Goal: Information Seeking & Learning: Check status

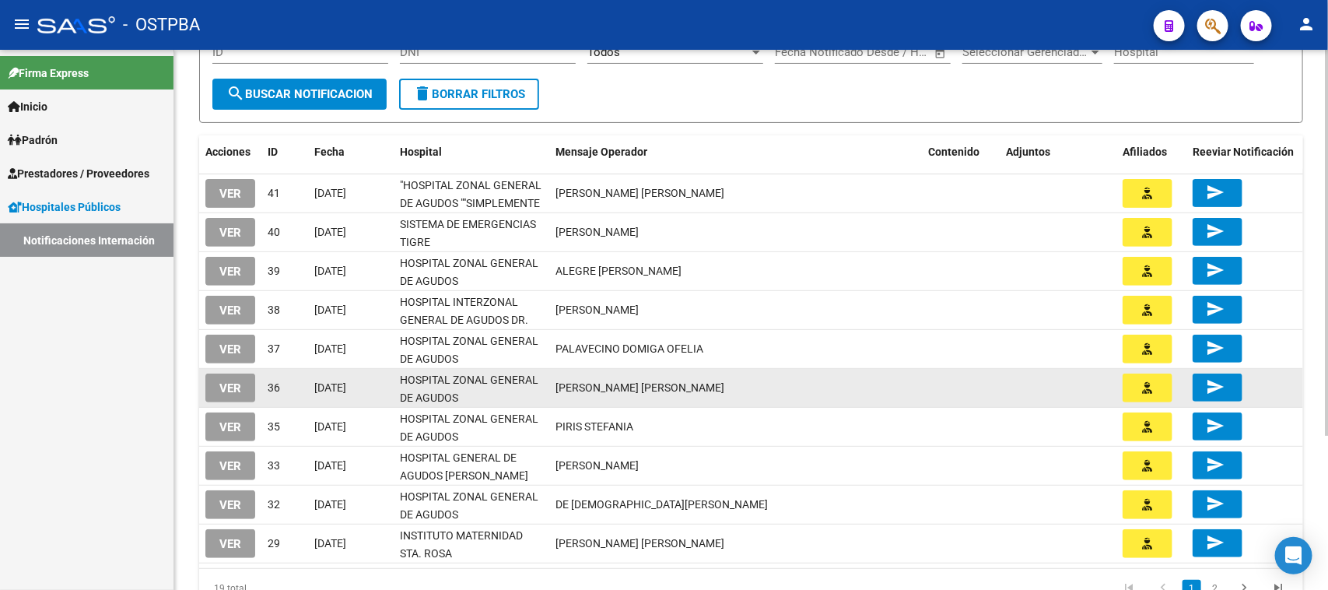
scroll to position [195, 0]
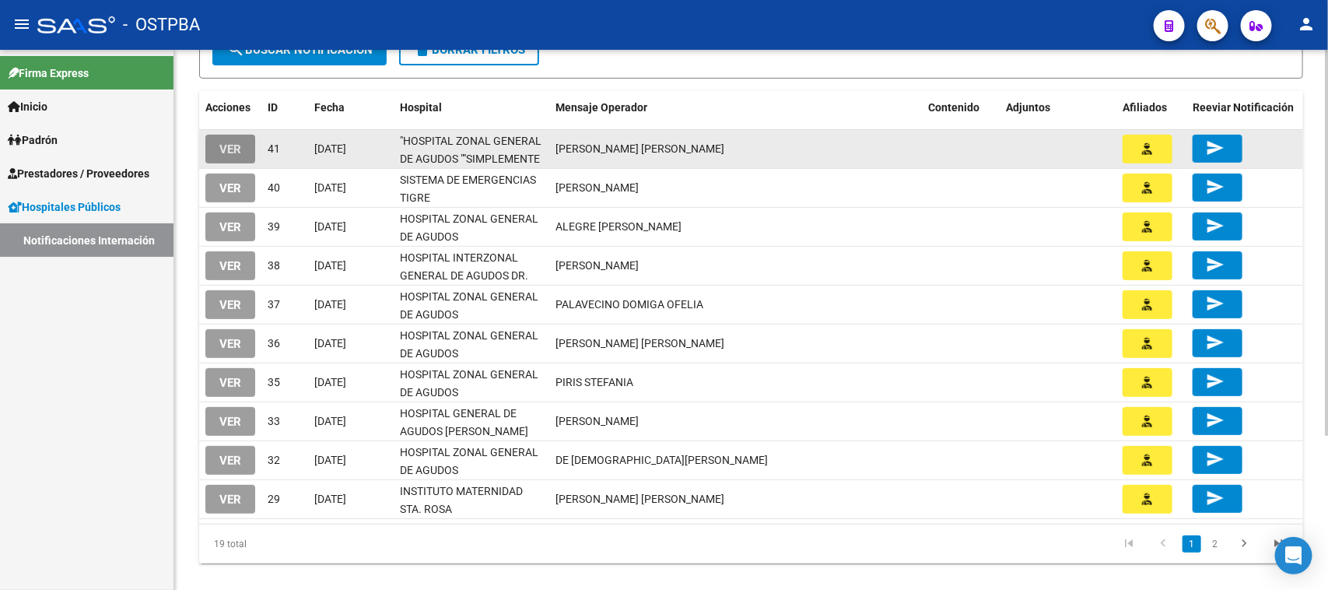
click at [216, 135] on button "VER" at bounding box center [230, 149] width 50 height 29
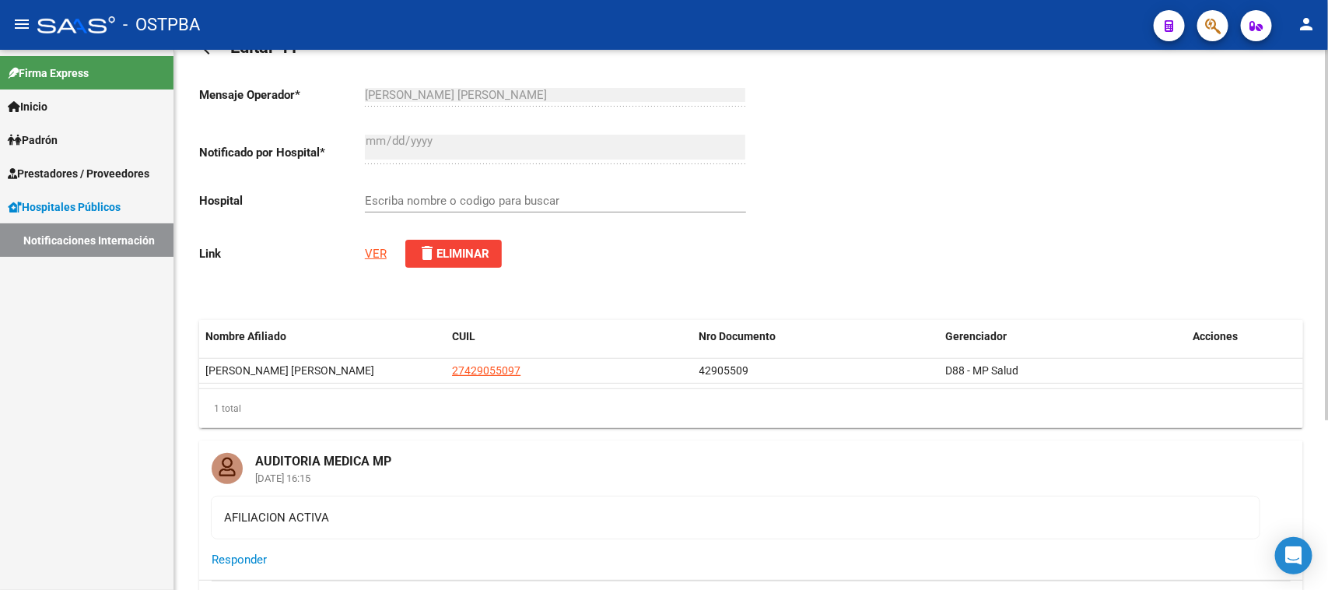
type input ""HOSPITAL ZONAL GENERAL DE AGUDOS ""SIMPLEMENTE EVITA""""
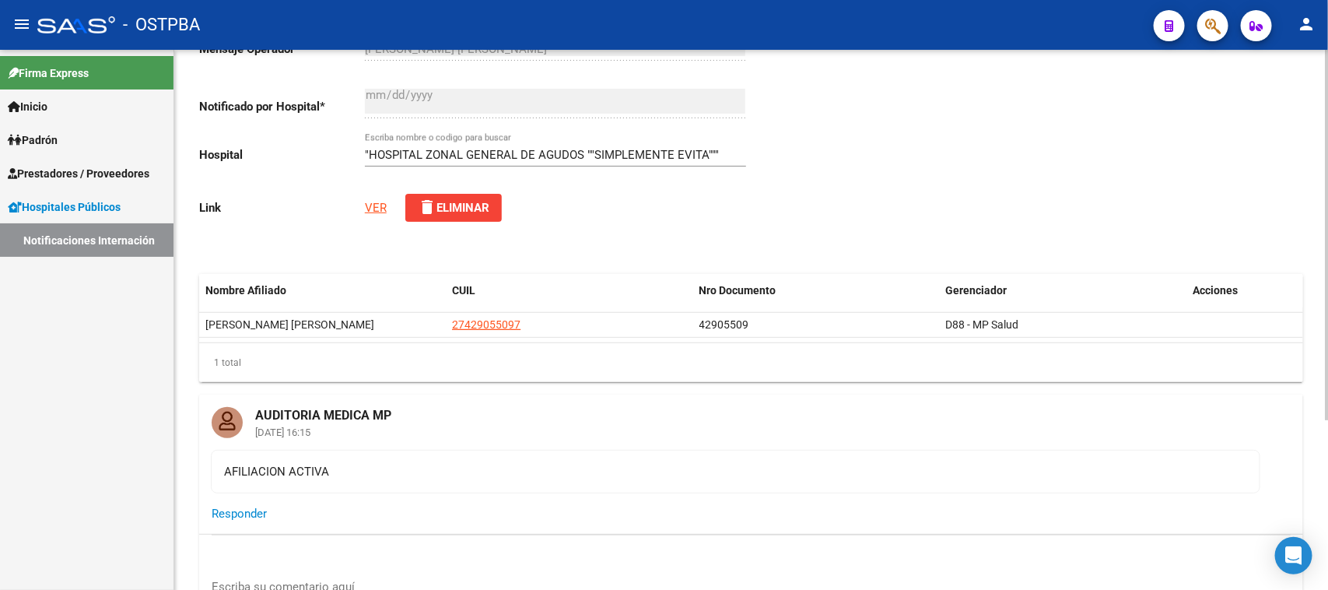
click at [378, 207] on link "VER" at bounding box center [376, 208] width 22 height 14
click at [385, 206] on link "VER" at bounding box center [376, 208] width 22 height 14
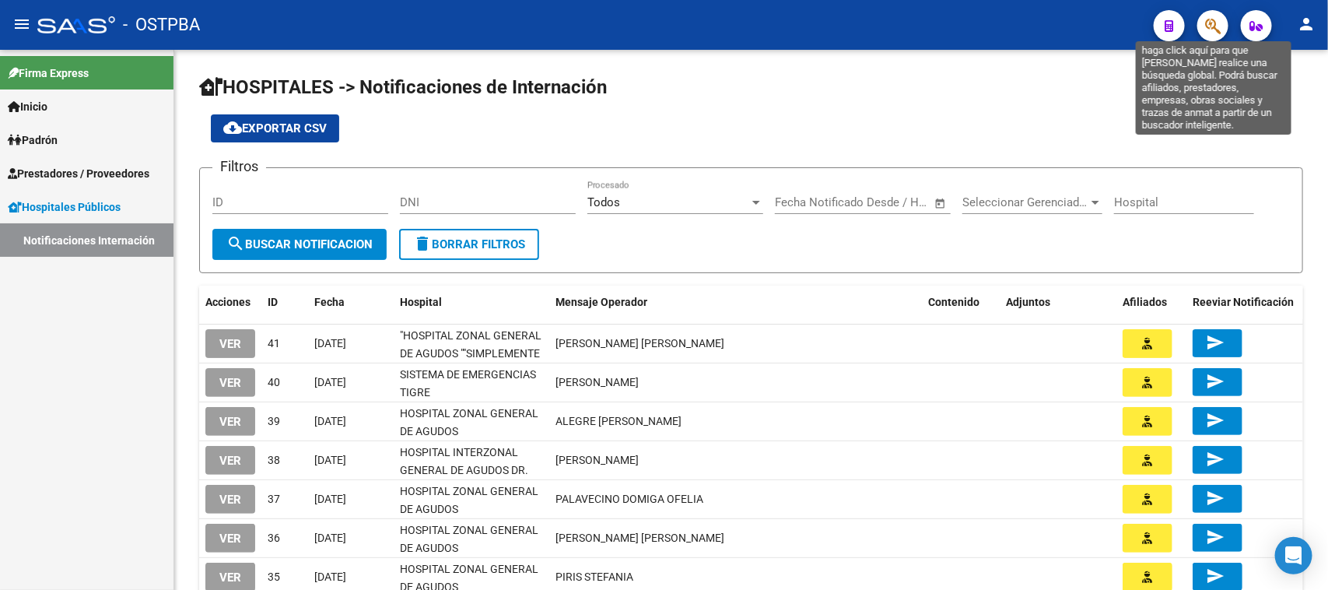
click at [1207, 21] on icon "button" at bounding box center [1213, 26] width 16 height 18
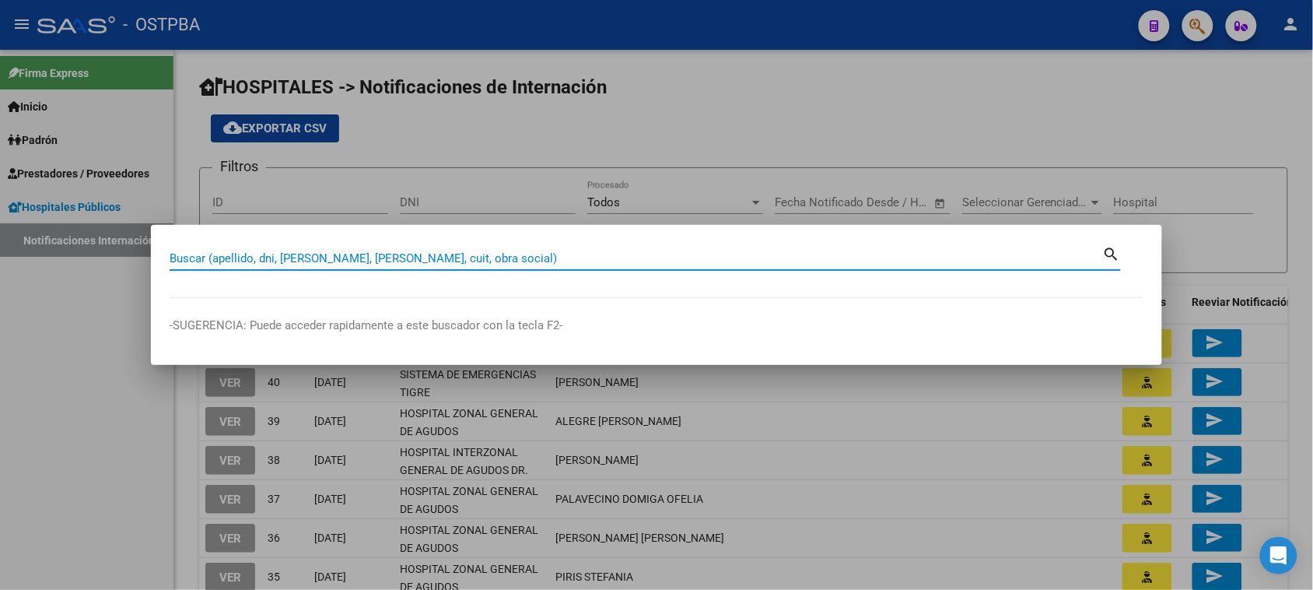
paste input "27-34272079-5"
type input "27342720795"
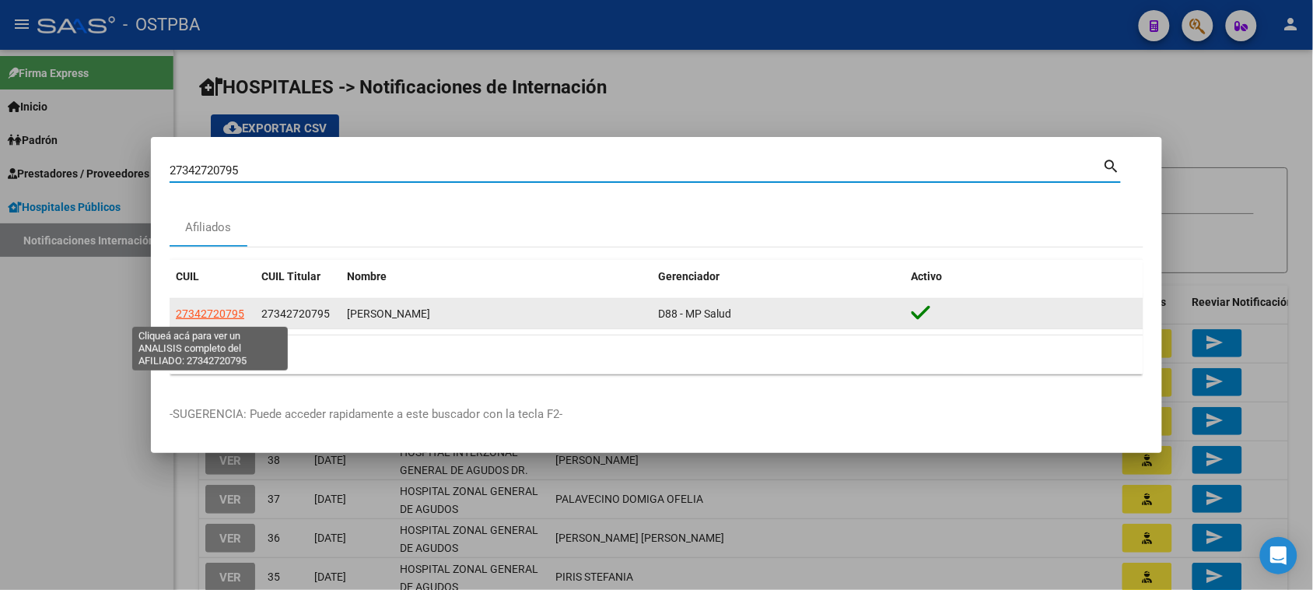
click at [205, 317] on span "27342720795" at bounding box center [210, 313] width 68 height 12
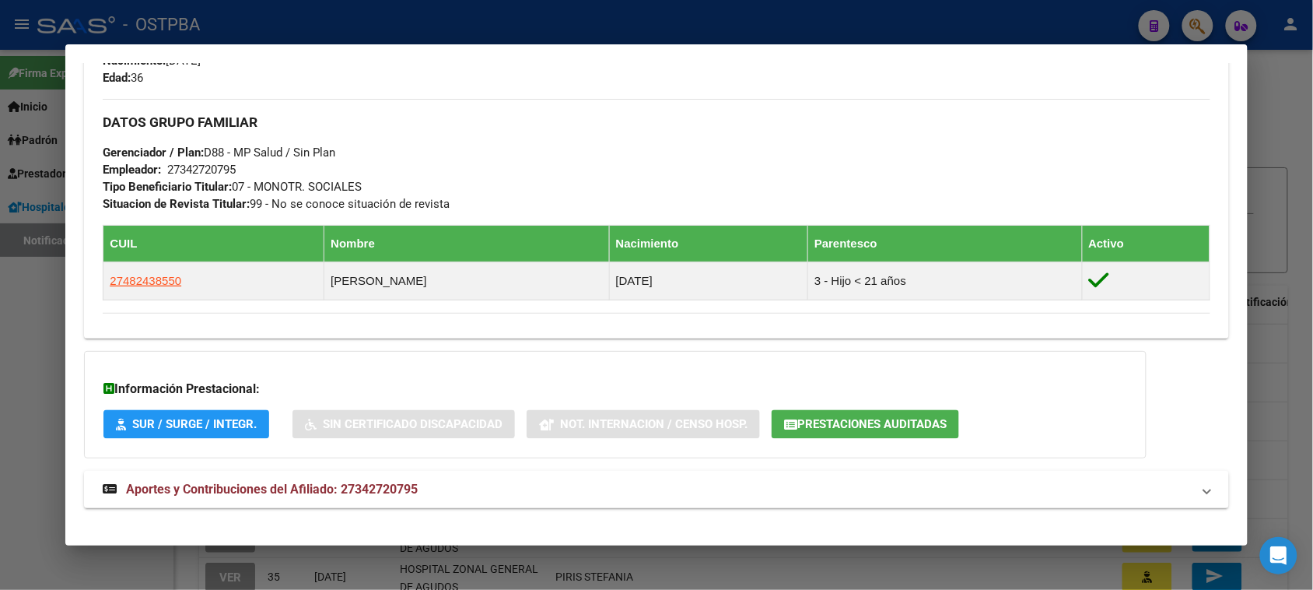
scroll to position [743, 0]
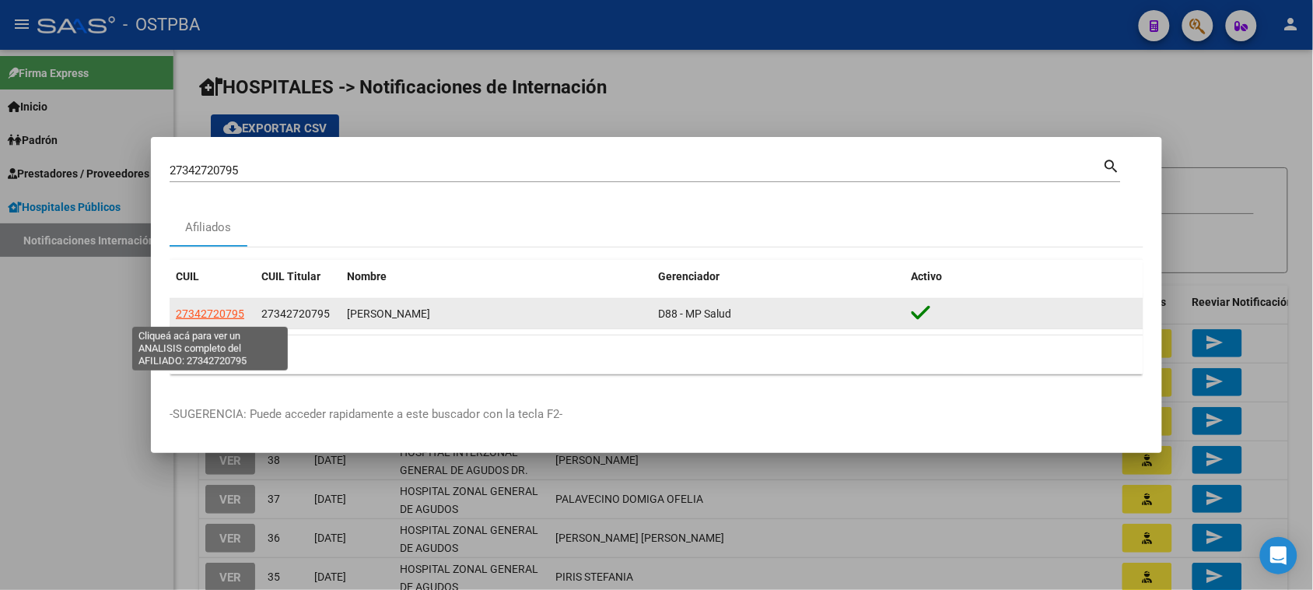
click at [203, 317] on span "27342720795" at bounding box center [210, 313] width 68 height 12
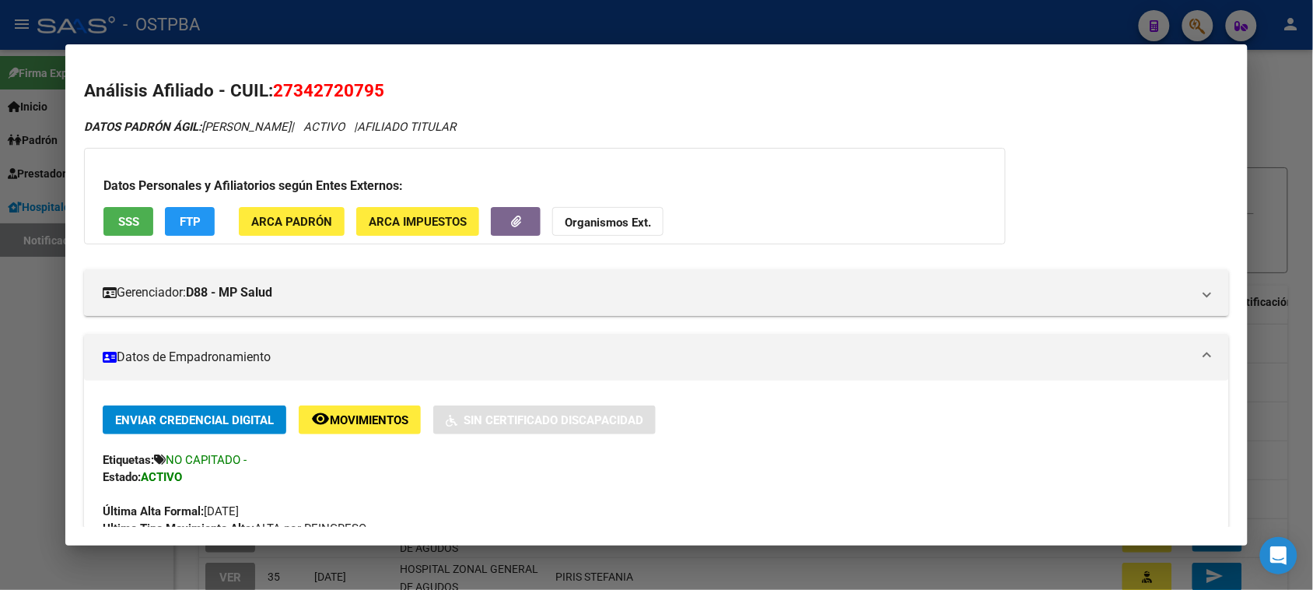
scroll to position [97, 0]
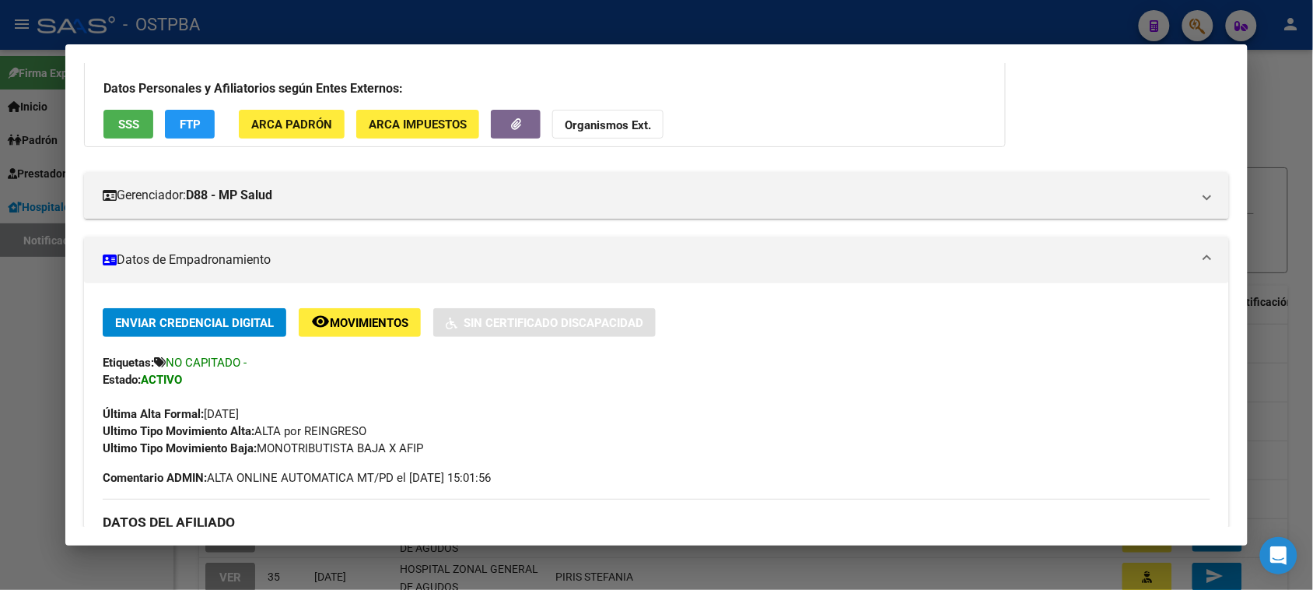
click at [203, 257] on mat-panel-title "Datos de Empadronamiento" at bounding box center [647, 260] width 1088 height 19
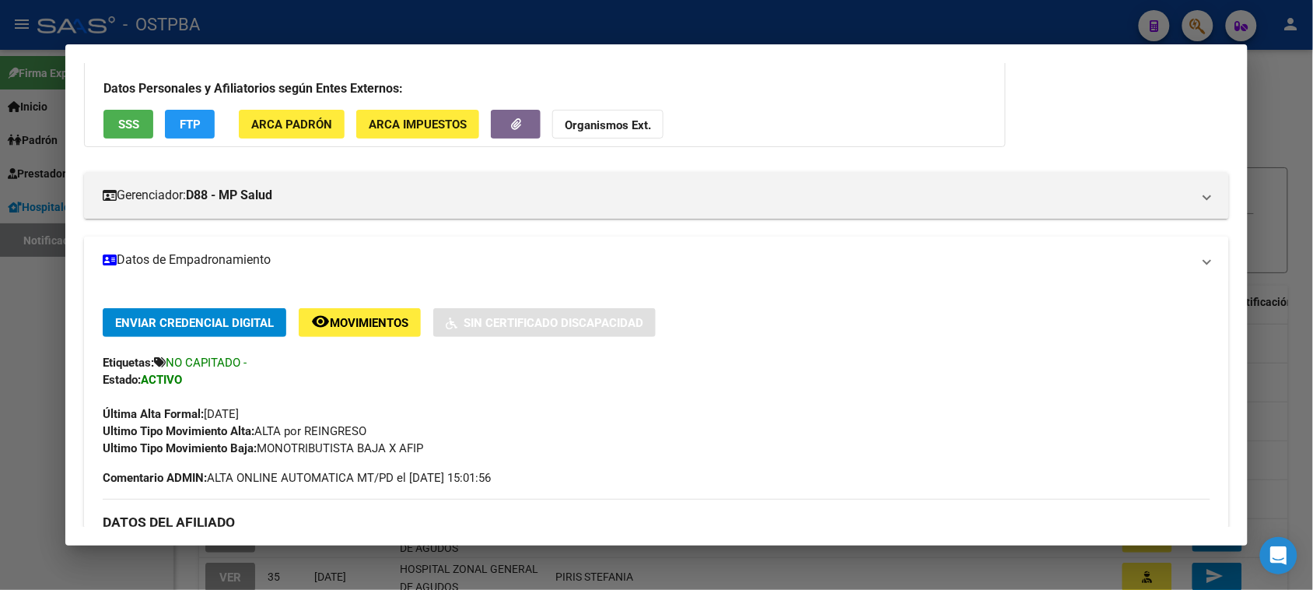
scroll to position [57, 0]
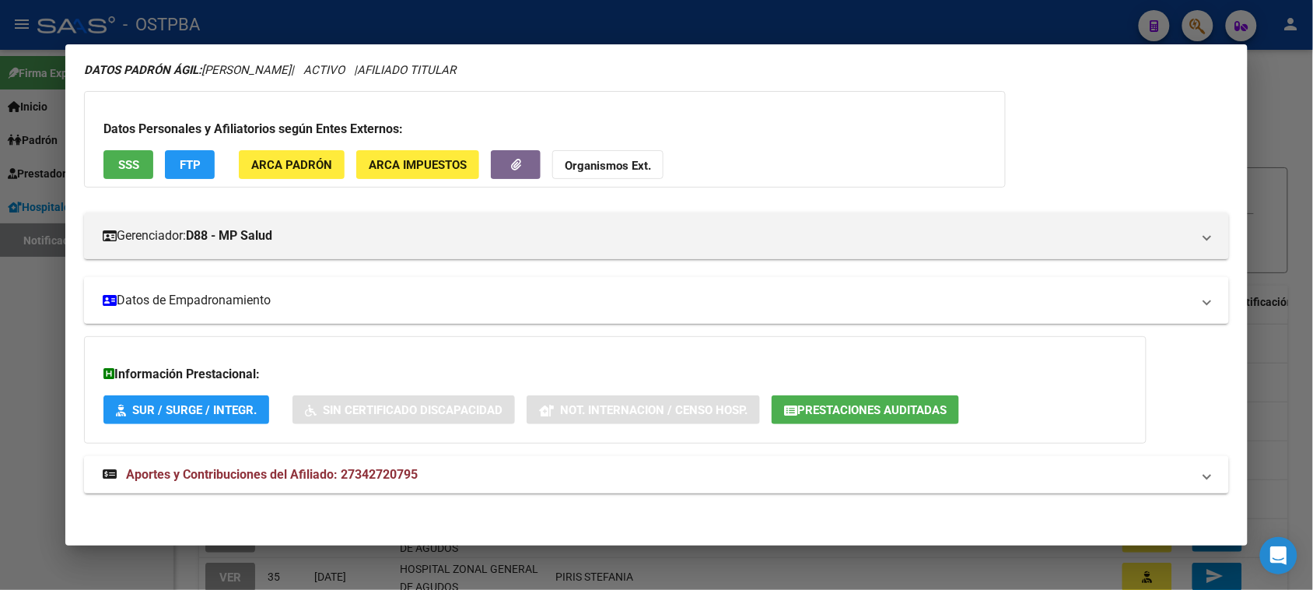
click at [214, 294] on mat-panel-title "Datos de Empadronamiento" at bounding box center [647, 300] width 1088 height 19
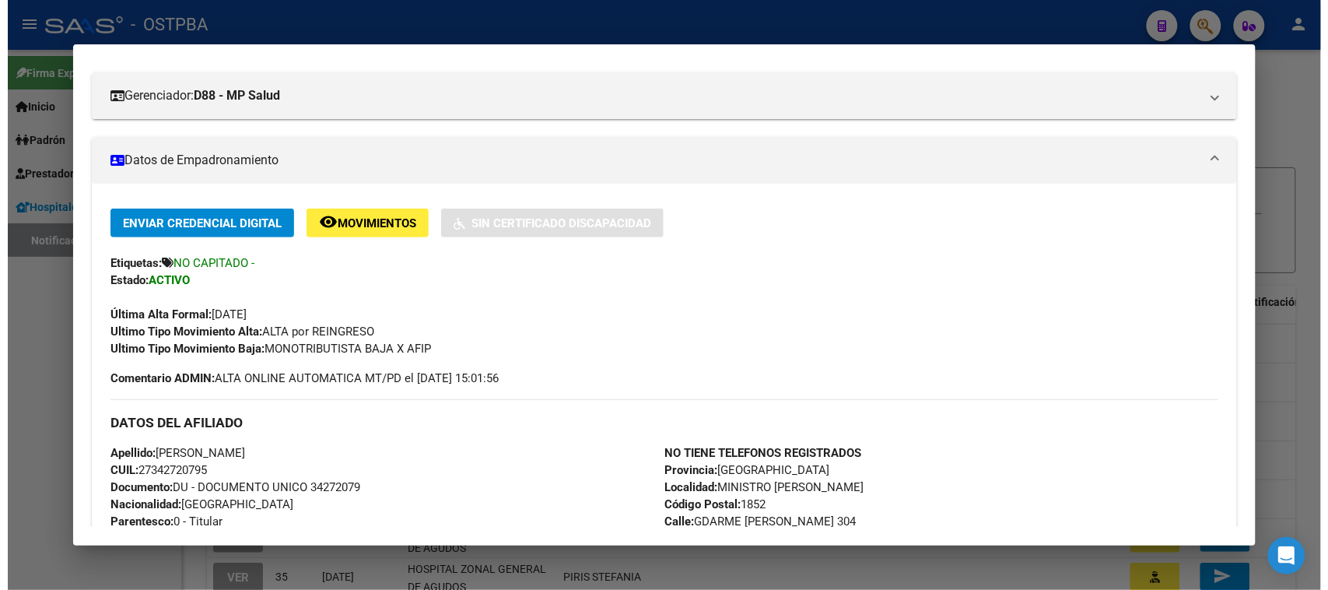
scroll to position [389, 0]
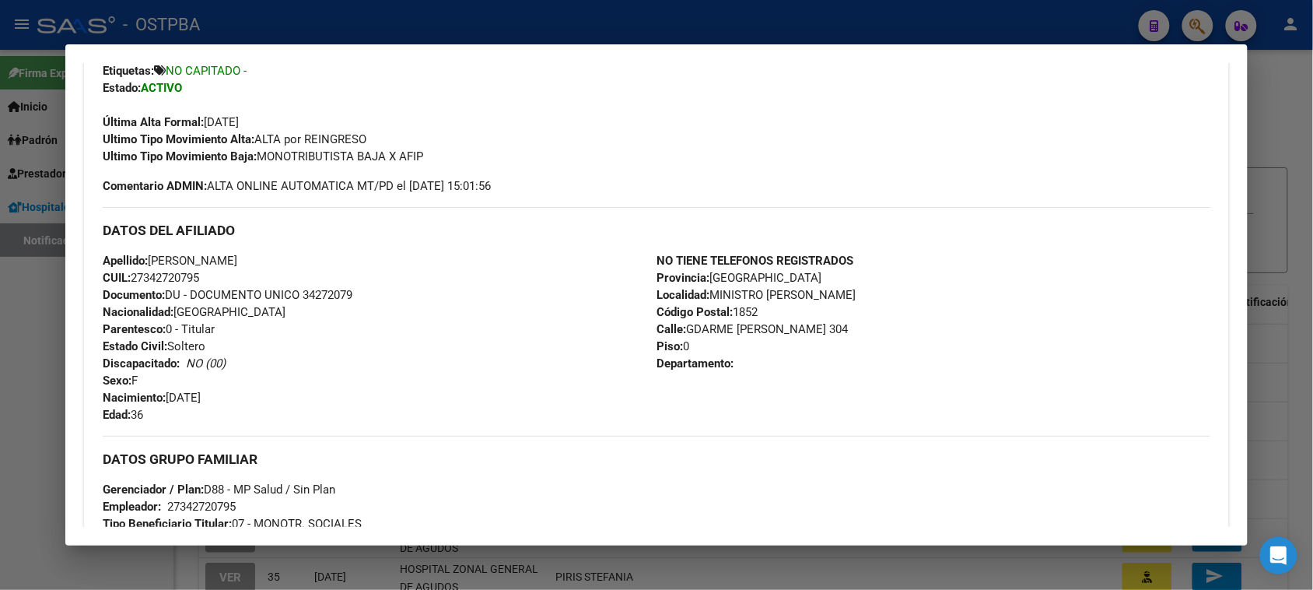
click at [39, 421] on div at bounding box center [656, 295] width 1313 height 590
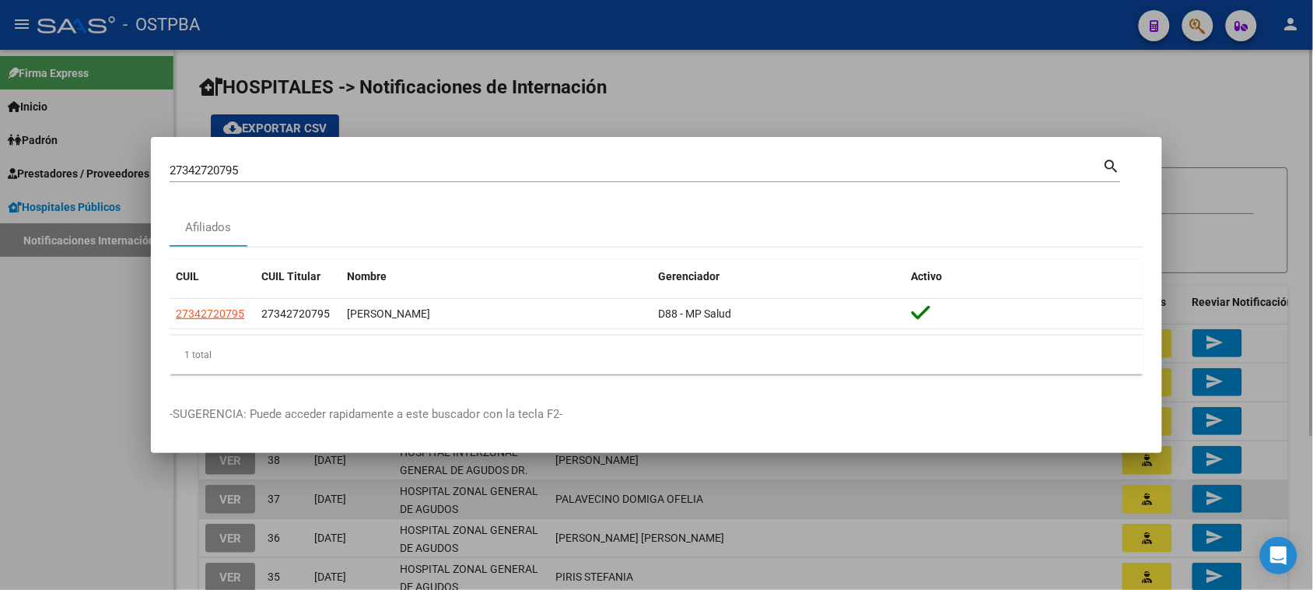
click at [869, 514] on div at bounding box center [656, 295] width 1313 height 590
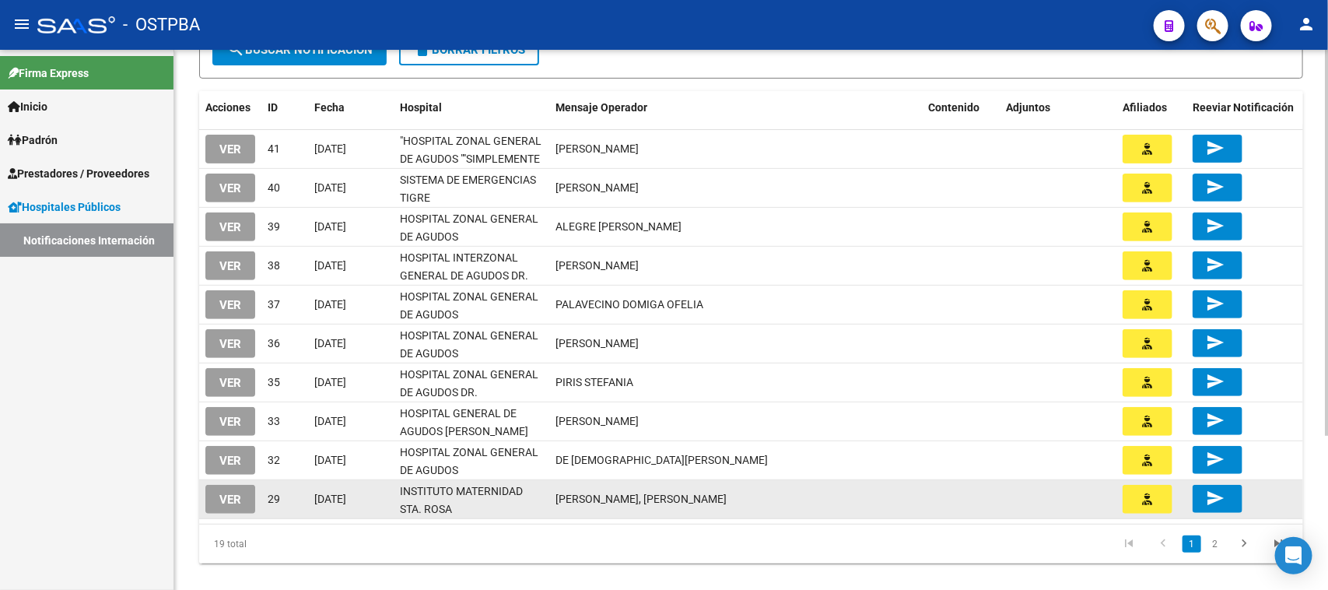
scroll to position [216, 0]
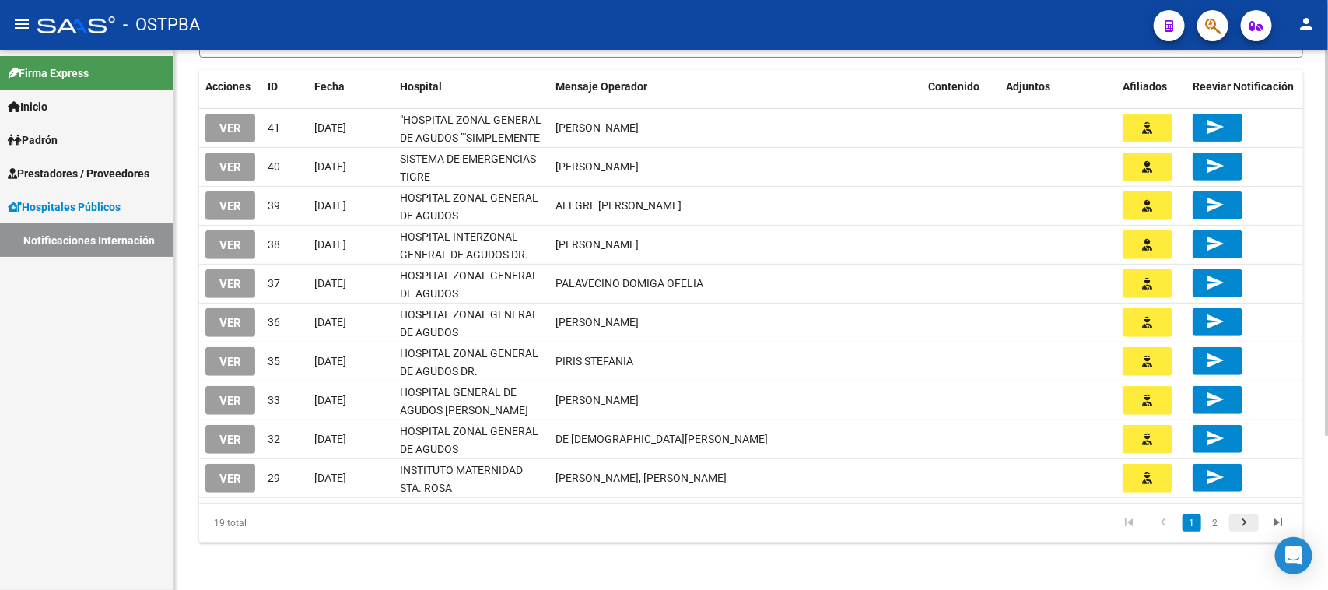
click at [1239, 517] on icon "go to next page" at bounding box center [1244, 524] width 20 height 19
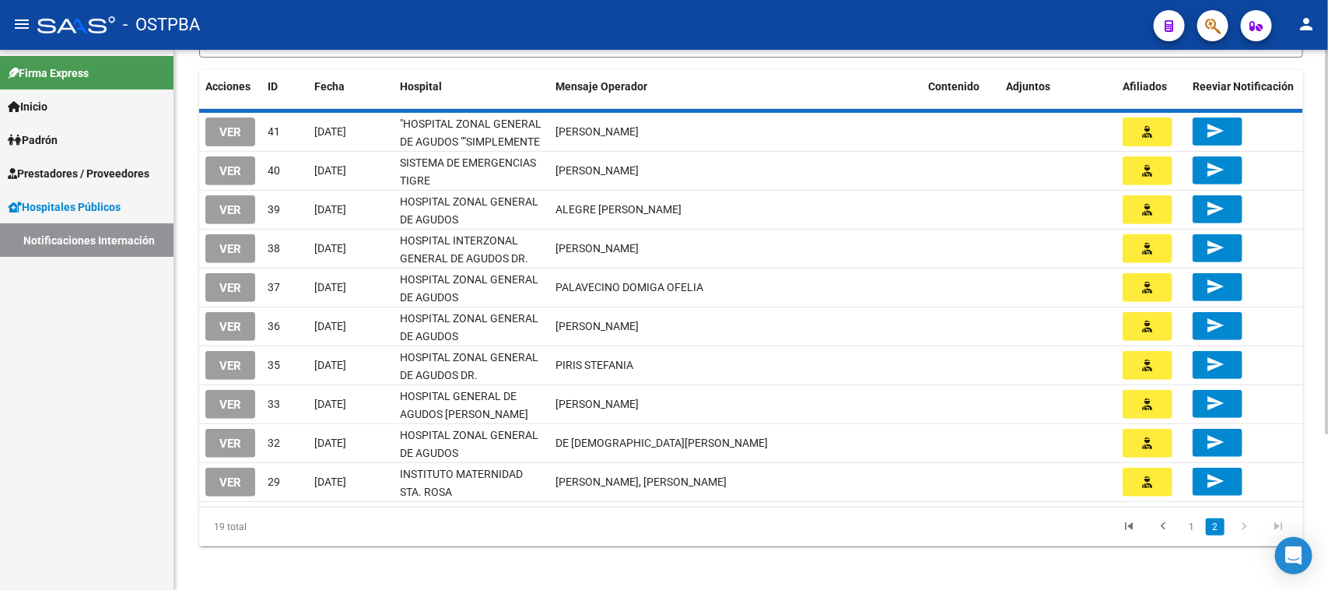
scroll to position [177, 0]
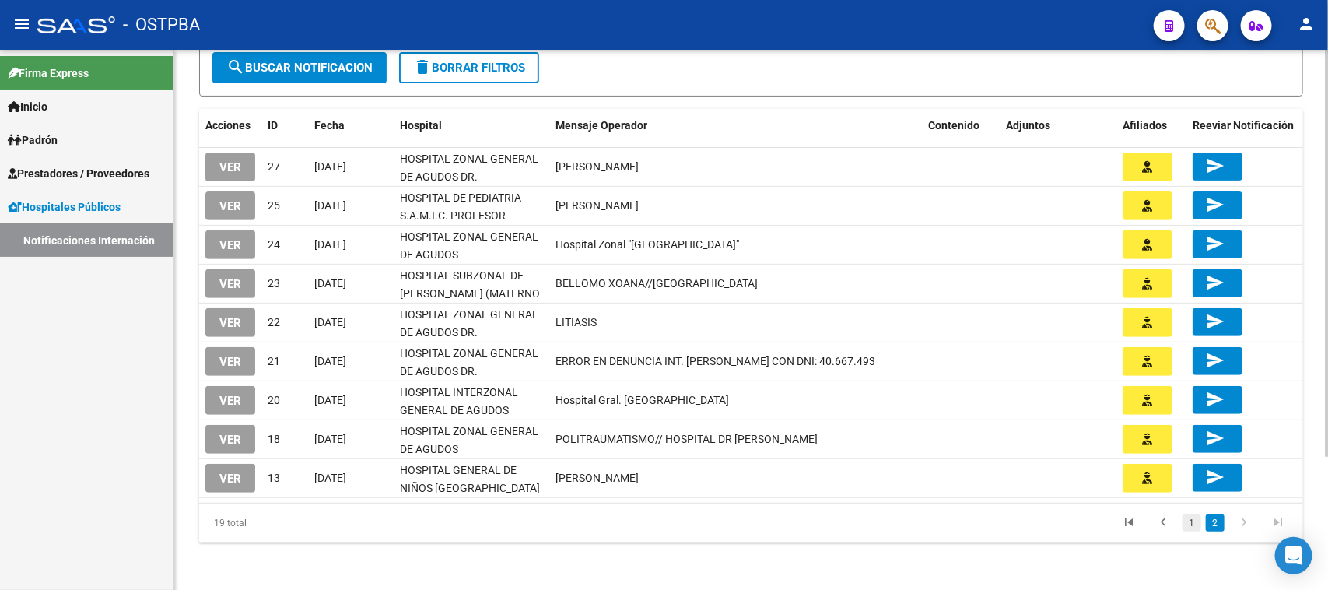
click at [1195, 524] on link "1" at bounding box center [1192, 522] width 19 height 17
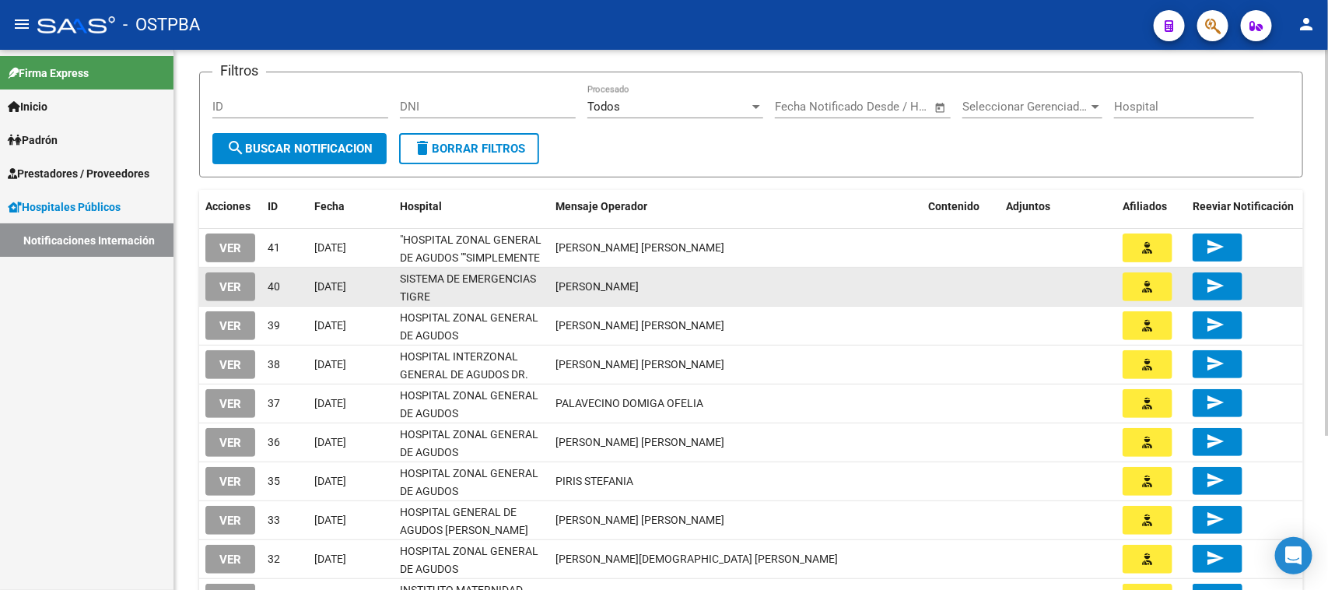
scroll to position [216, 0]
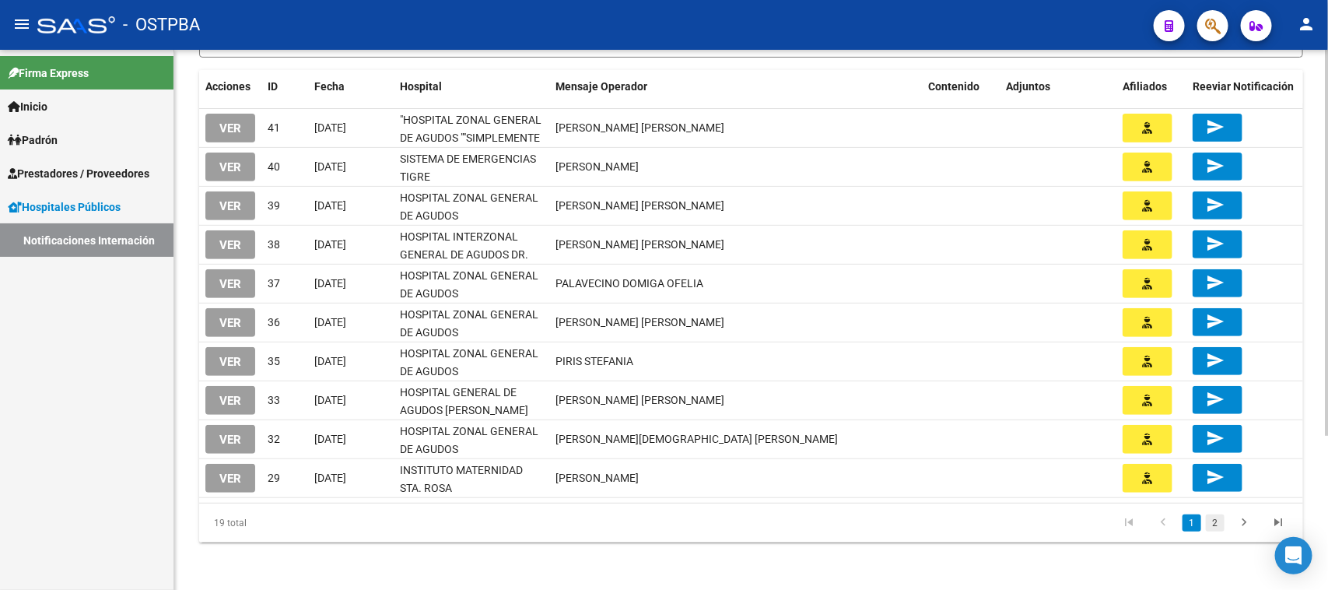
click at [1222, 522] on link "2" at bounding box center [1215, 522] width 19 height 17
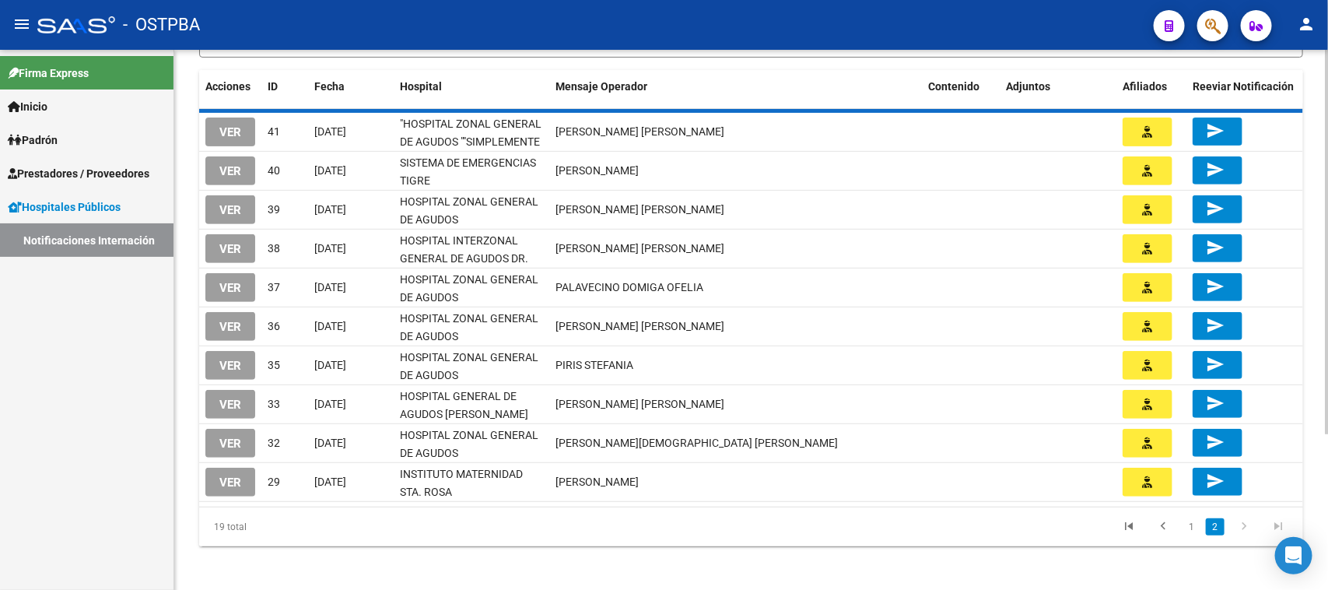
scroll to position [177, 0]
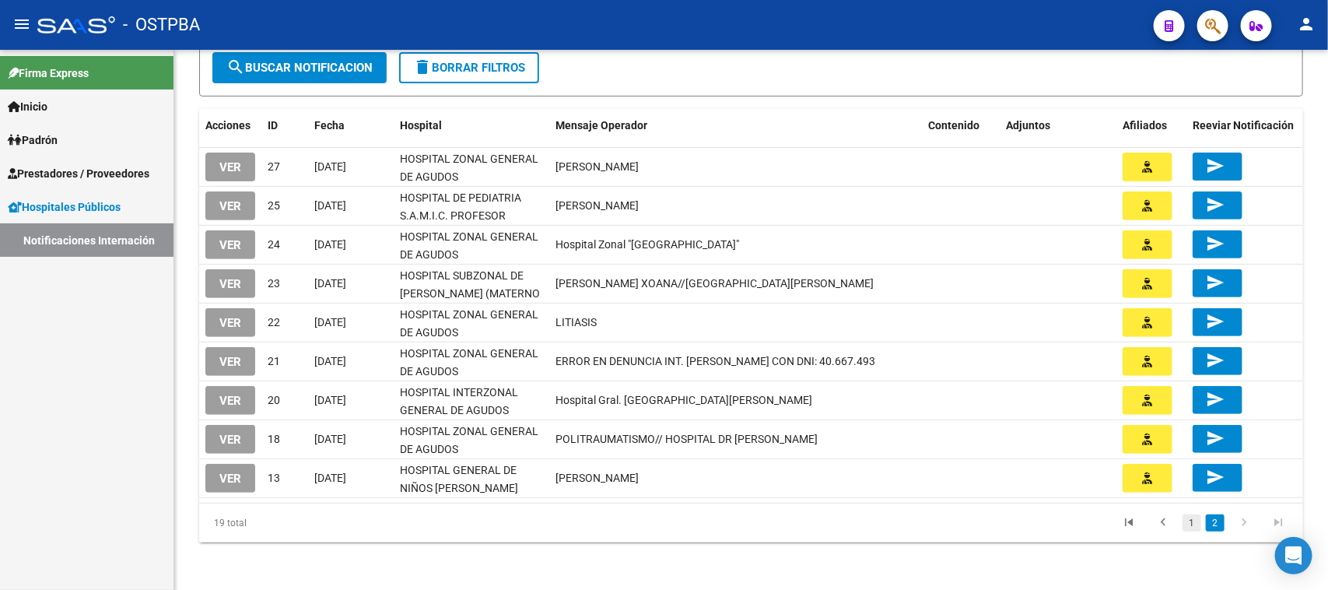
click at [1188, 525] on link "1" at bounding box center [1192, 522] width 19 height 17
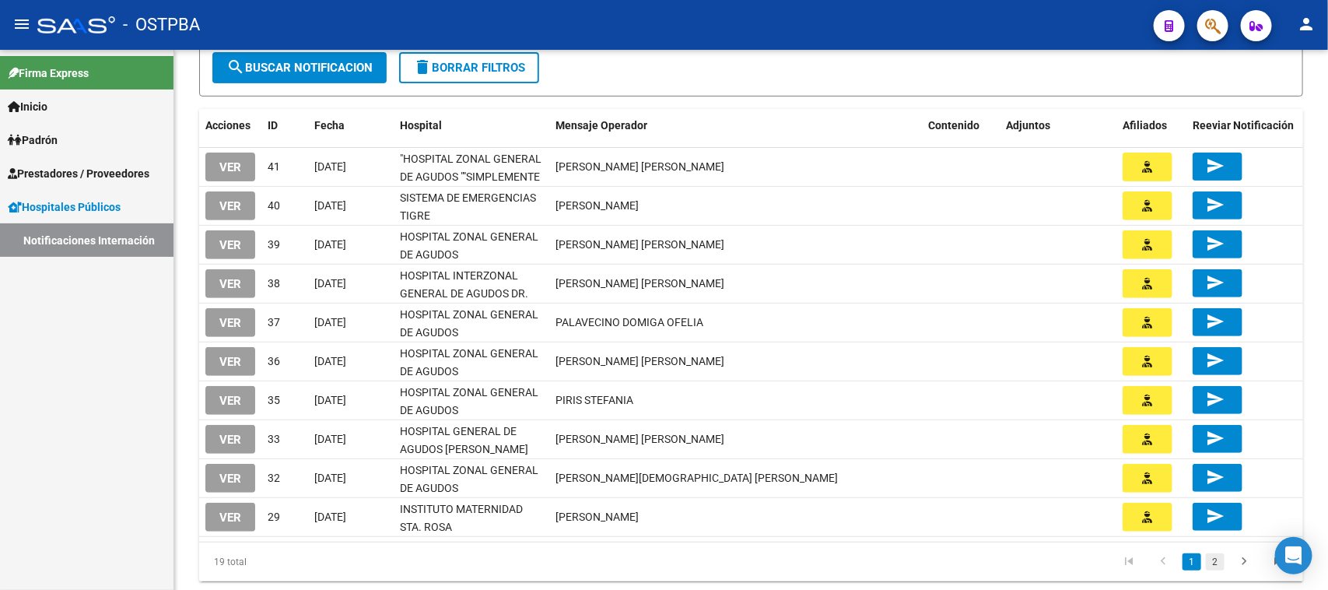
click at [1214, 562] on link "2" at bounding box center [1215, 561] width 19 height 17
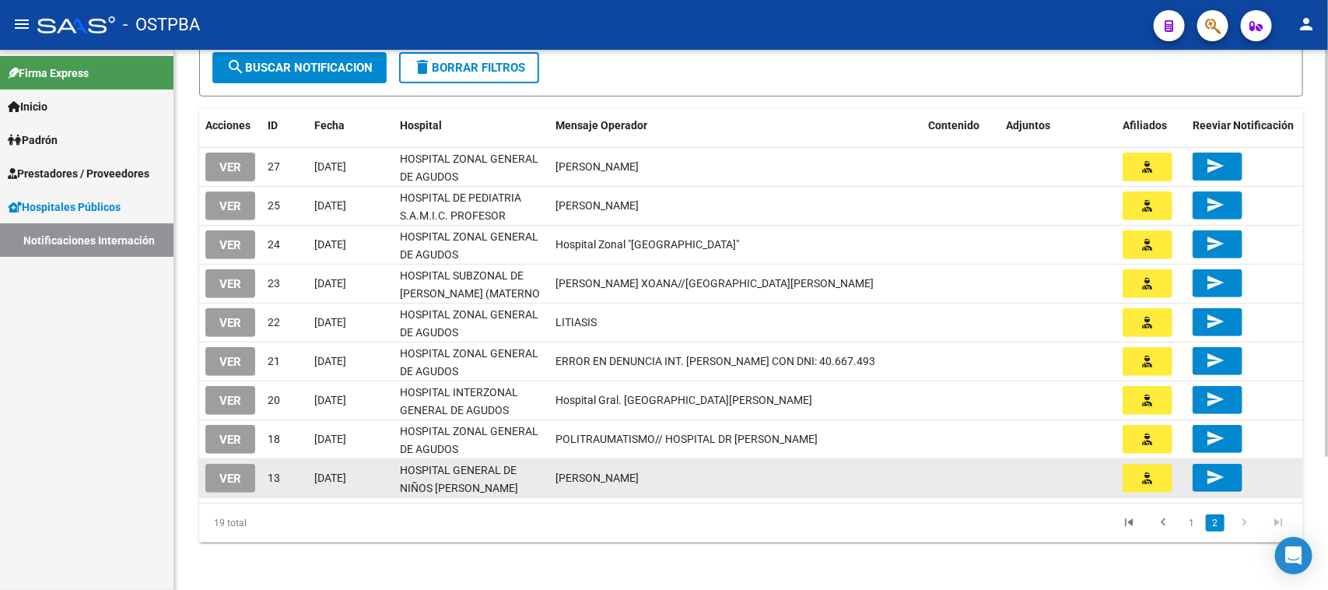
click at [247, 477] on button "VER" at bounding box center [230, 478] width 50 height 29
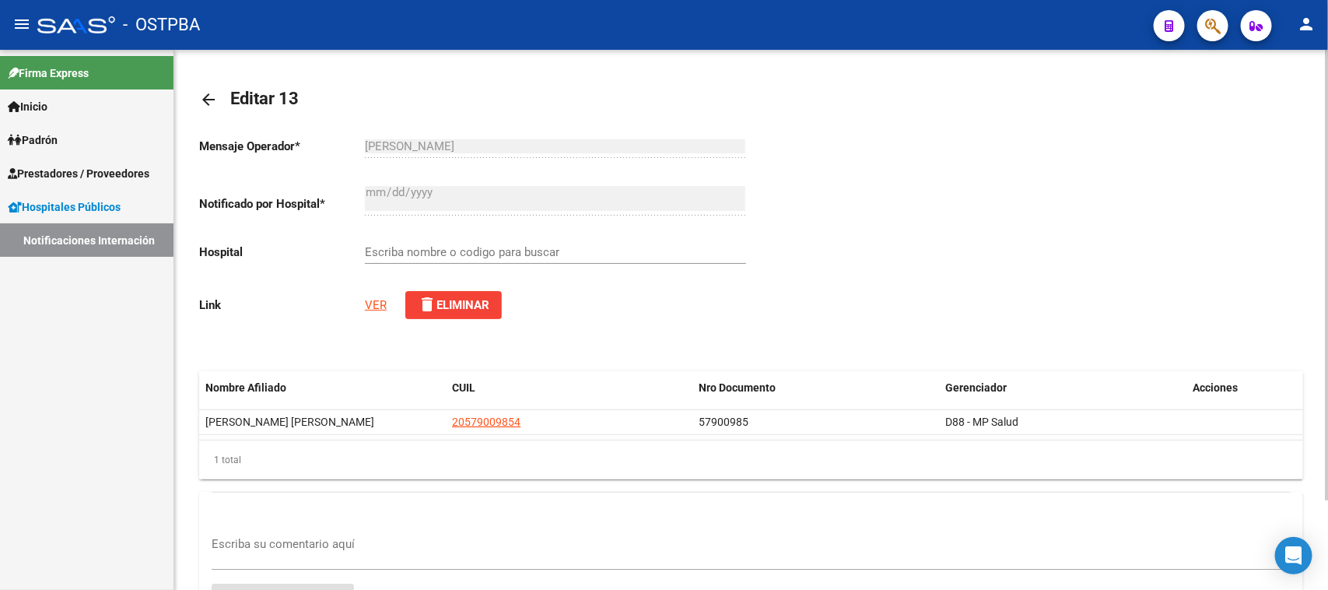
click at [49, 245] on link "Notificaciones Internación" at bounding box center [86, 239] width 173 height 33
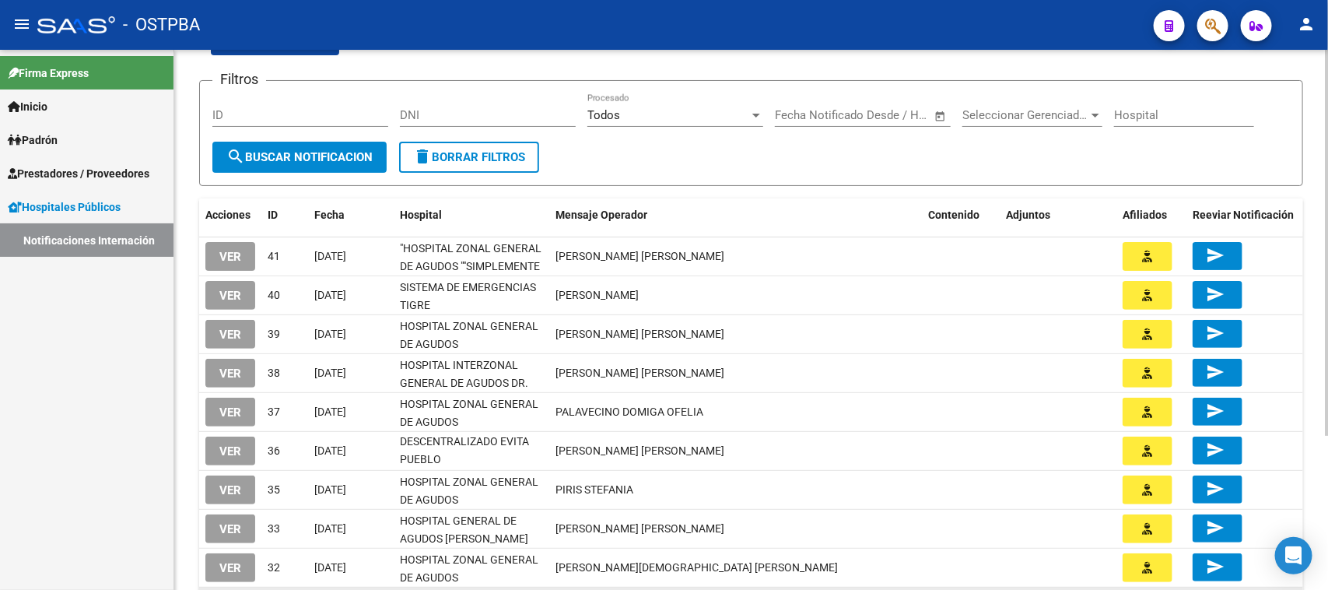
scroll to position [216, 0]
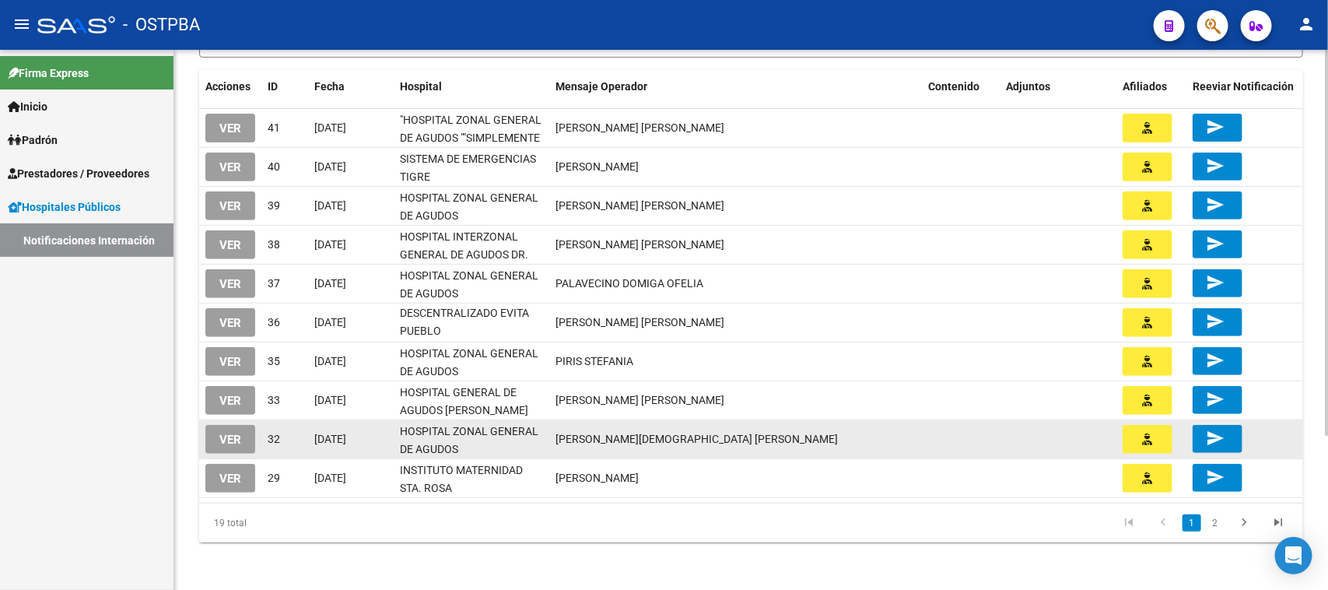
click at [236, 436] on span "VER" at bounding box center [230, 440] width 22 height 14
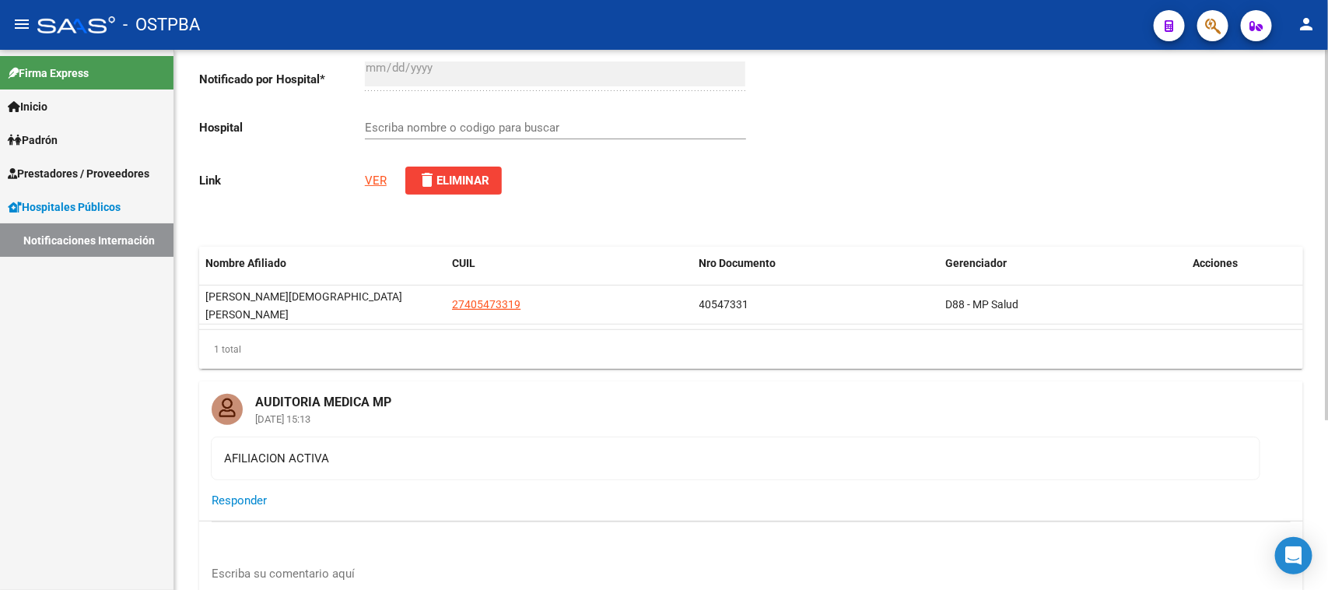
scroll to position [249, 0]
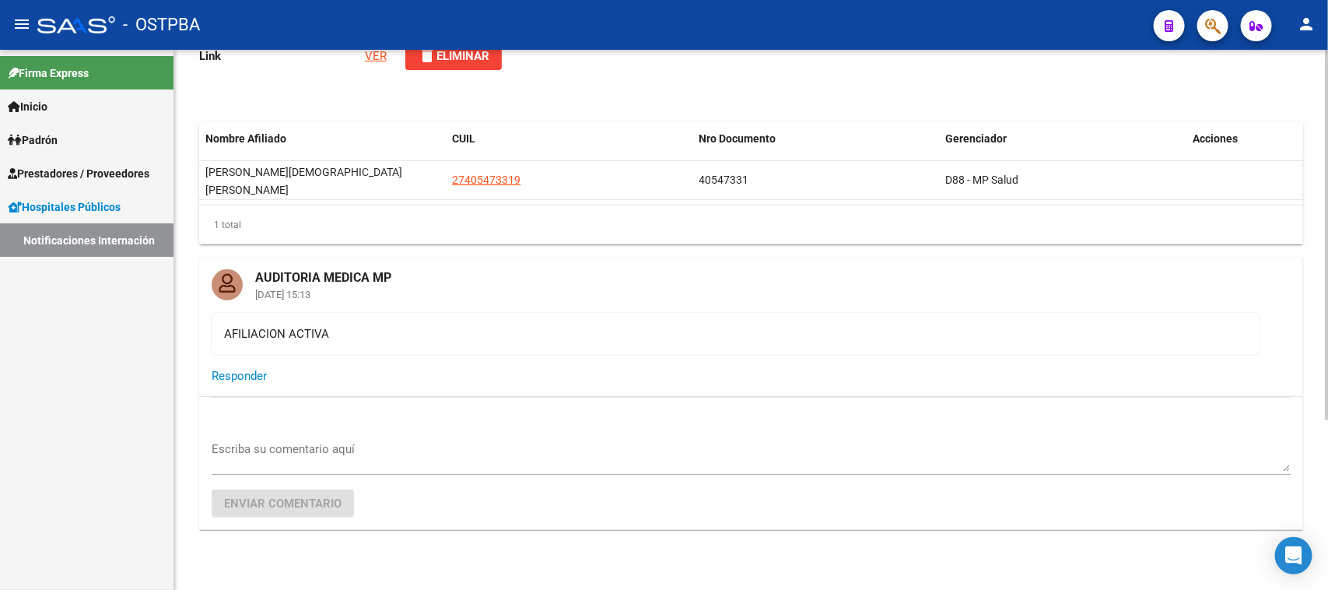
type input "HOSPITAL ZONAL GENERAL DE AGUDOS [PERSON_NAME]"
click at [101, 246] on link "Notificaciones Internación" at bounding box center [86, 239] width 173 height 33
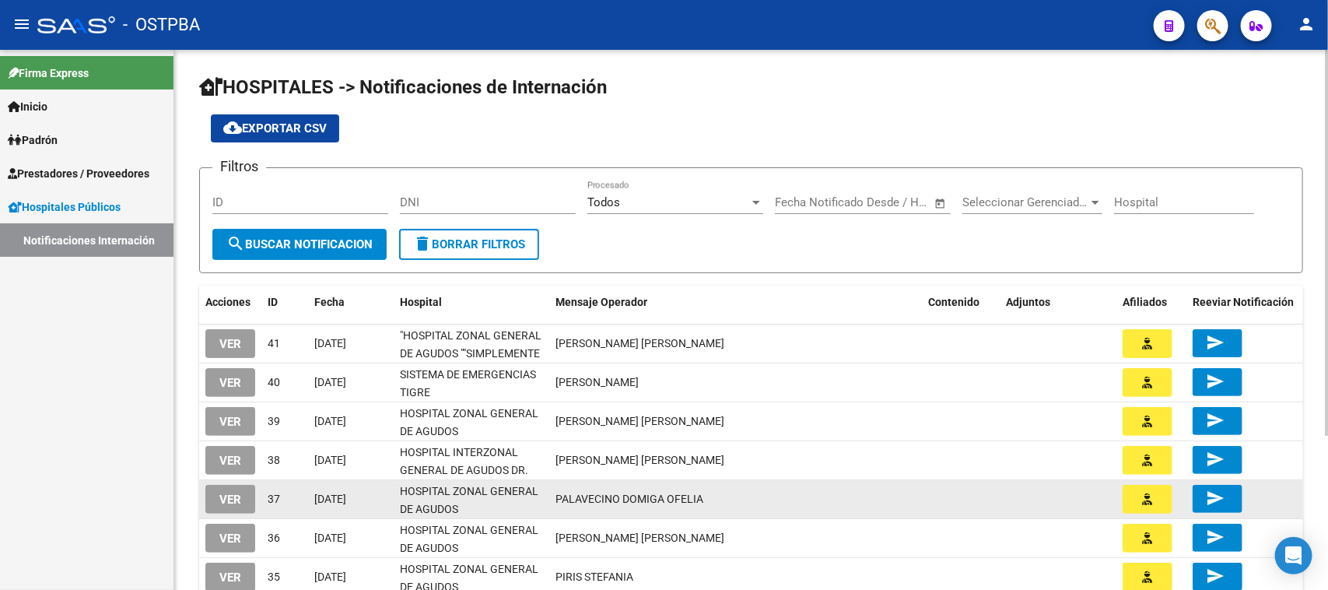
scroll to position [216, 0]
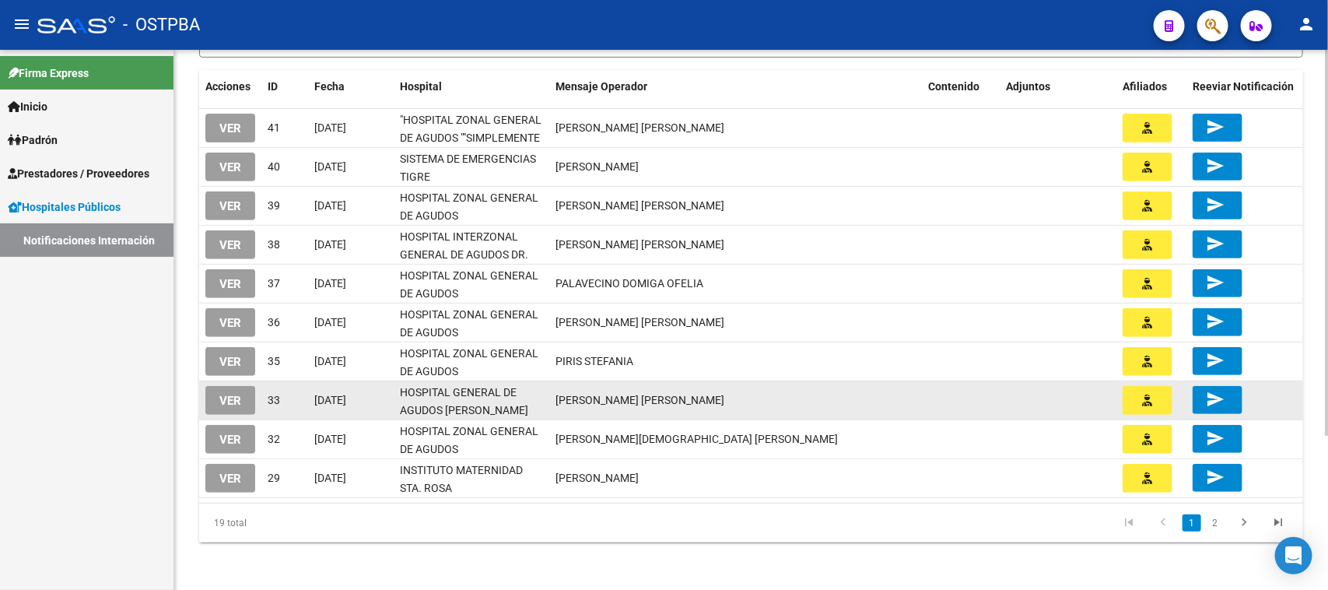
click at [232, 402] on span "VER" at bounding box center [230, 401] width 22 height 14
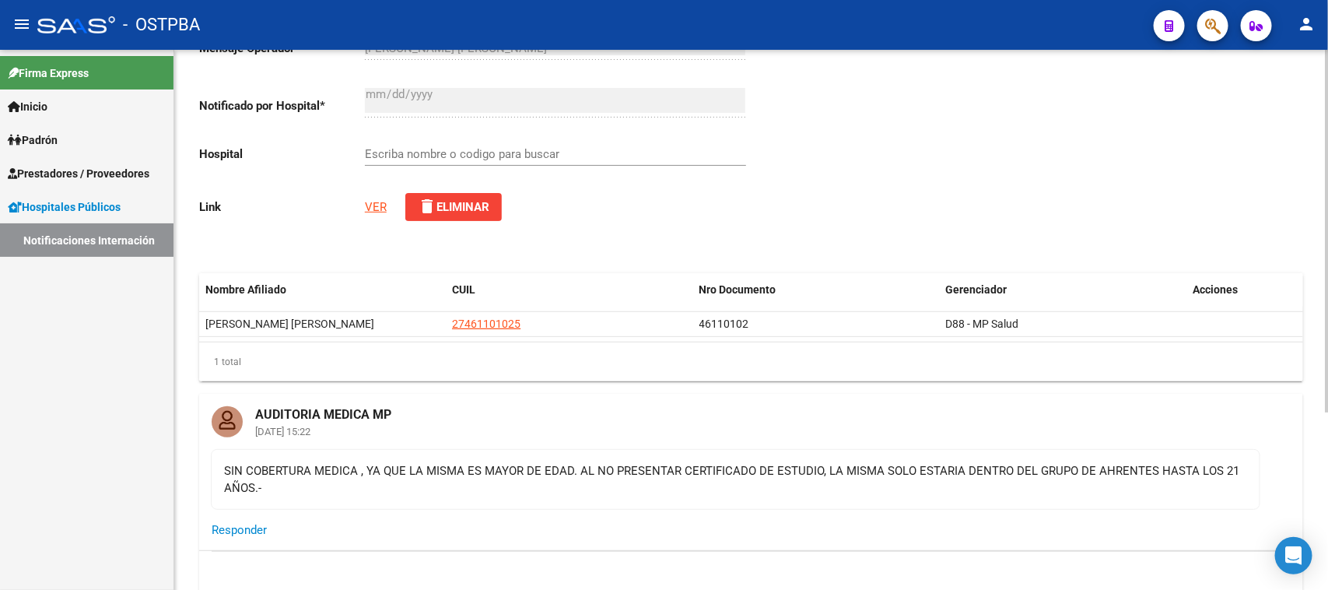
scroll to position [266, 0]
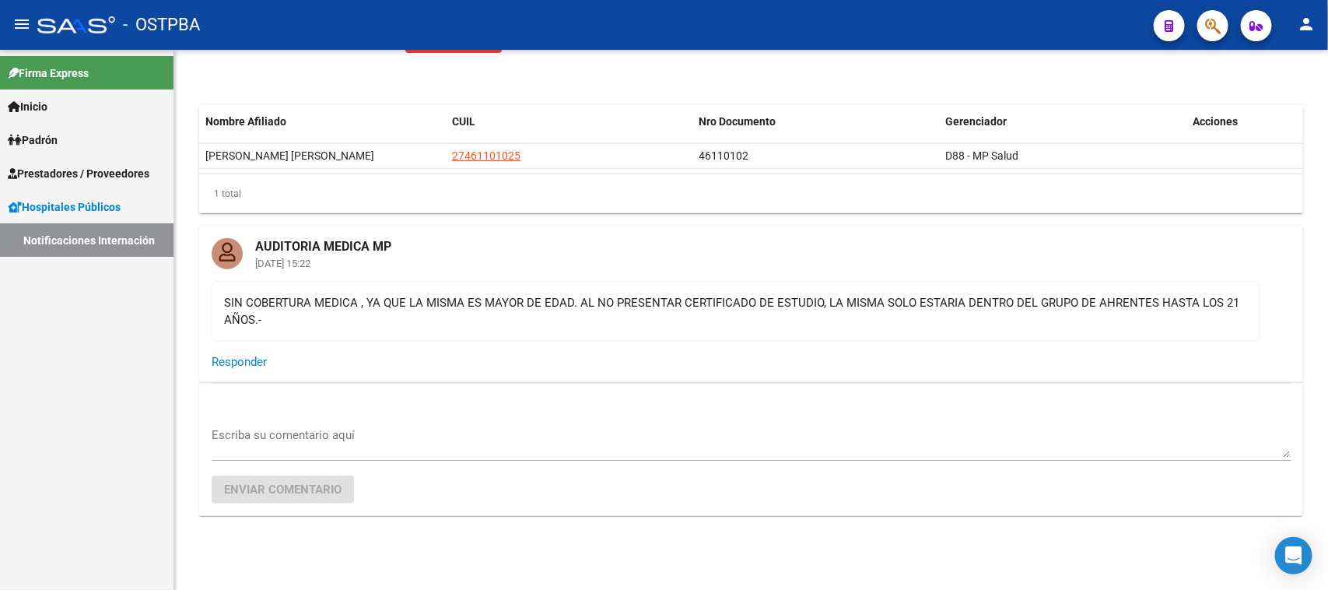
type input "HOSPITAL GENERAL DE AGUDOS [PERSON_NAME]"
click at [71, 247] on link "Notificaciones Internación" at bounding box center [86, 239] width 173 height 33
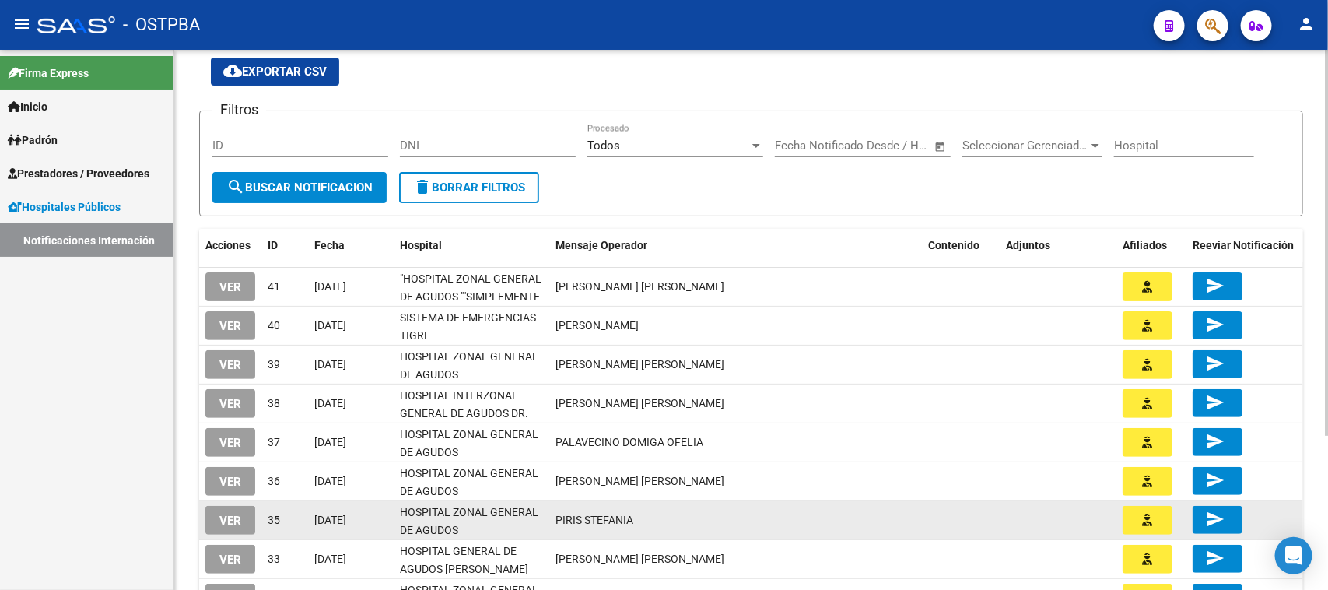
scroll to position [195, 0]
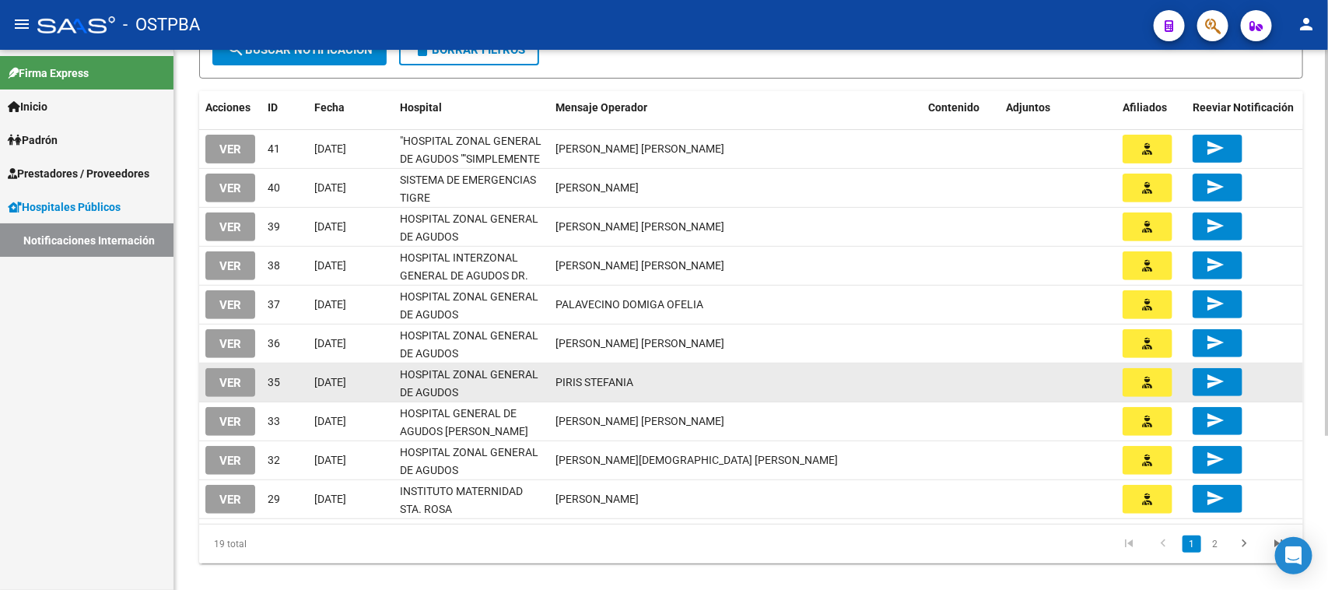
click at [245, 383] on button "VER" at bounding box center [230, 382] width 50 height 29
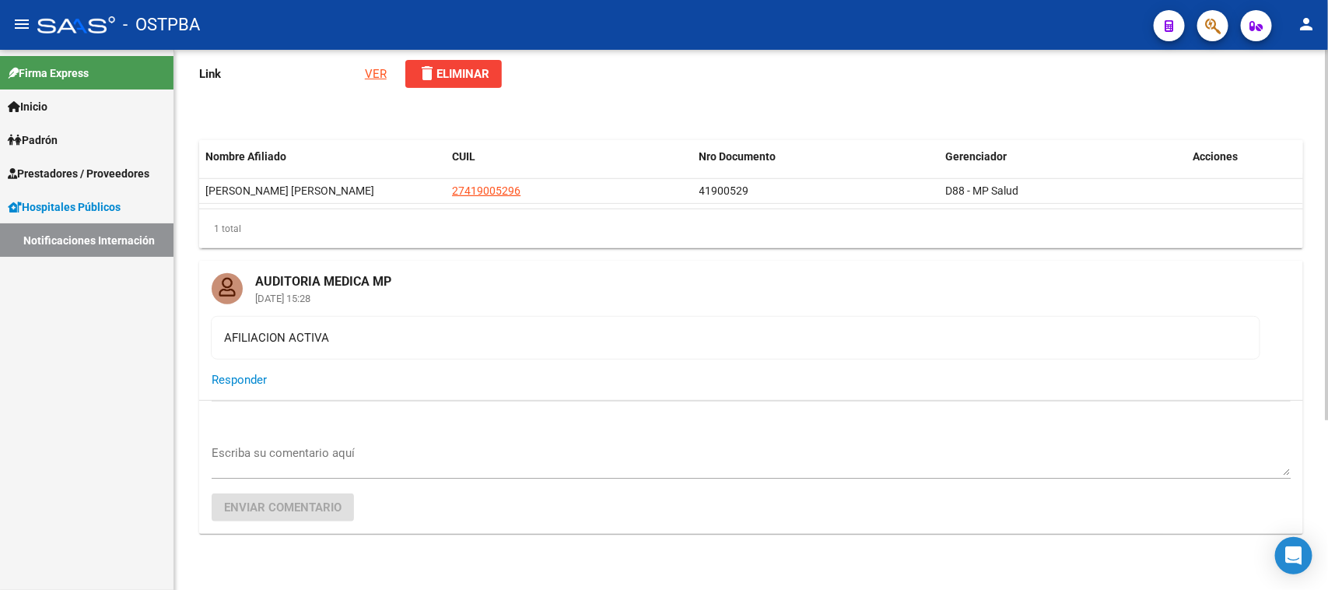
scroll to position [249, 0]
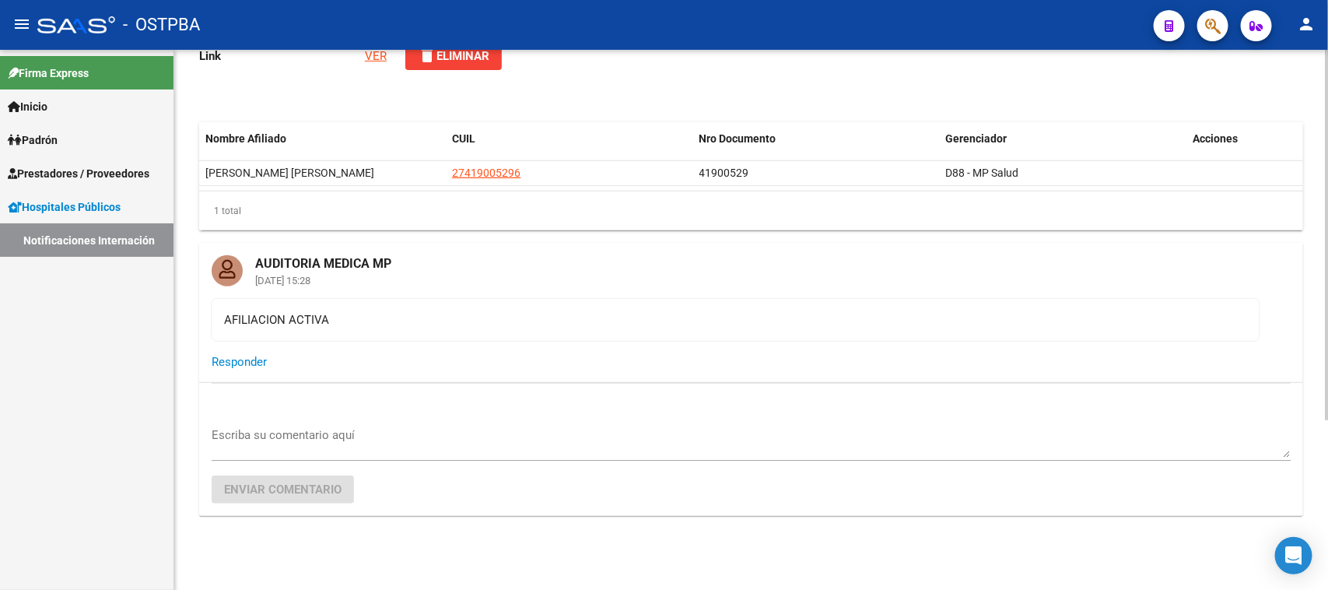
type input "HOSPITAL ZONAL GENERAL DE AGUDOS DR. [PERSON_NAME]"
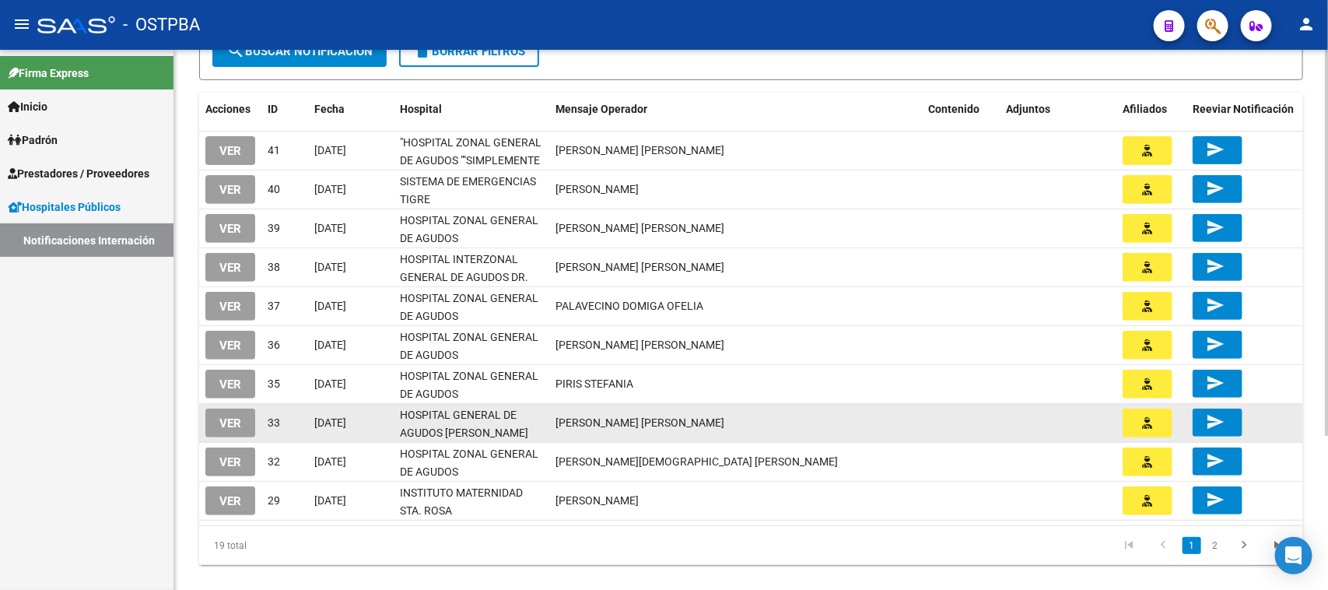
scroll to position [195, 0]
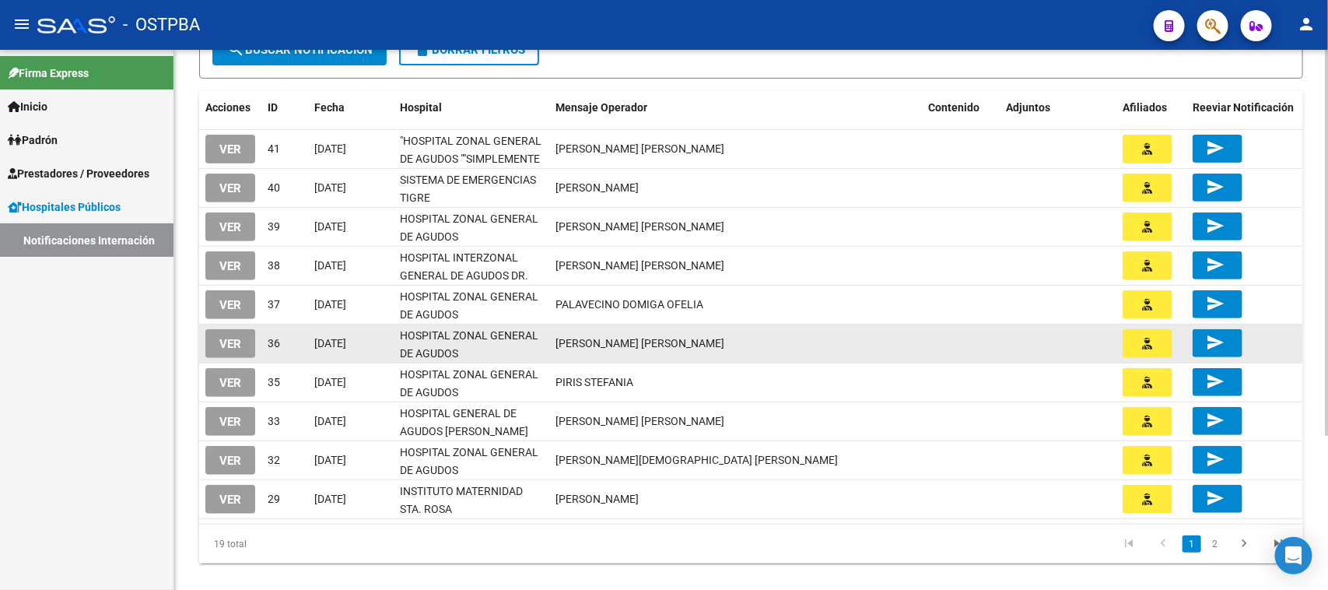
click at [238, 339] on span "VER" at bounding box center [230, 344] width 22 height 14
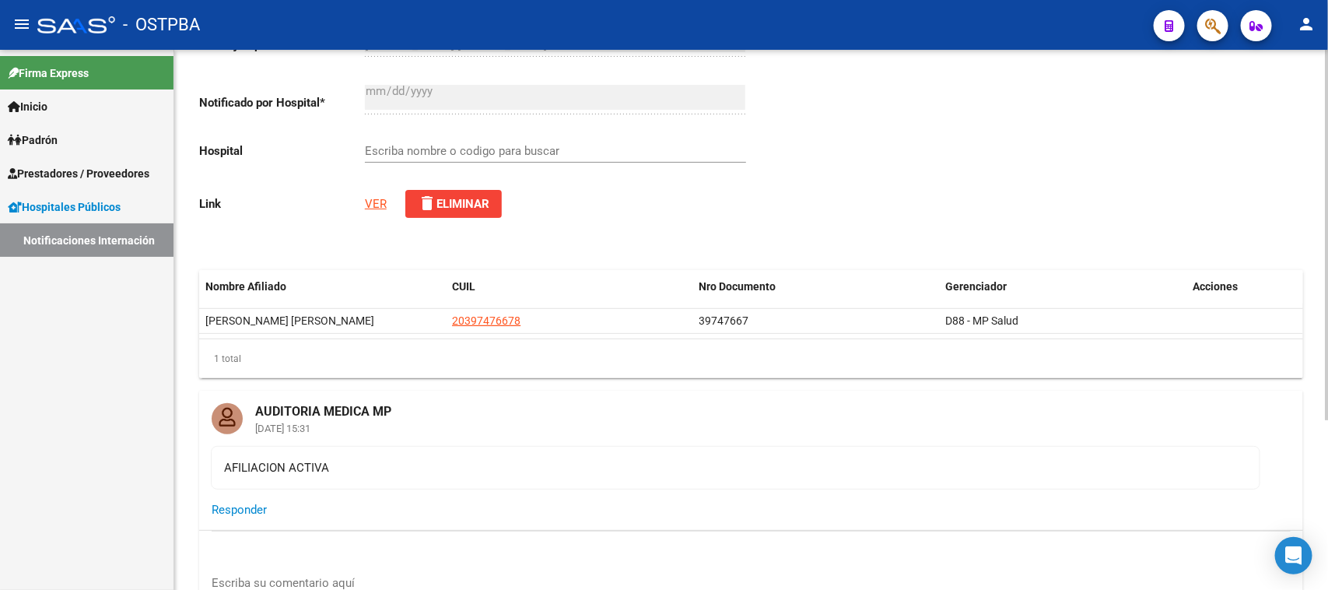
scroll to position [249, 0]
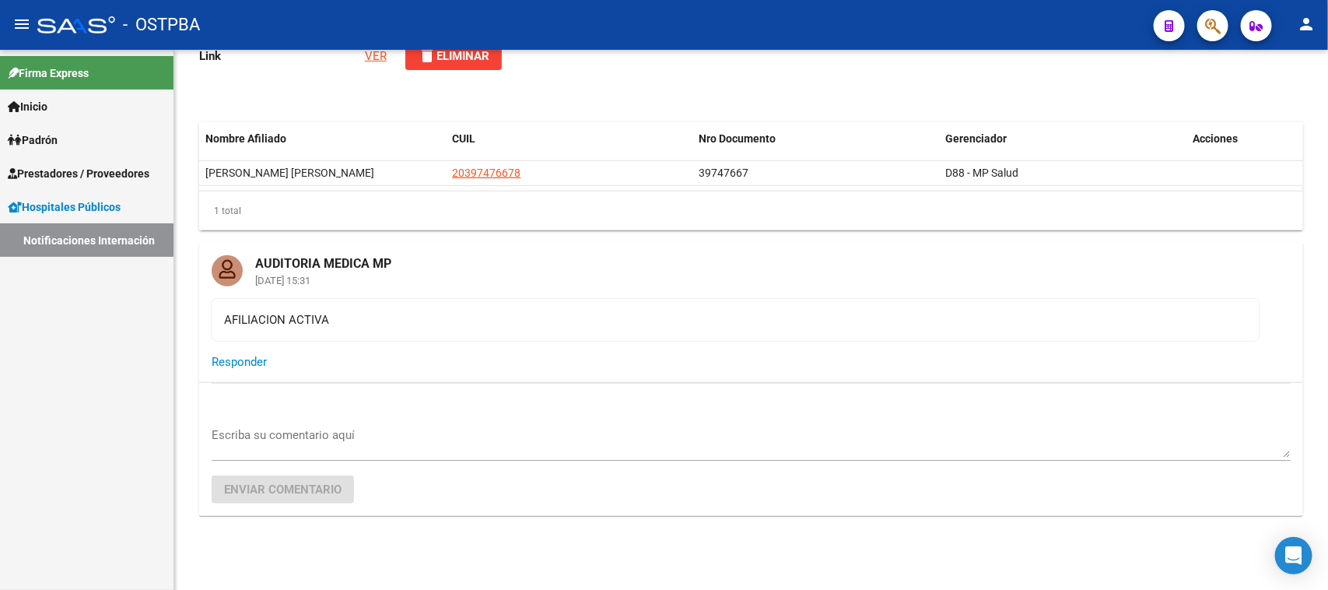
type input "HOSPITAL ZONAL GENERAL DE AGUDOS DESCENTRALIZADO EVITA PUEBLO"
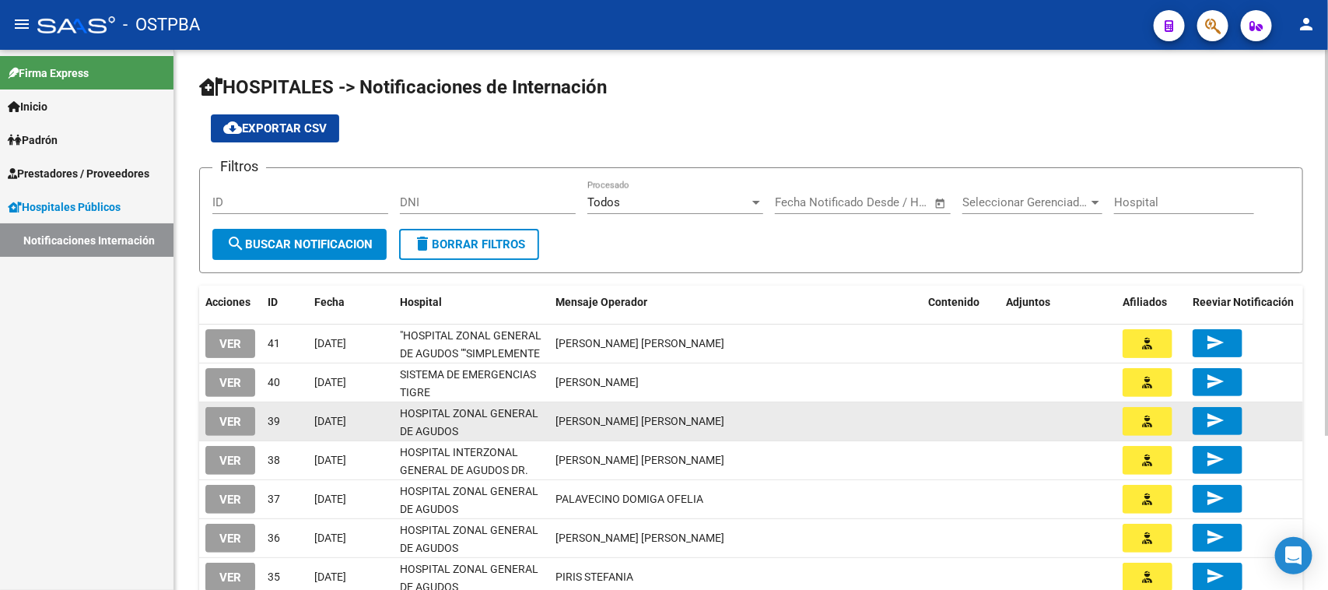
scroll to position [97, 0]
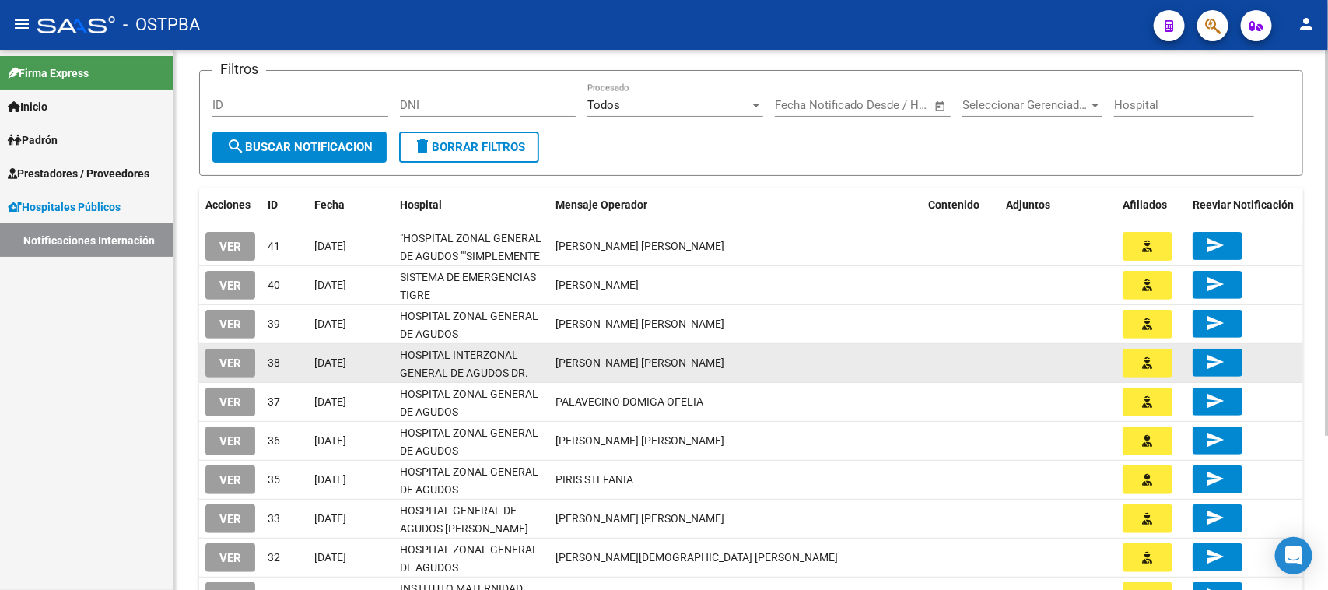
click at [228, 360] on span "VER" at bounding box center [230, 363] width 22 height 14
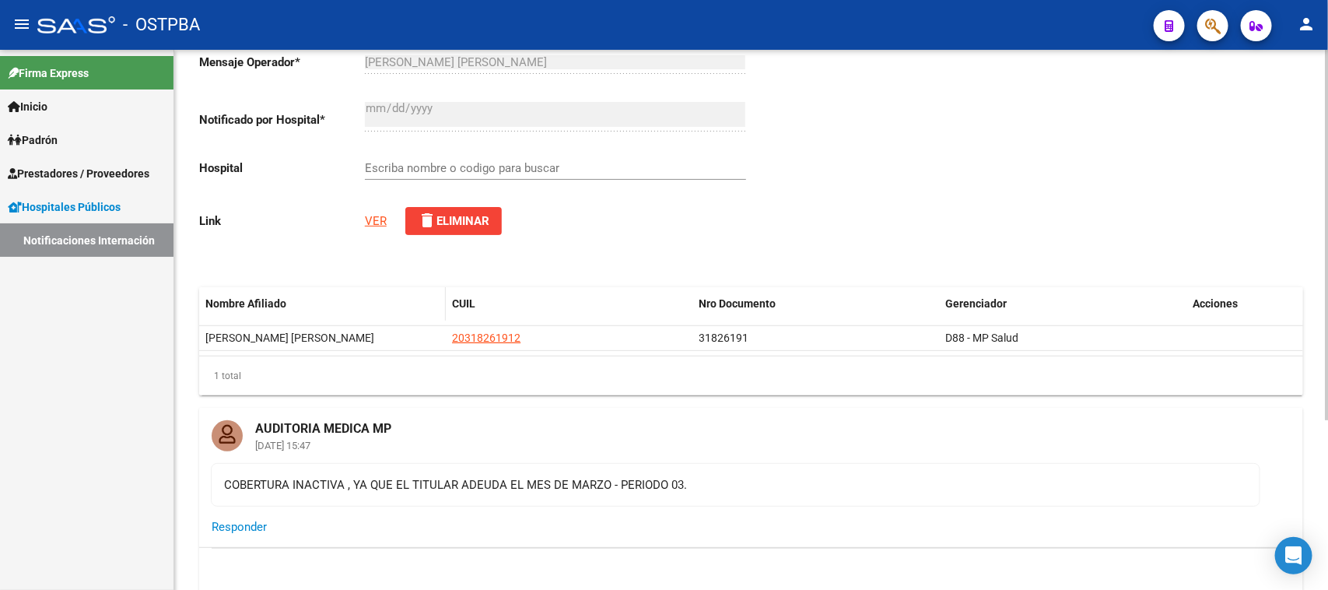
scroll to position [195, 0]
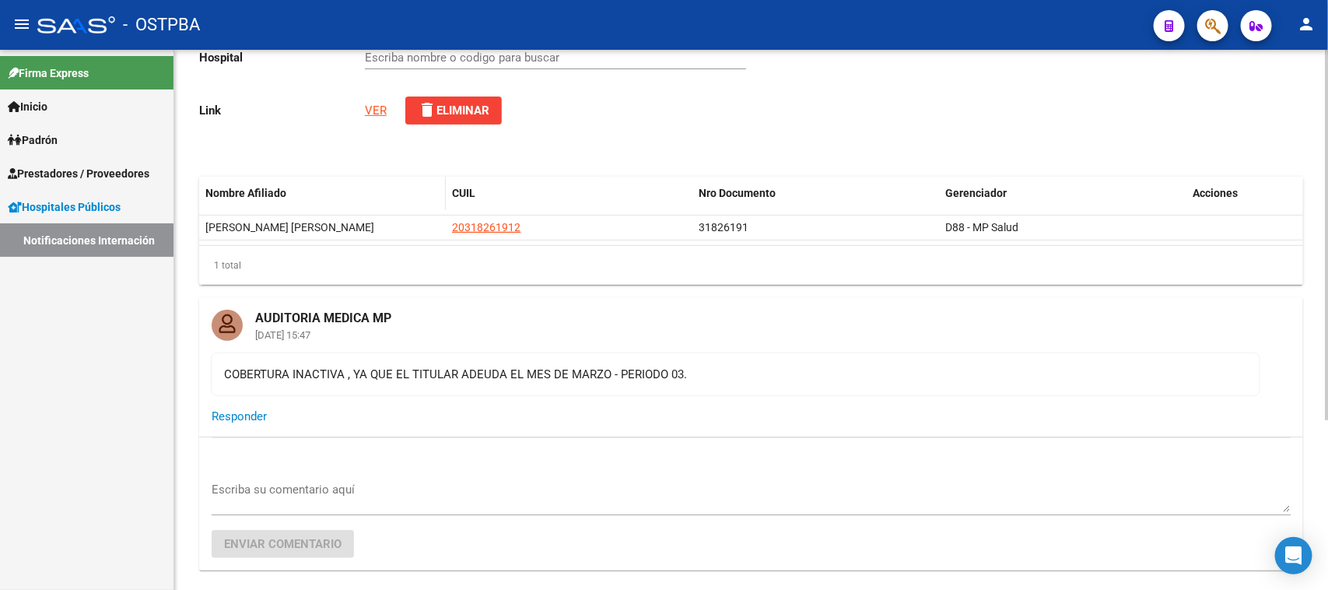
type input "HOSPITAL INTERZONAL GENERAL DE AGUDOS DR. FIORITO"
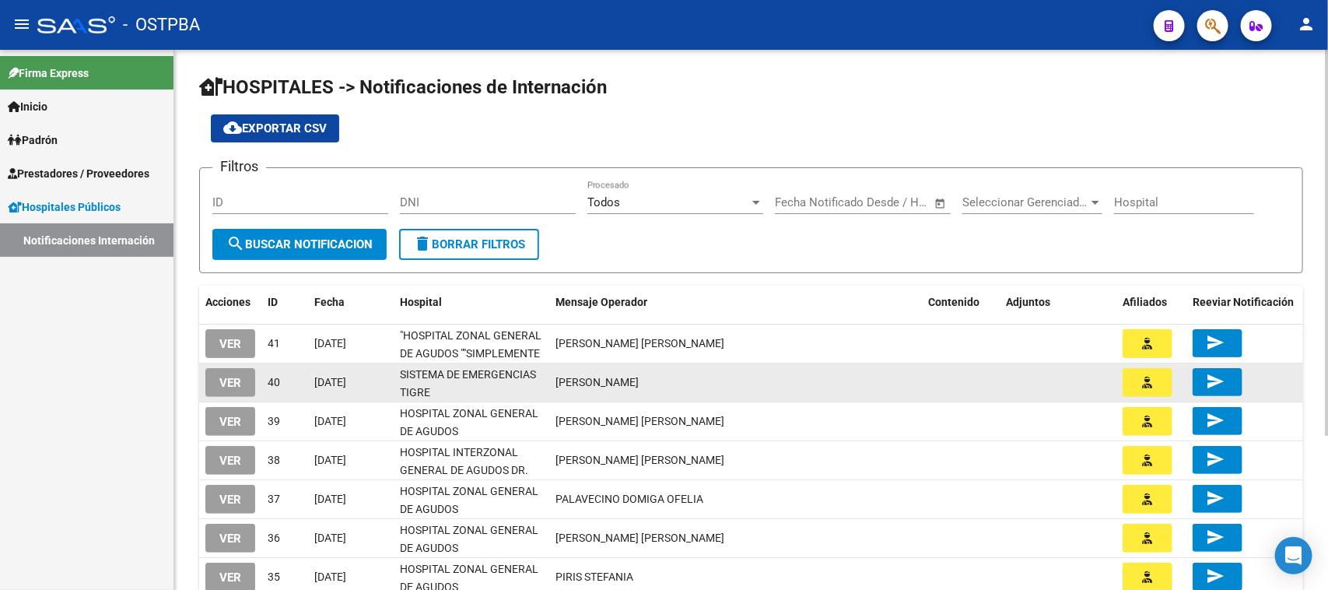
click at [246, 379] on button "VER" at bounding box center [230, 382] width 50 height 29
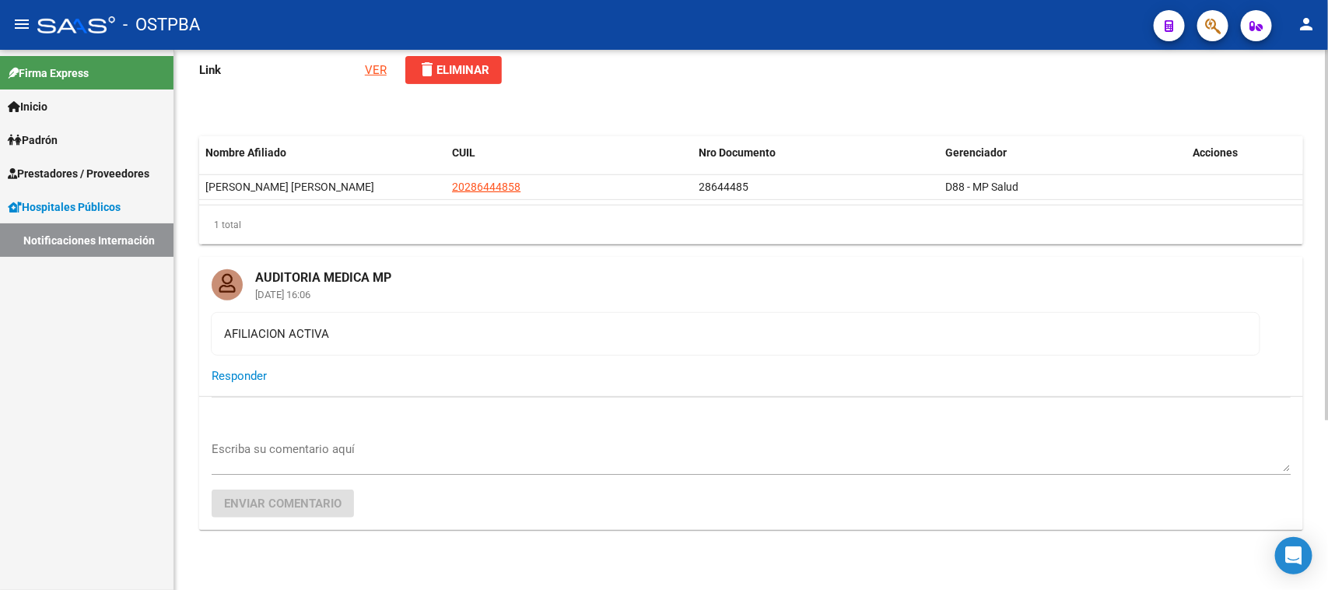
scroll to position [249, 0]
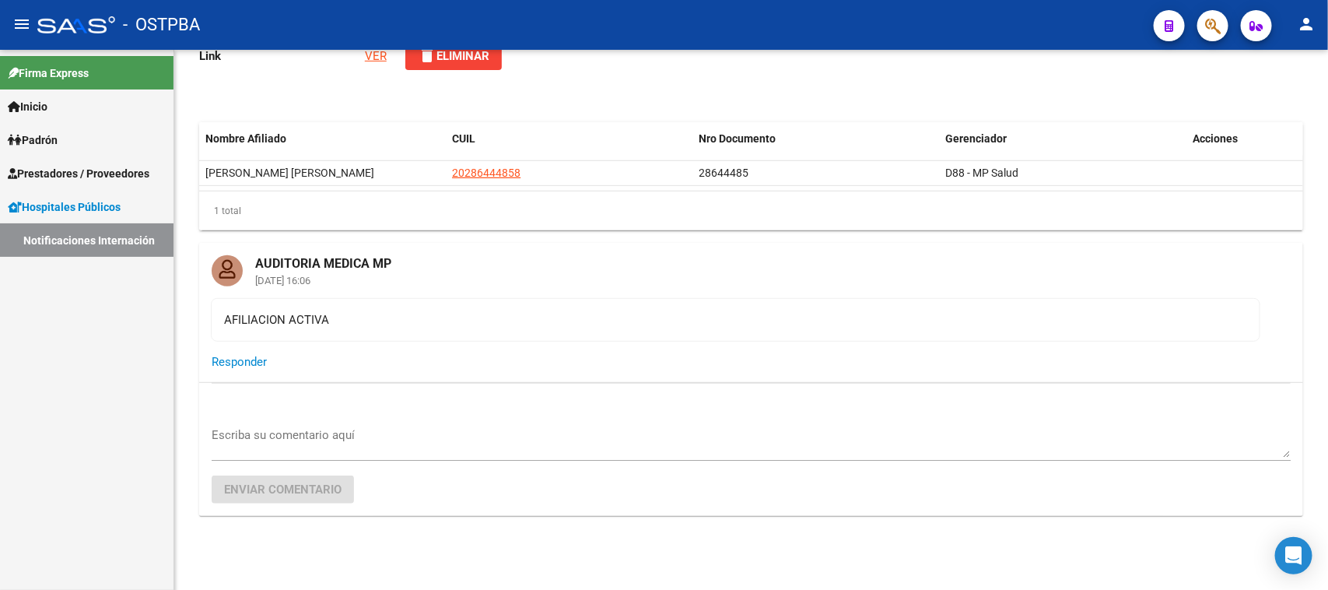
type input "SISTEMA DE EMERGENCIAS TIGRE"
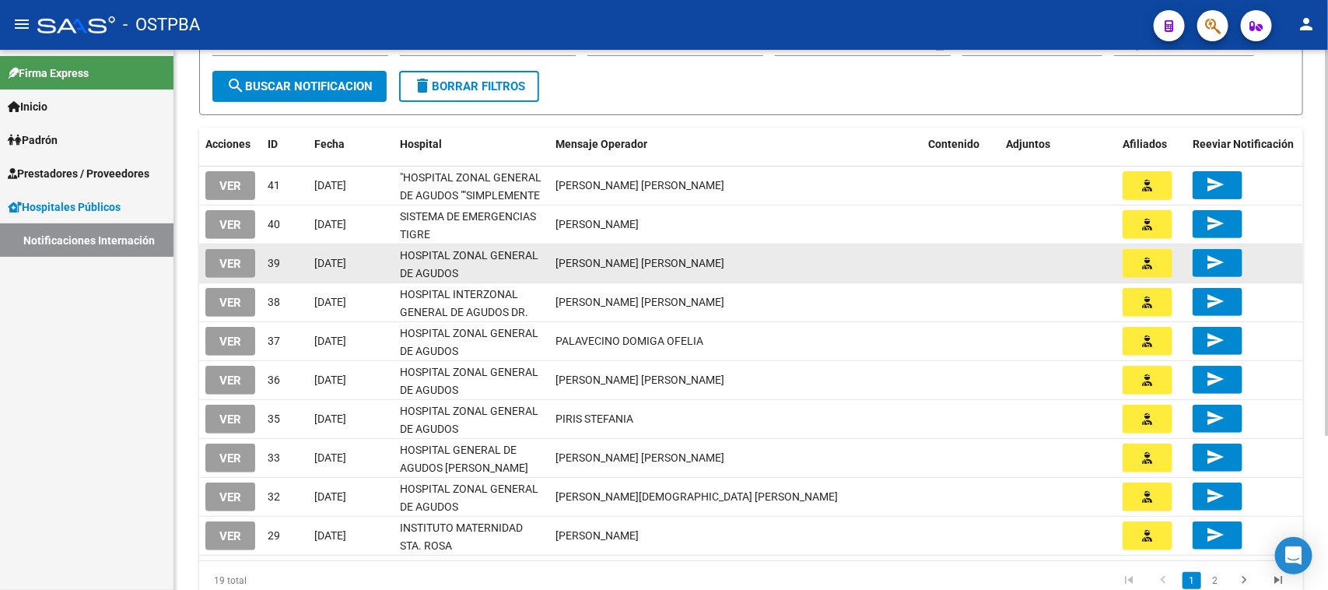
scroll to position [216, 0]
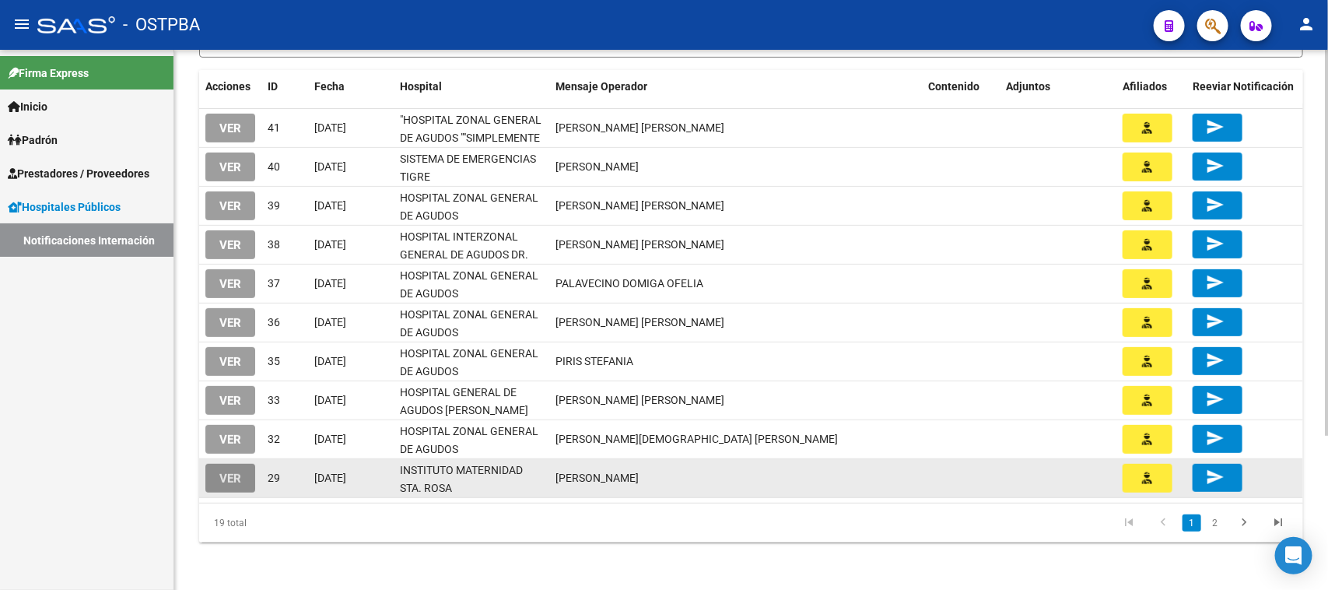
click at [247, 464] on button "VER" at bounding box center [230, 478] width 50 height 29
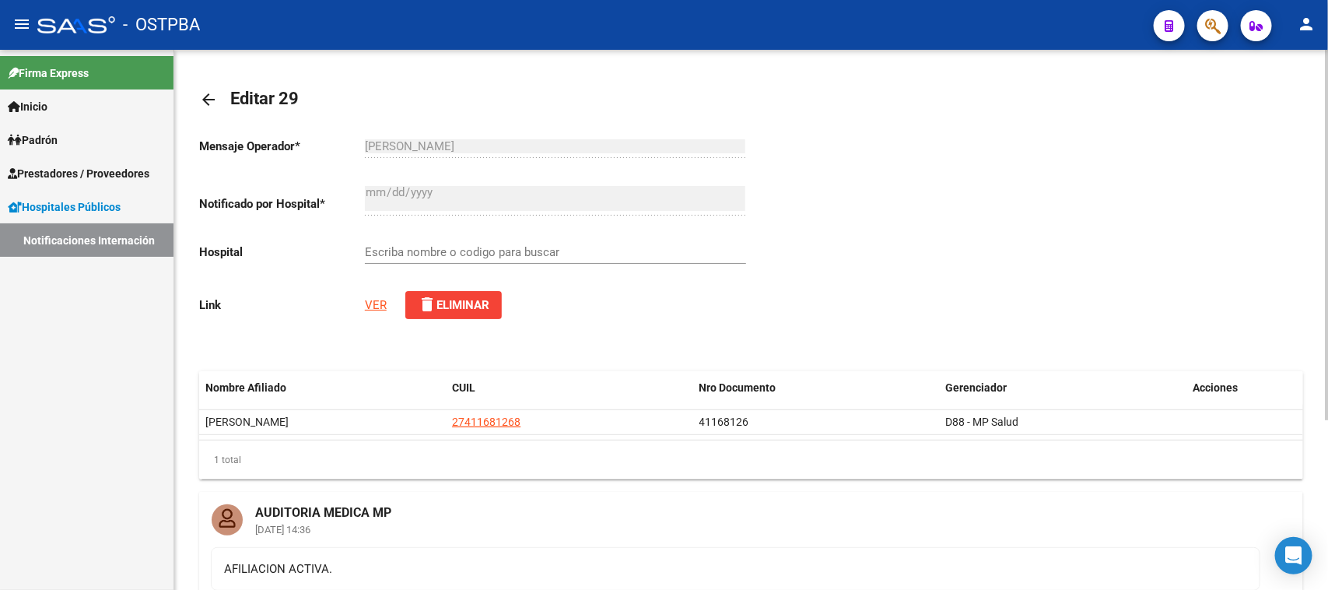
type input "INSTITUTO MATERNIDAD STA. ROSA"
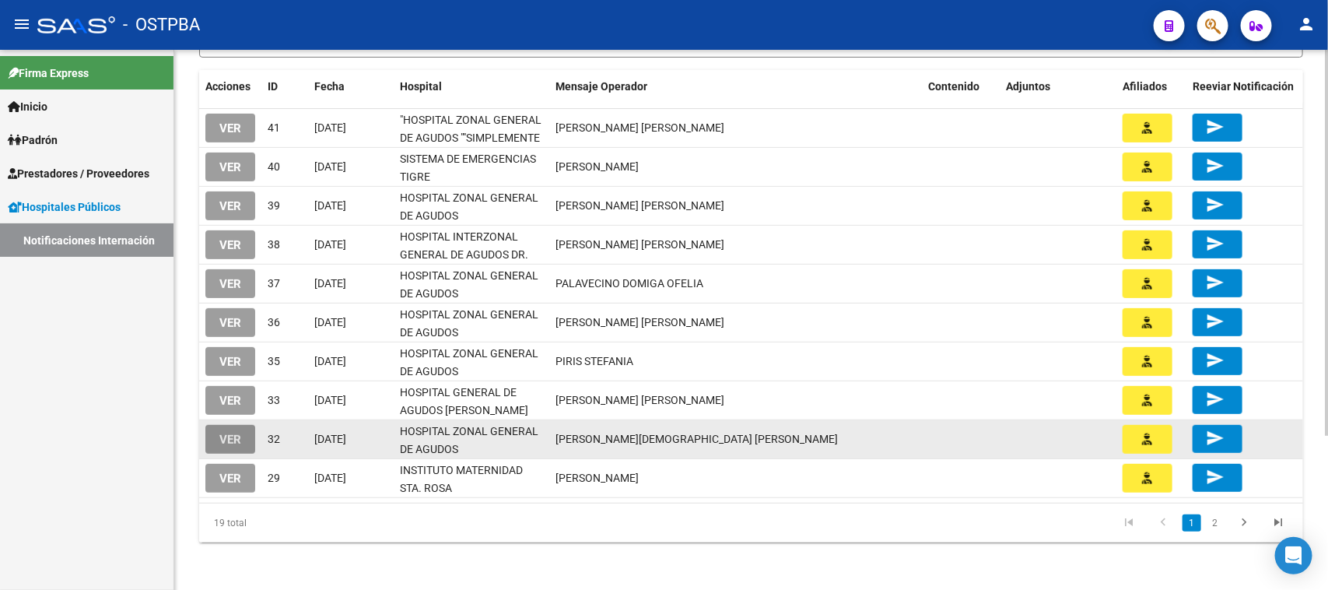
click at [247, 434] on button "VER" at bounding box center [230, 439] width 50 height 29
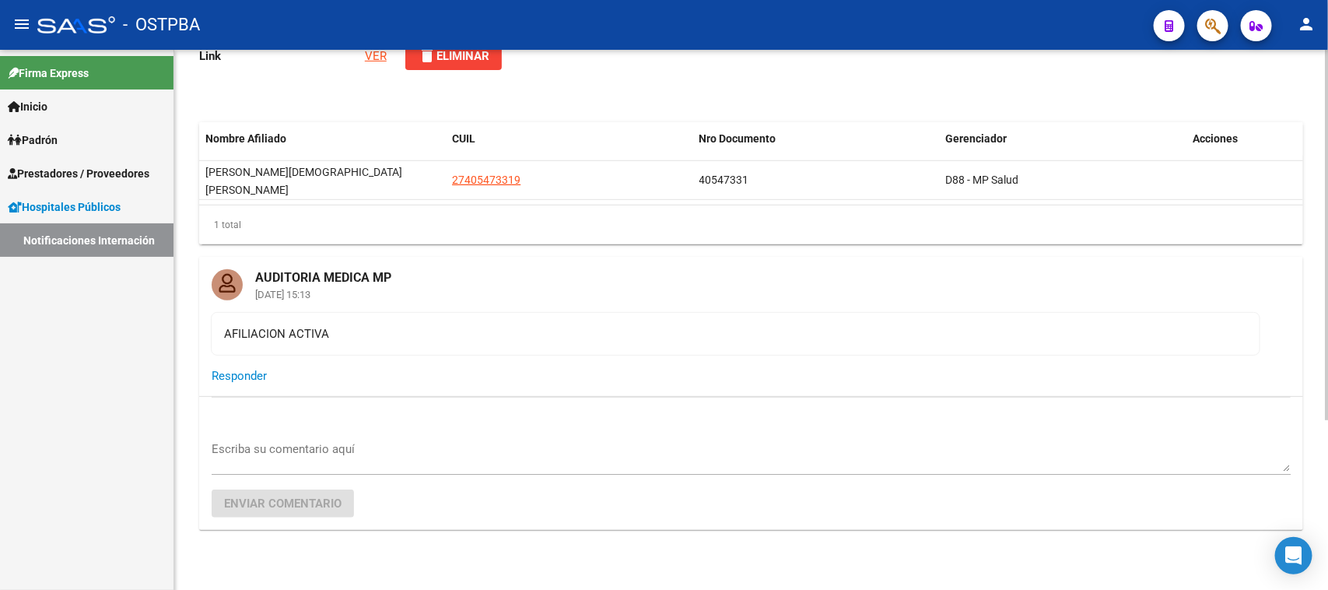
type input "HOSPITAL ZONAL GENERAL DE AGUDOS [PERSON_NAME]"
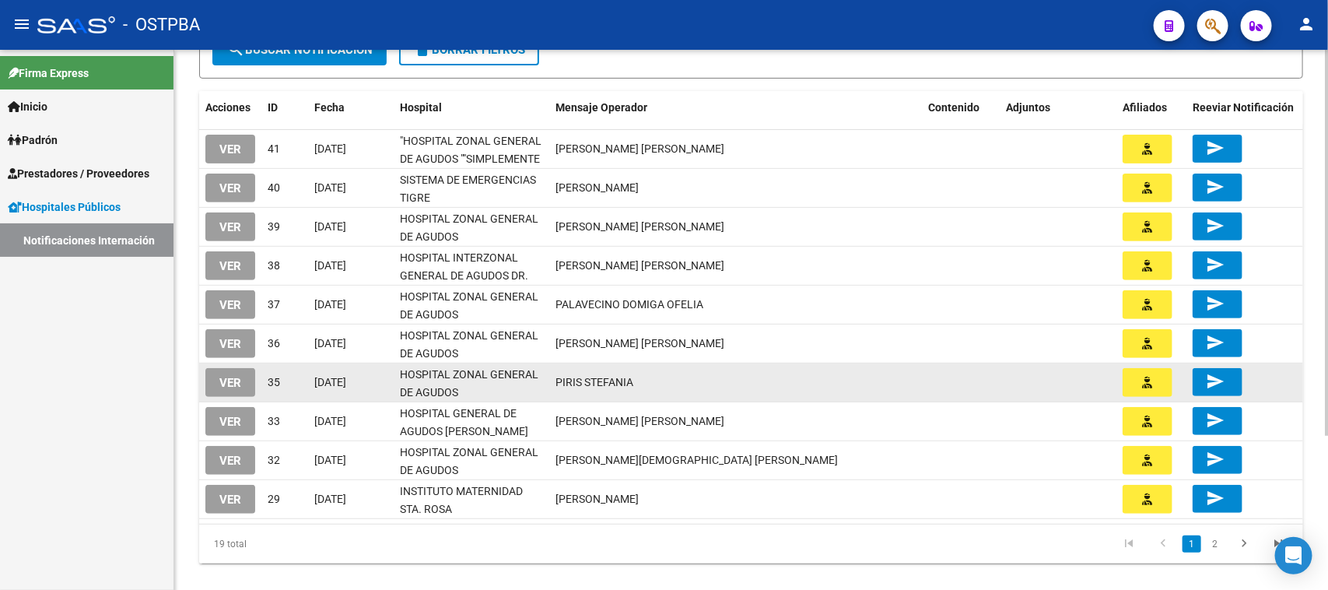
click at [231, 389] on button "VER" at bounding box center [230, 382] width 50 height 29
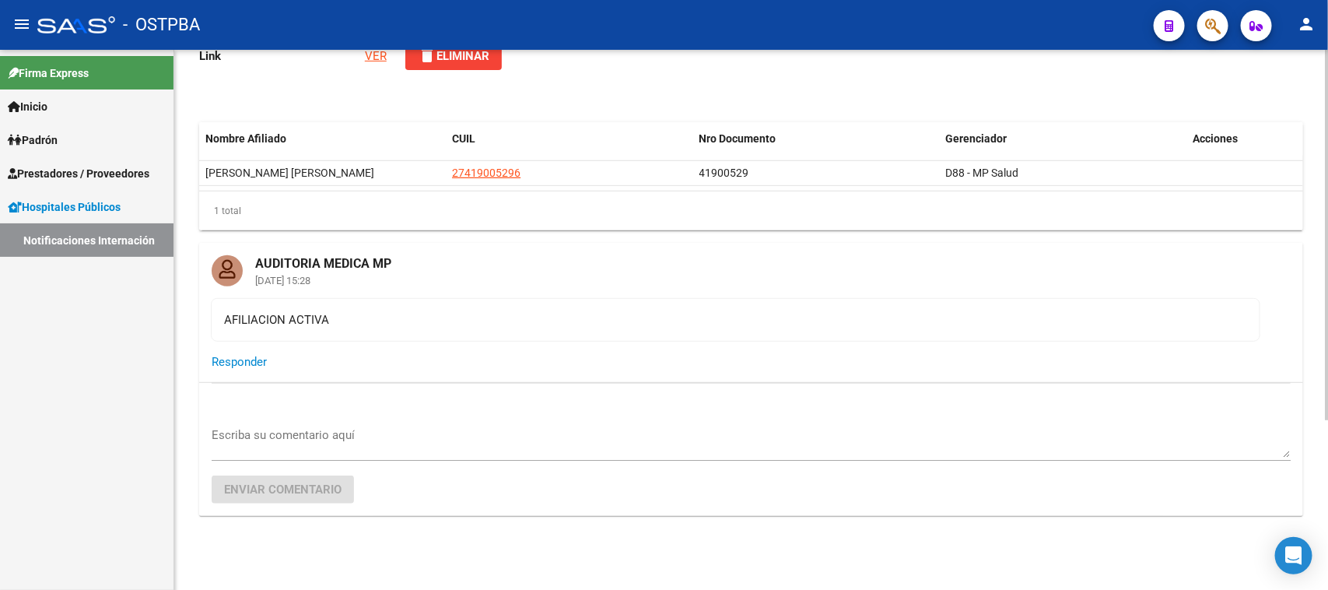
type input "HOSPITAL ZONAL GENERAL DE AGUDOS [PERSON_NAME]"
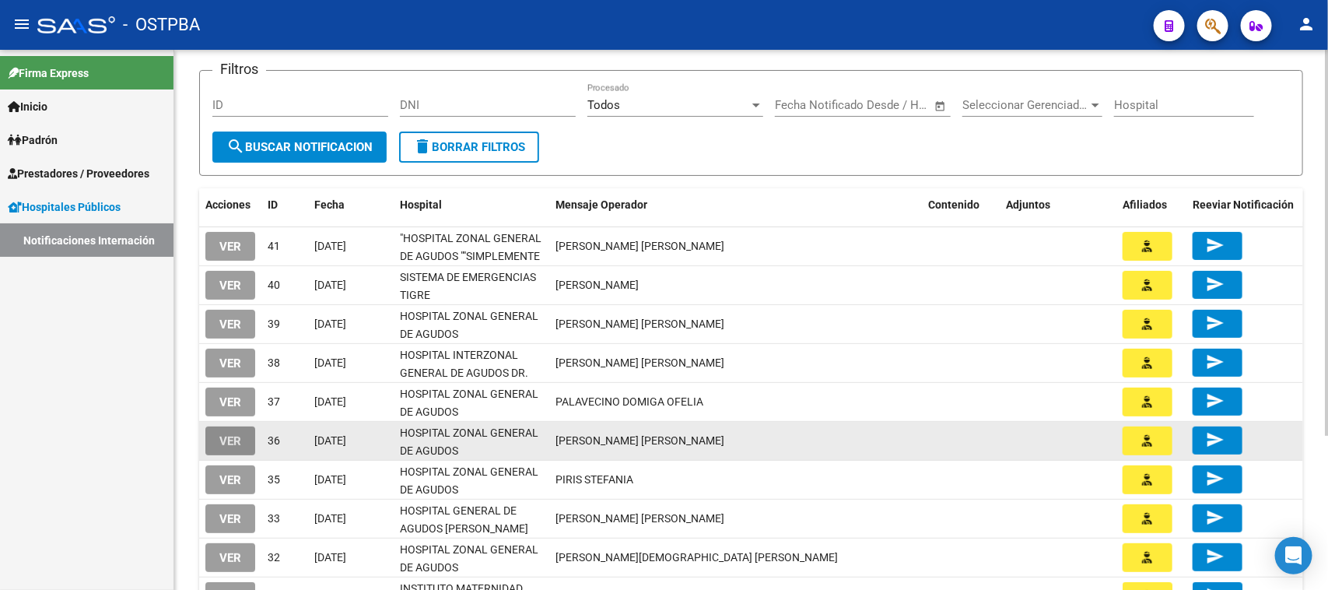
click at [244, 436] on button "VER" at bounding box center [230, 440] width 50 height 29
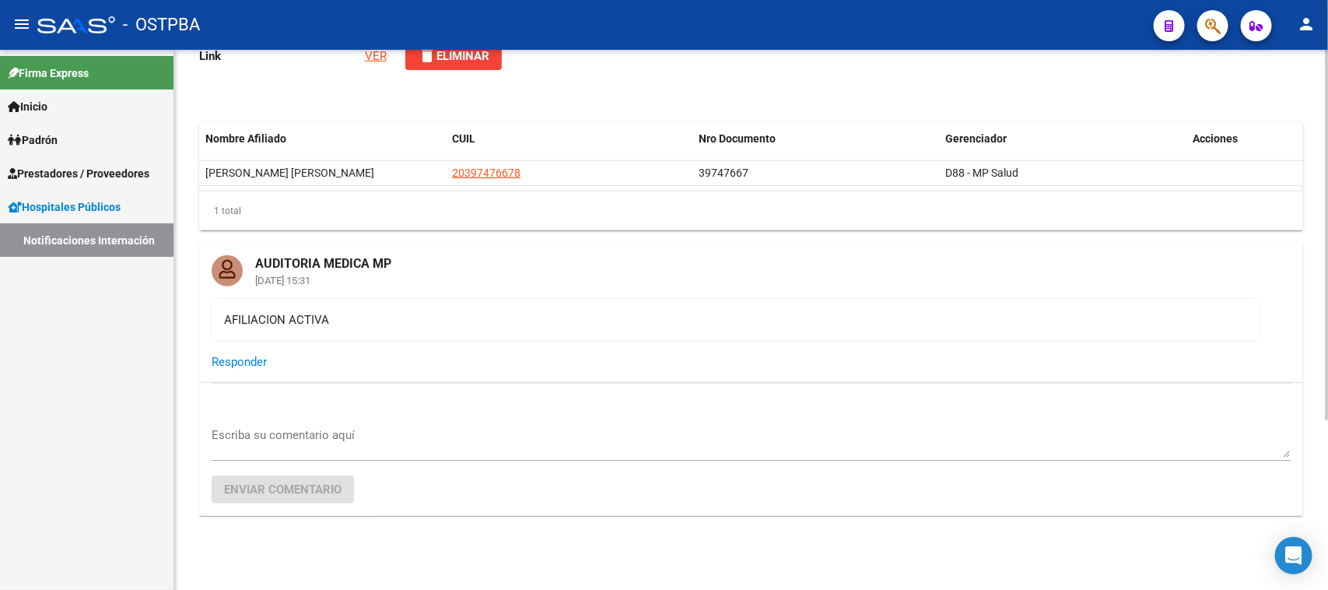
type input "HOSPITAL ZONAL GENERAL DE AGUDOS DESCENTRALIZADO EVITA PUEBLO"
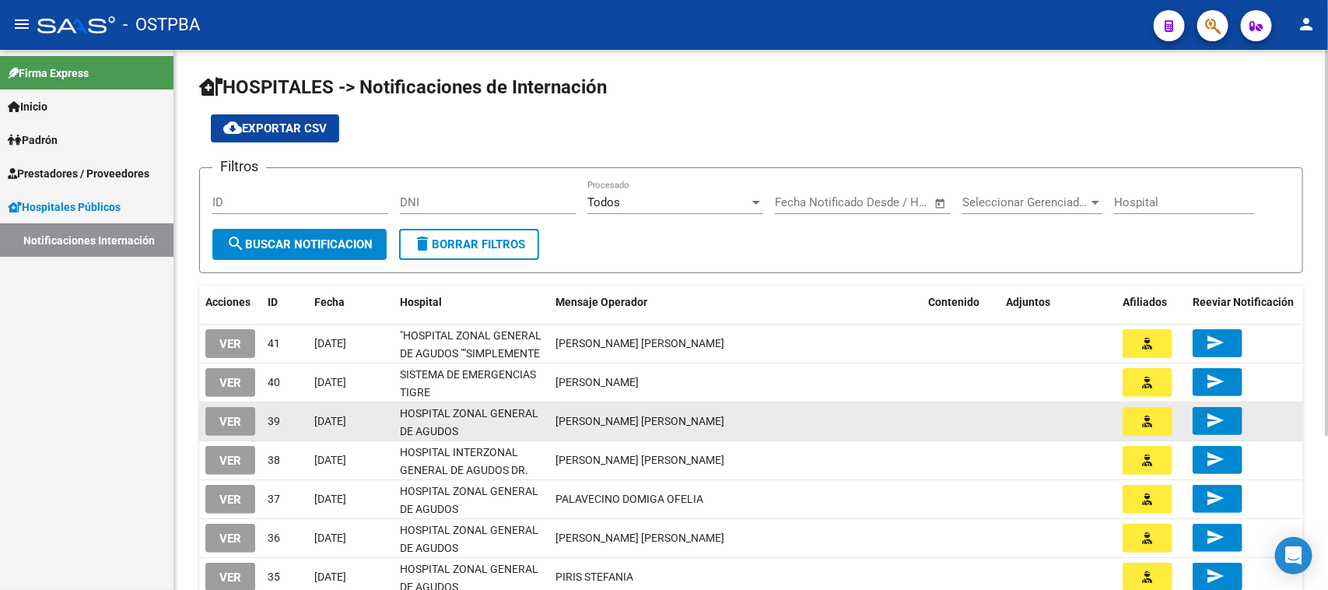
click at [234, 417] on span "VER" at bounding box center [230, 422] width 22 height 14
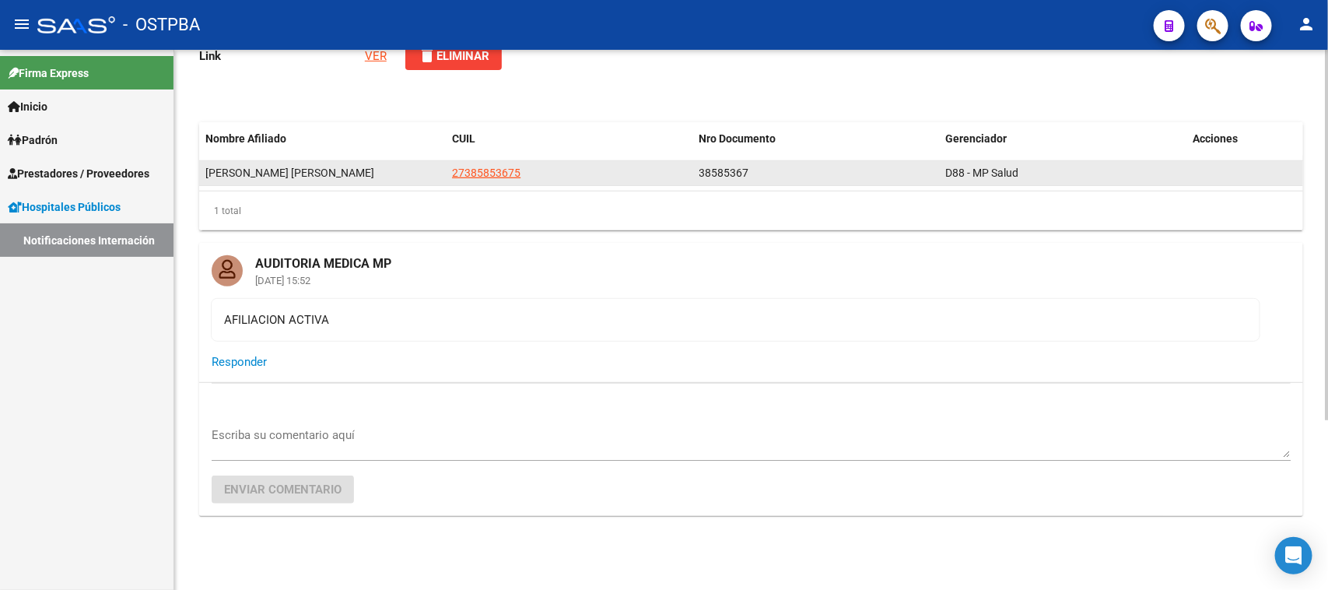
type input "HOSPITAL ZONAL GENERAL DE AGUDOS [PERSON_NAME]"
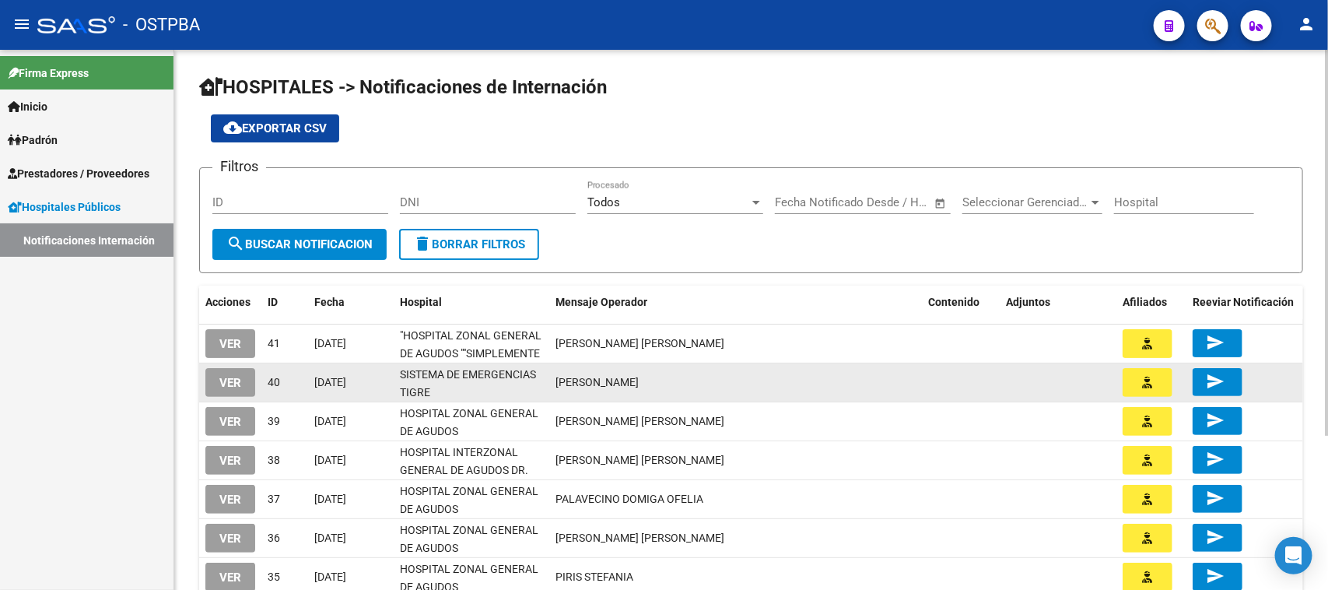
click at [223, 376] on span "VER" at bounding box center [230, 383] width 22 height 14
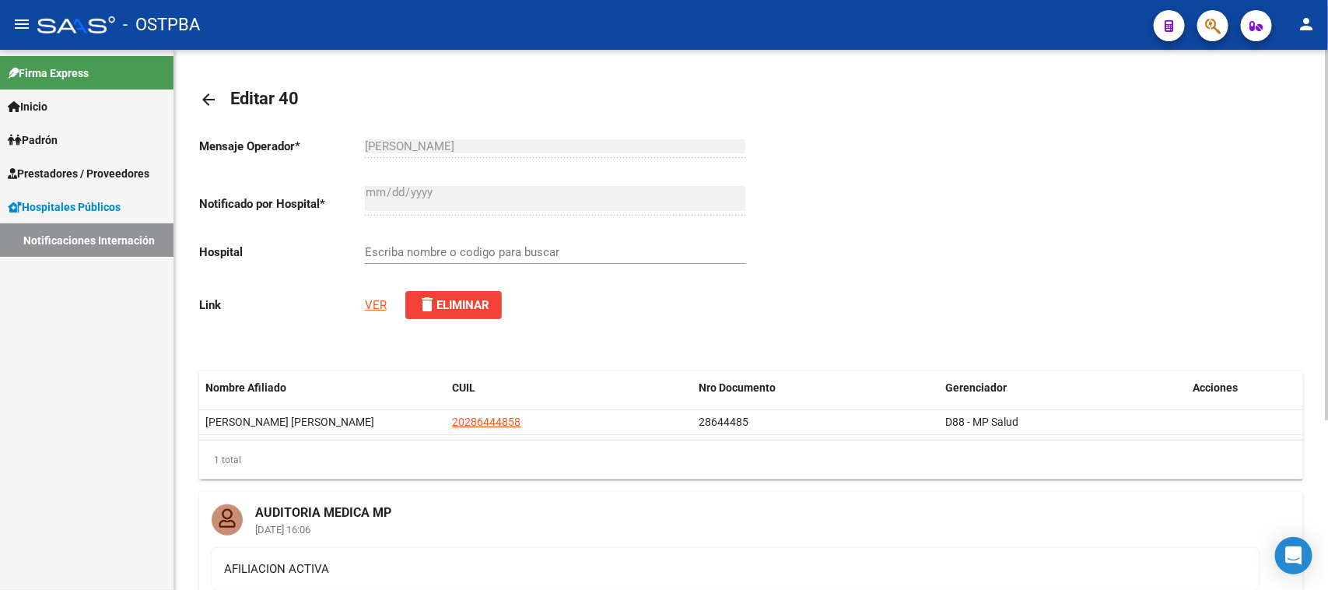
type input "SISTEMA DE EMERGENCIAS TIGRE"
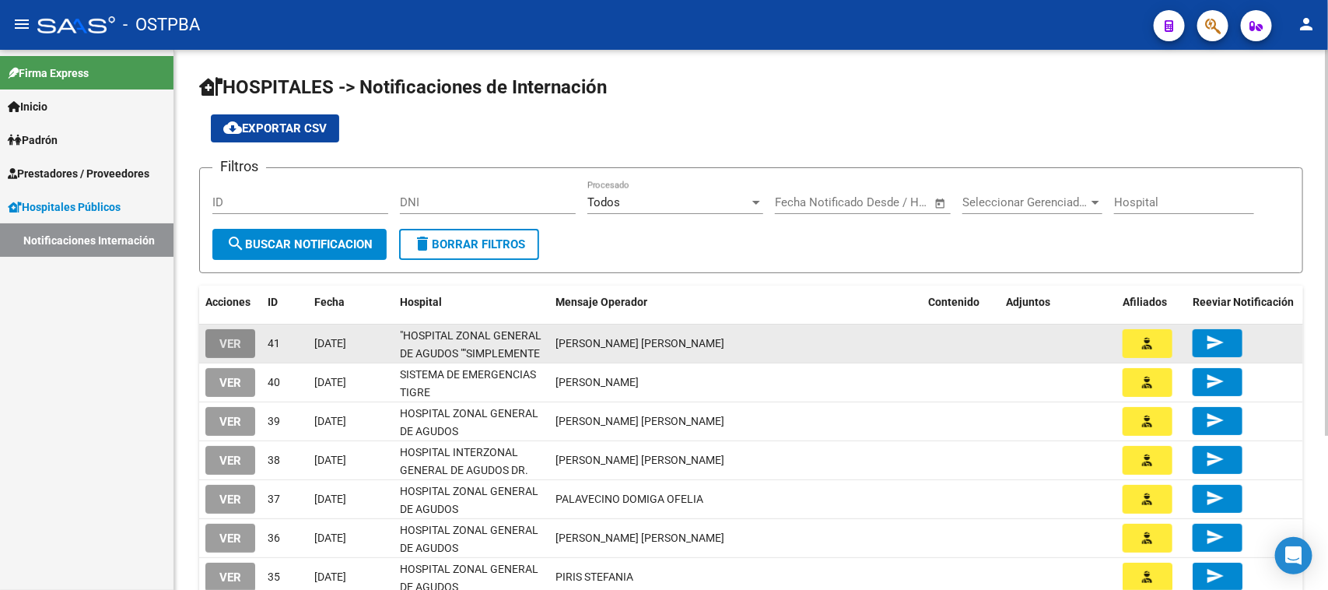
click at [219, 342] on span "VER" at bounding box center [230, 344] width 22 height 14
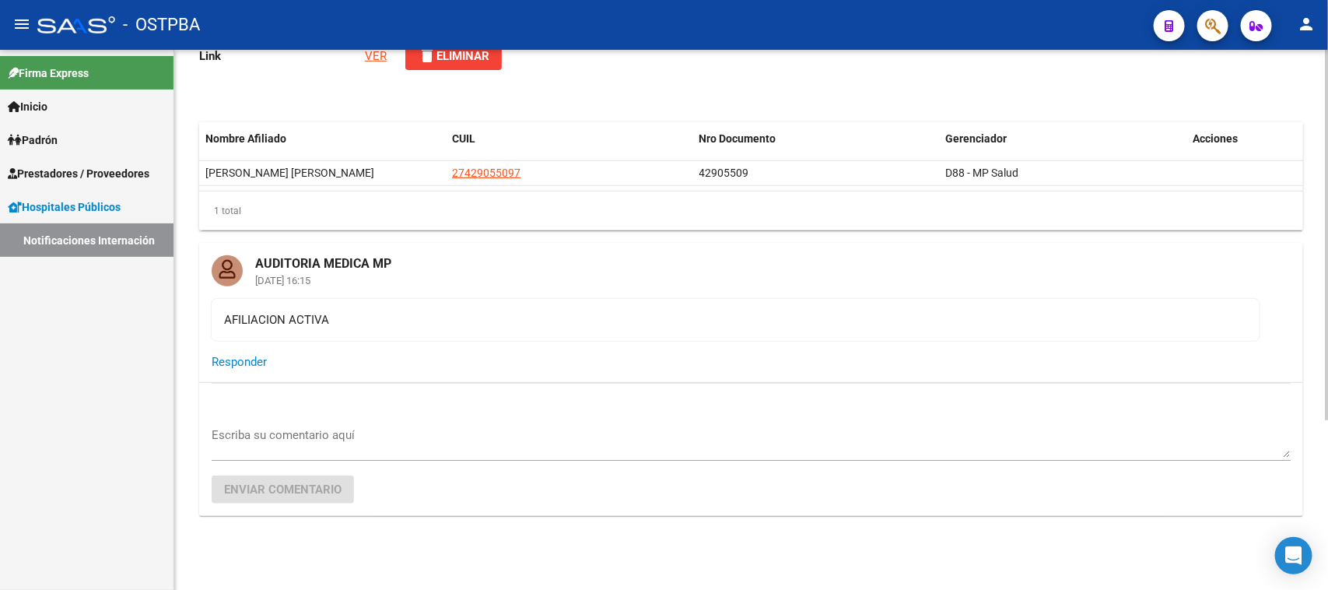
type input ""HOSPITAL ZONAL GENERAL DE AGUDOS ""SIMPLEMENTE EVITA""""
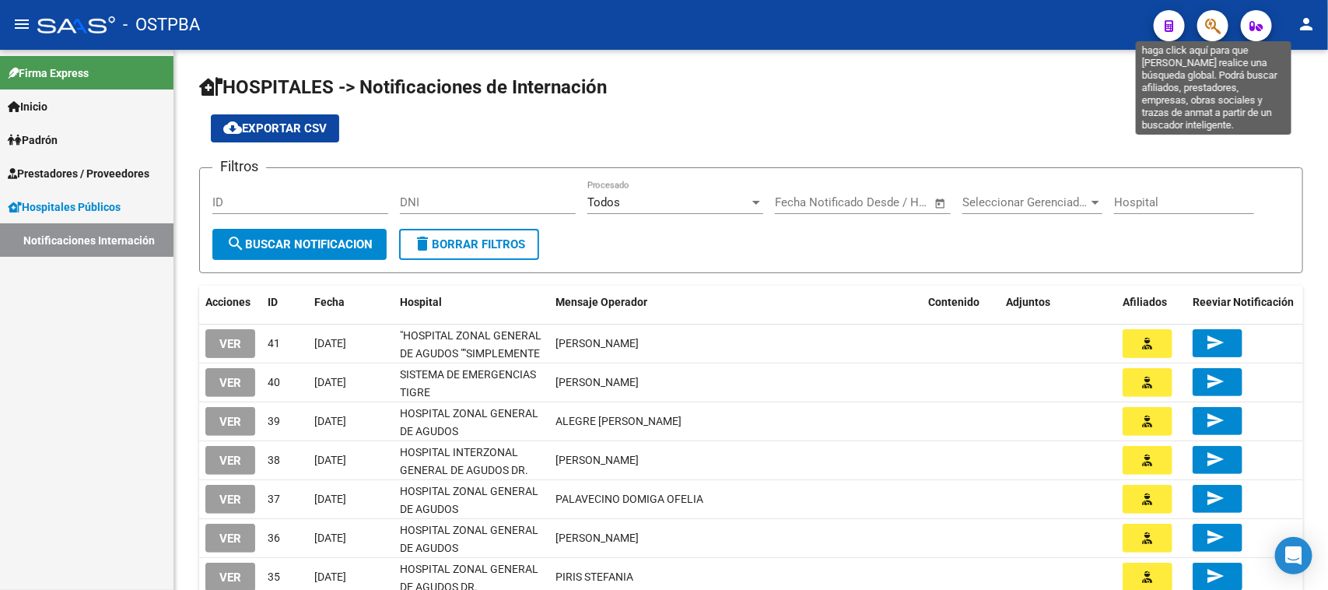
click at [1216, 21] on icon "button" at bounding box center [1213, 26] width 16 height 18
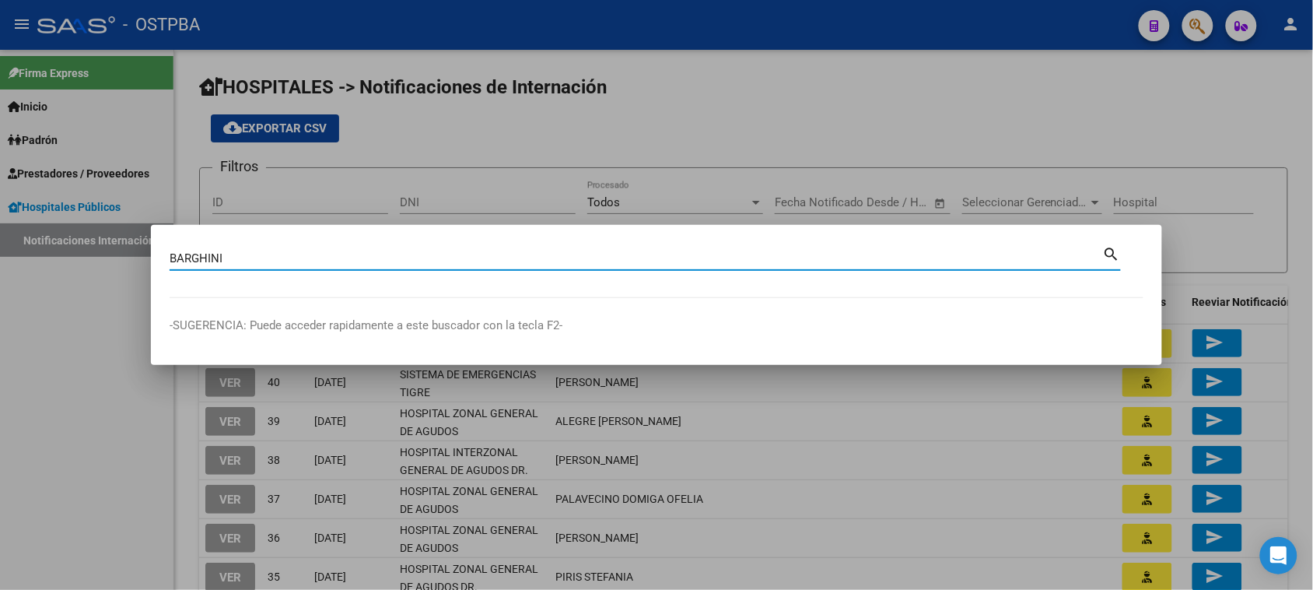
type input "BARGHINI"
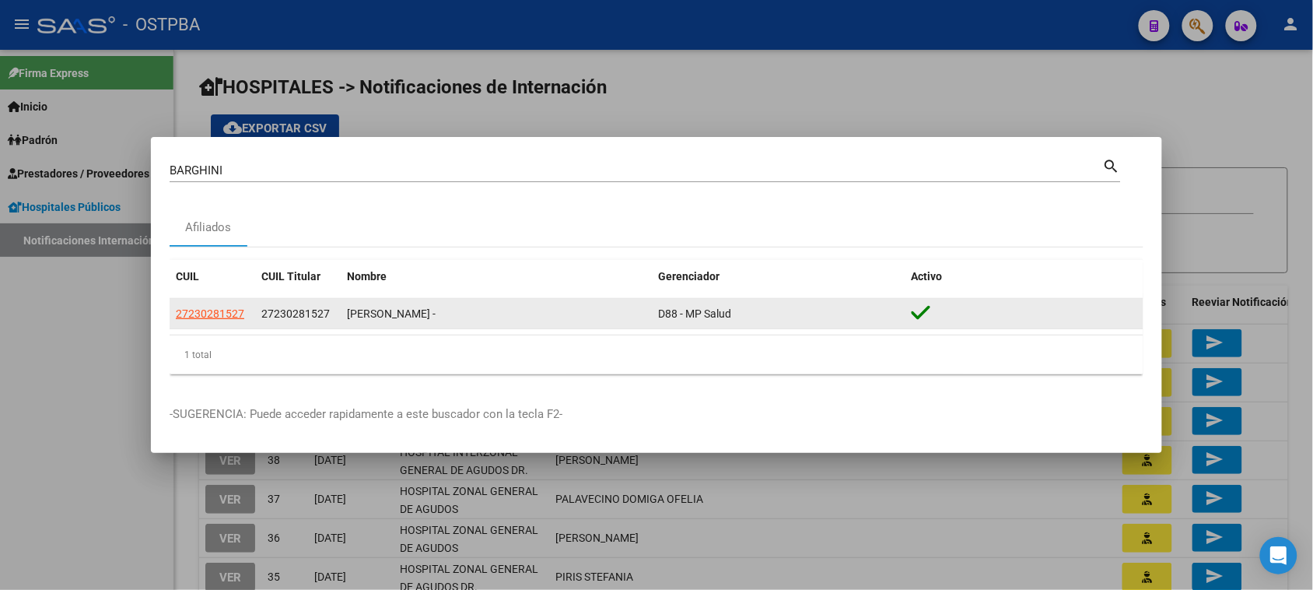
drag, startPoint x: 246, startPoint y: 319, endPoint x: 173, endPoint y: 316, distance: 73.2
click at [173, 316] on datatable-body-cell "27230281527" at bounding box center [213, 314] width 86 height 30
copy span "27230281527"
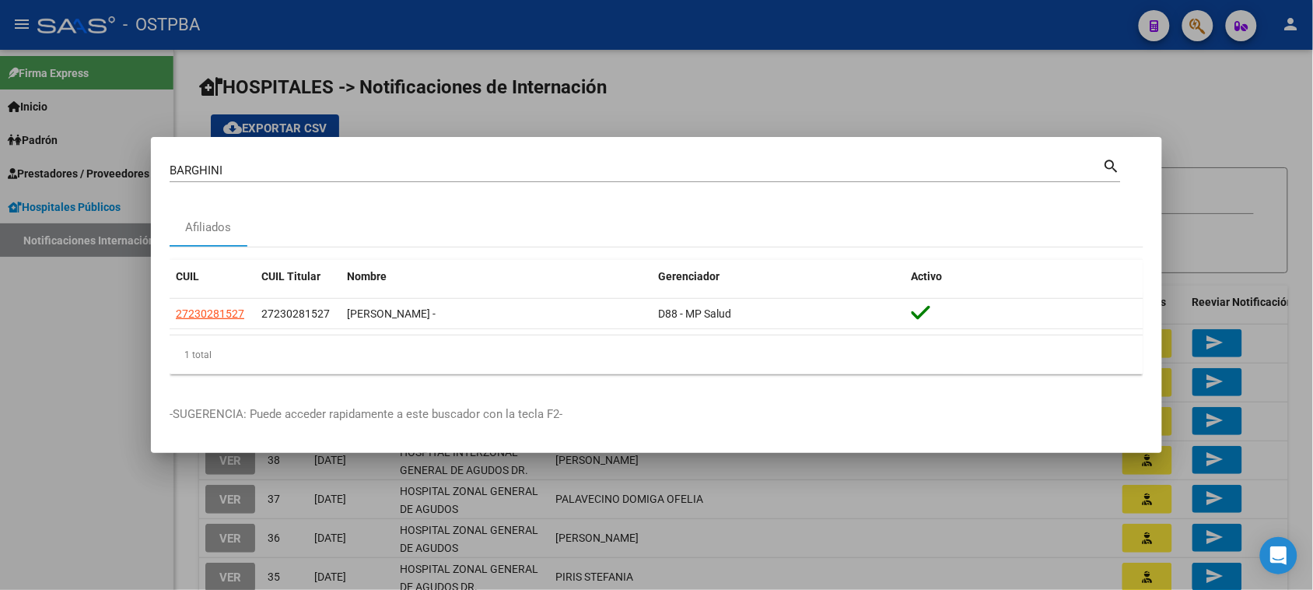
click at [1130, 79] on div at bounding box center [656, 295] width 1313 height 590
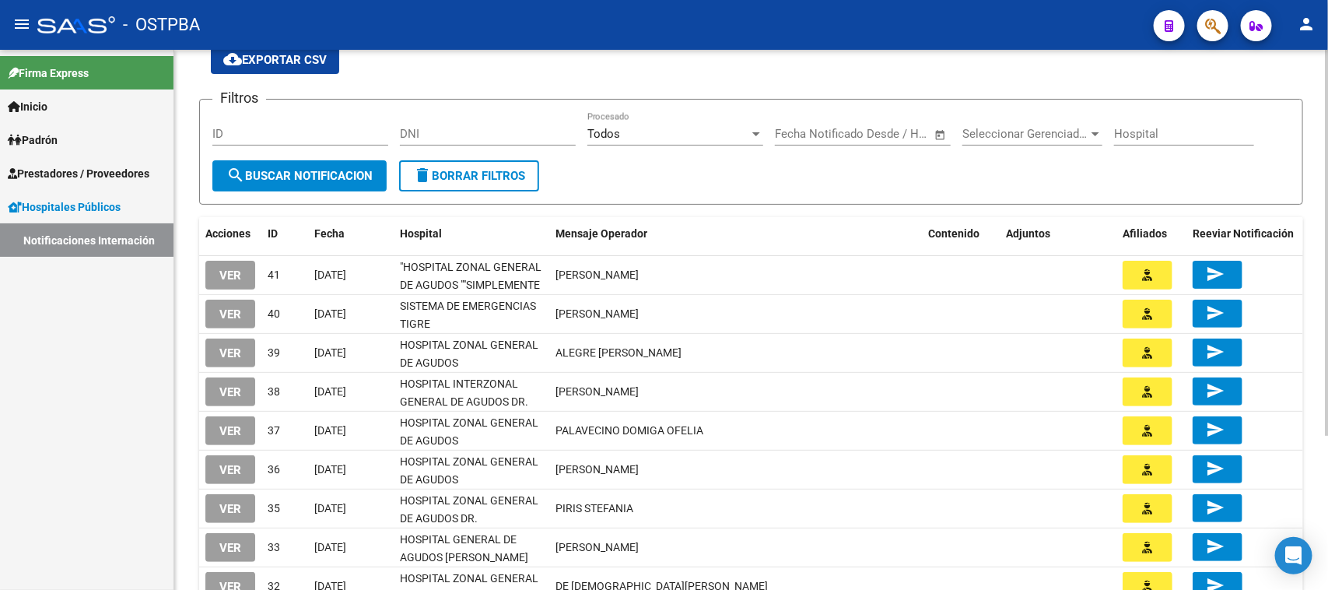
scroll to position [97, 0]
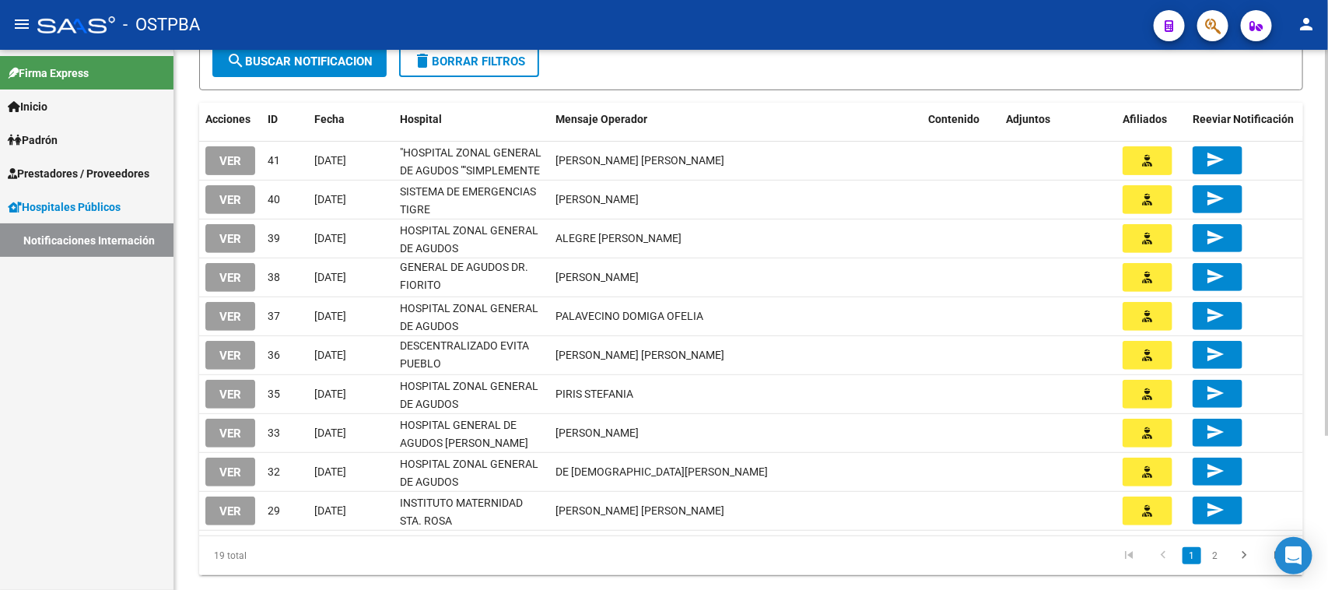
scroll to position [195, 0]
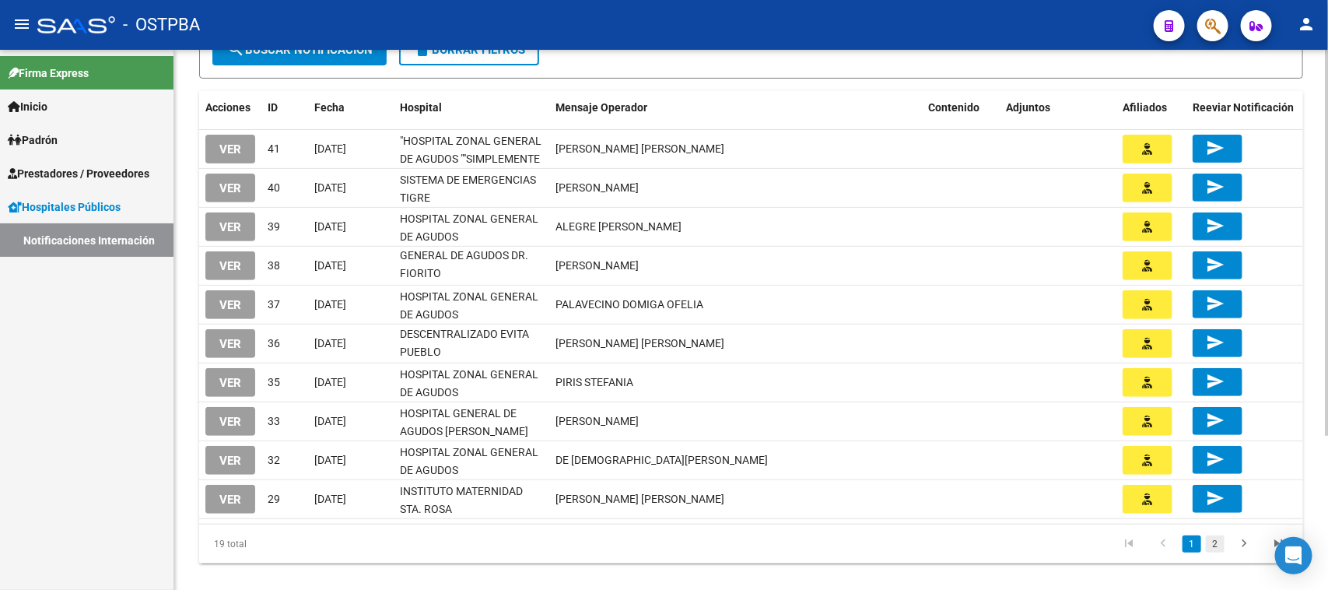
click at [1218, 538] on link "2" at bounding box center [1215, 543] width 19 height 17
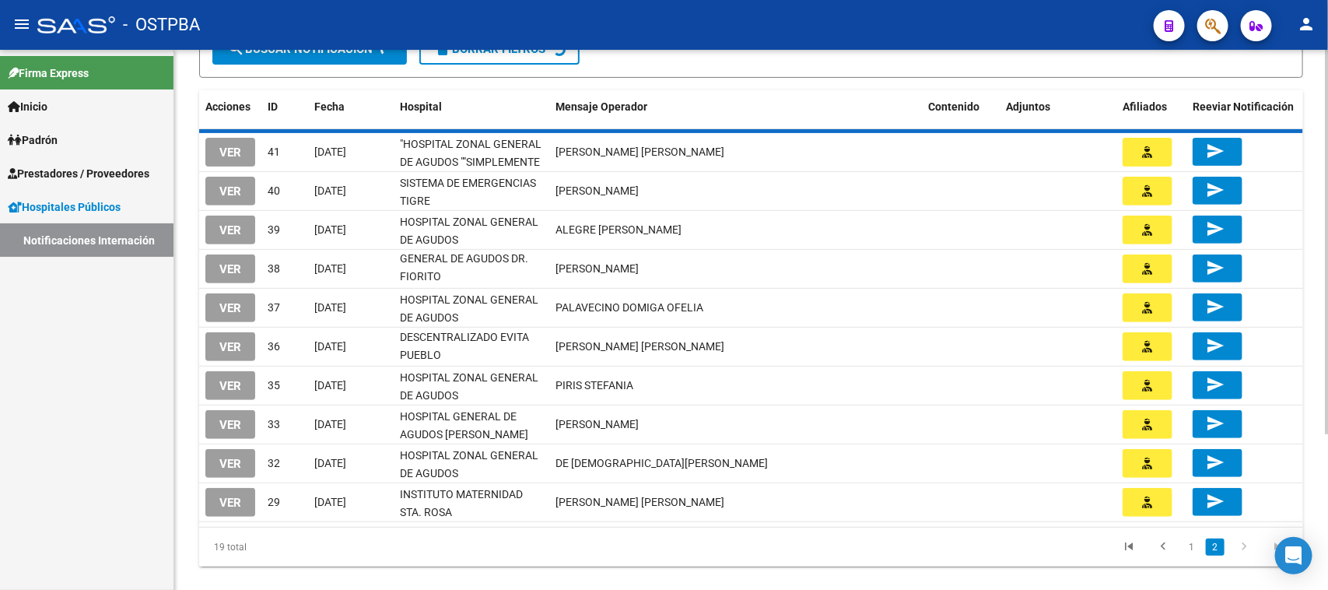
scroll to position [177, 0]
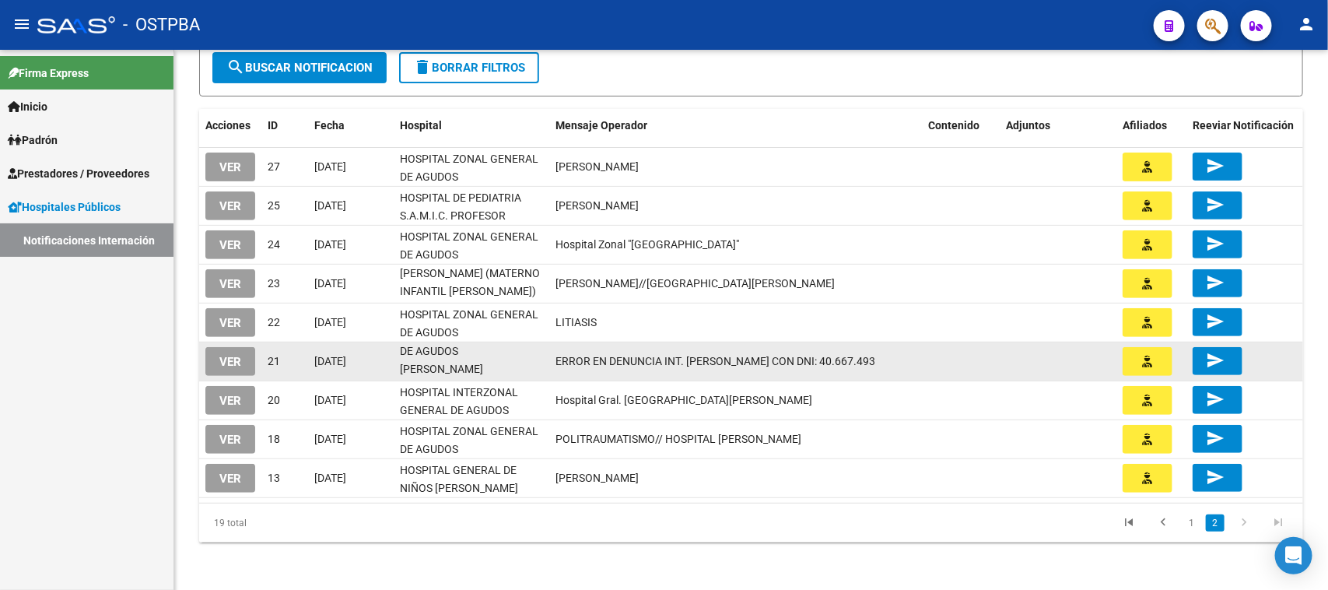
click at [230, 356] on span "VER" at bounding box center [230, 362] width 22 height 14
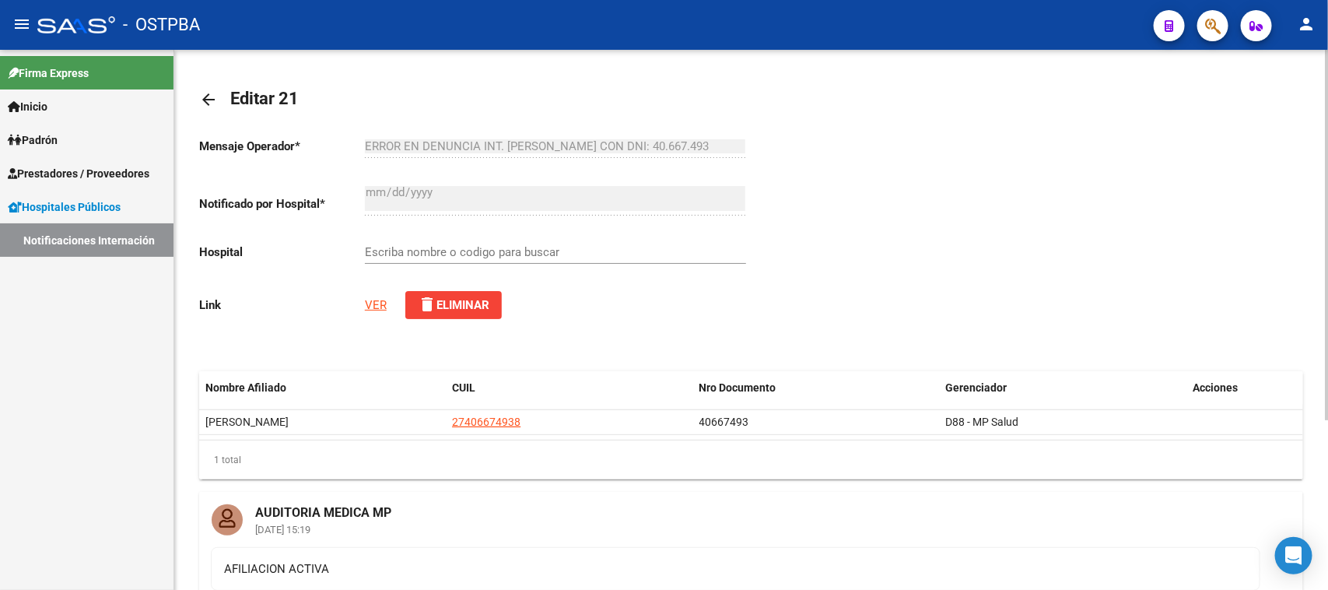
type input "HOSPITAL ZONAL GENERAL DE AGUDOS DR. [PERSON_NAME]"
click at [373, 310] on div "Mensaje Operador * ERROR EN DENUNCIA INT. CASTRELLON AYELEN CON DNI: 40.667.493…" at bounding box center [475, 228] width 552 height 208
click at [373, 305] on link "VER" at bounding box center [376, 305] width 22 height 14
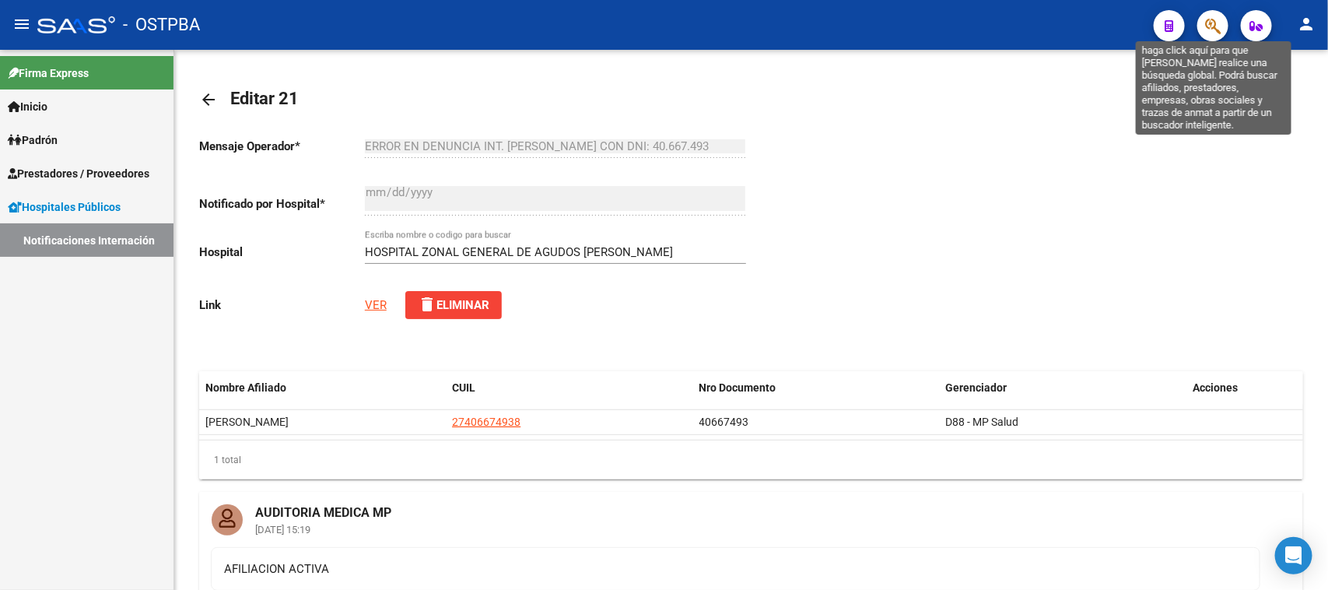
click at [1215, 23] on icon "button" at bounding box center [1213, 26] width 16 height 18
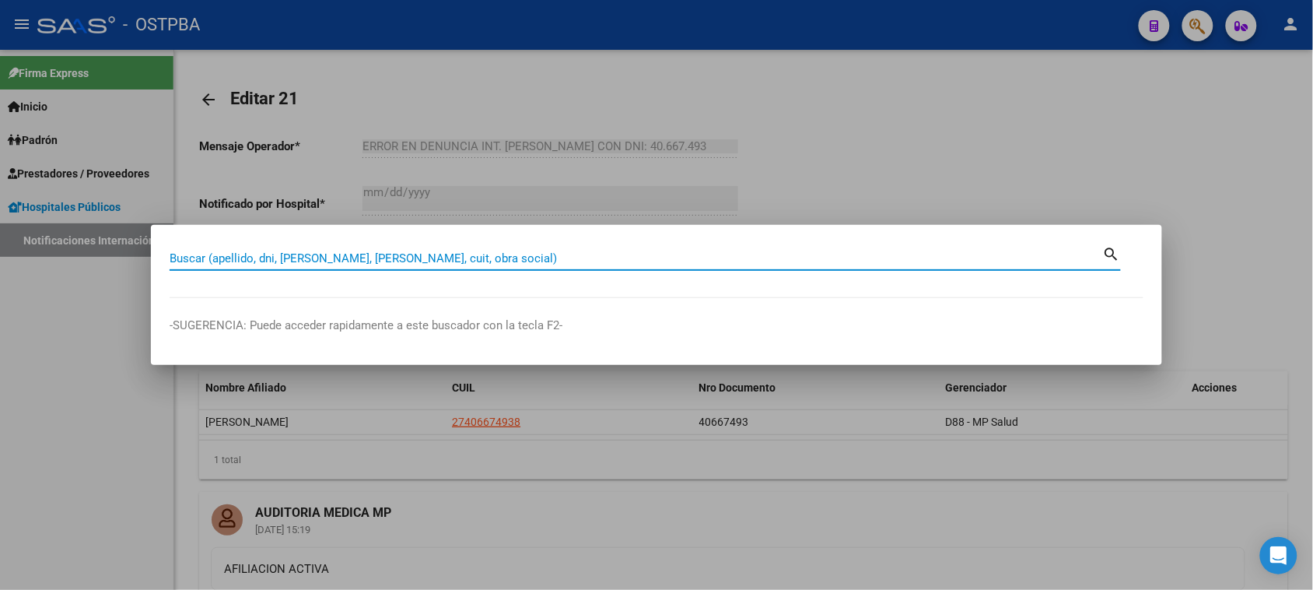
paste input "44092835"
type input "44092835"
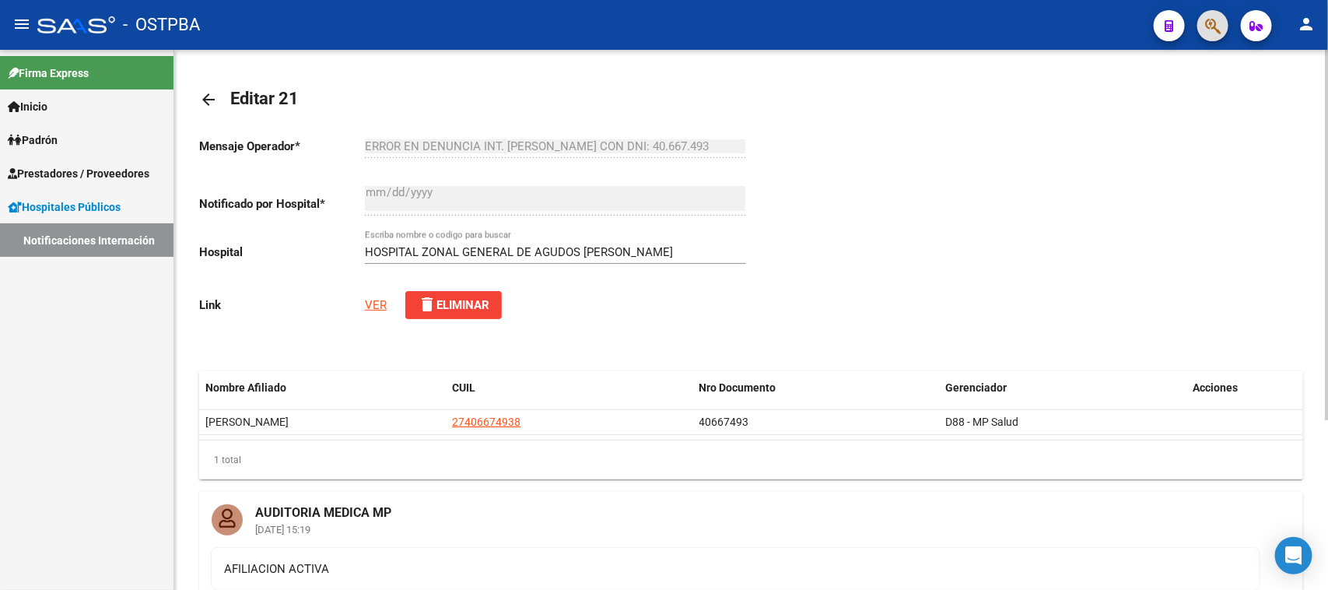
scroll to position [97, 0]
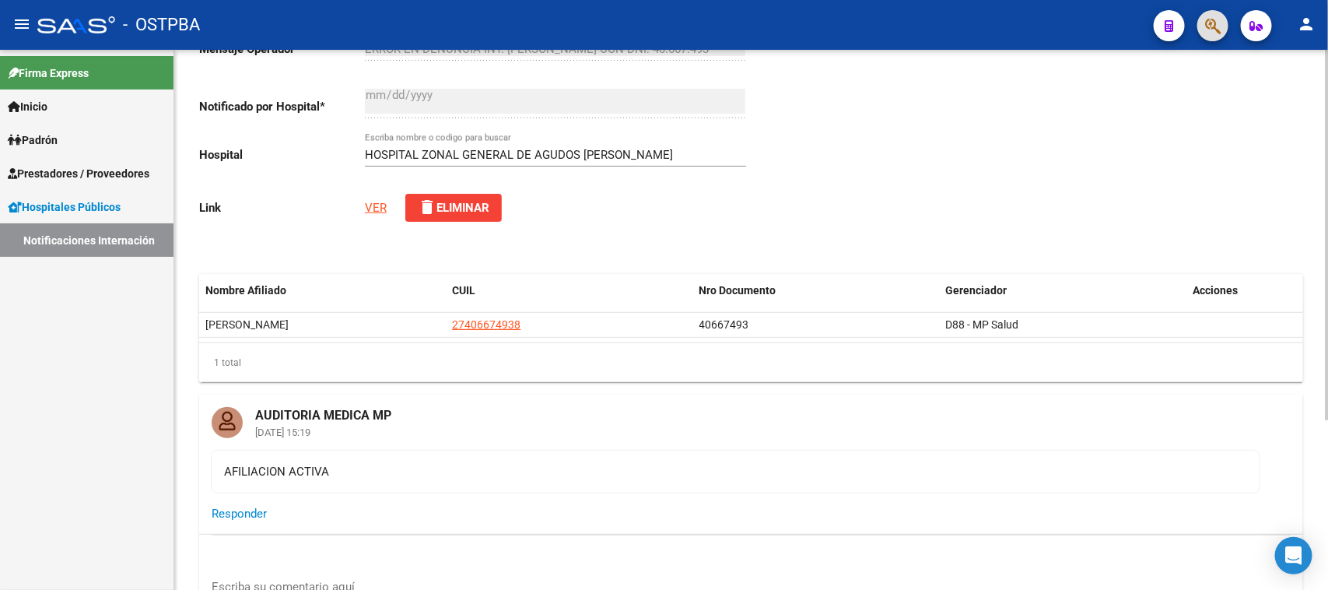
click at [378, 204] on link "VER" at bounding box center [376, 208] width 22 height 14
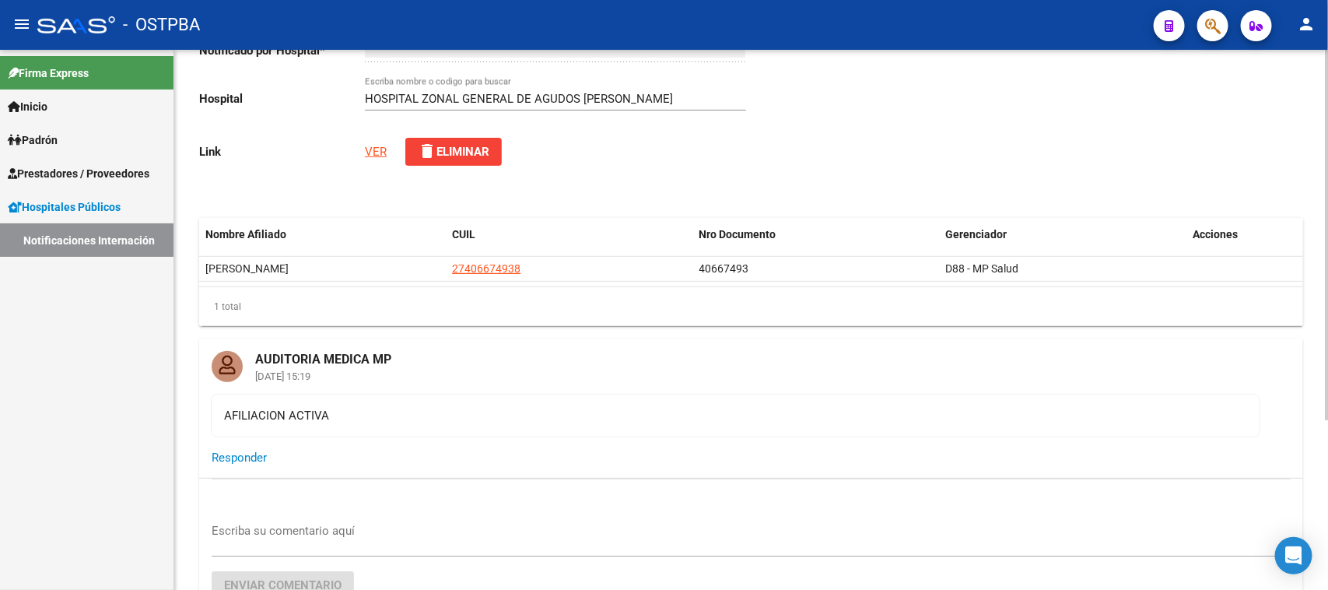
scroll to position [249, 0]
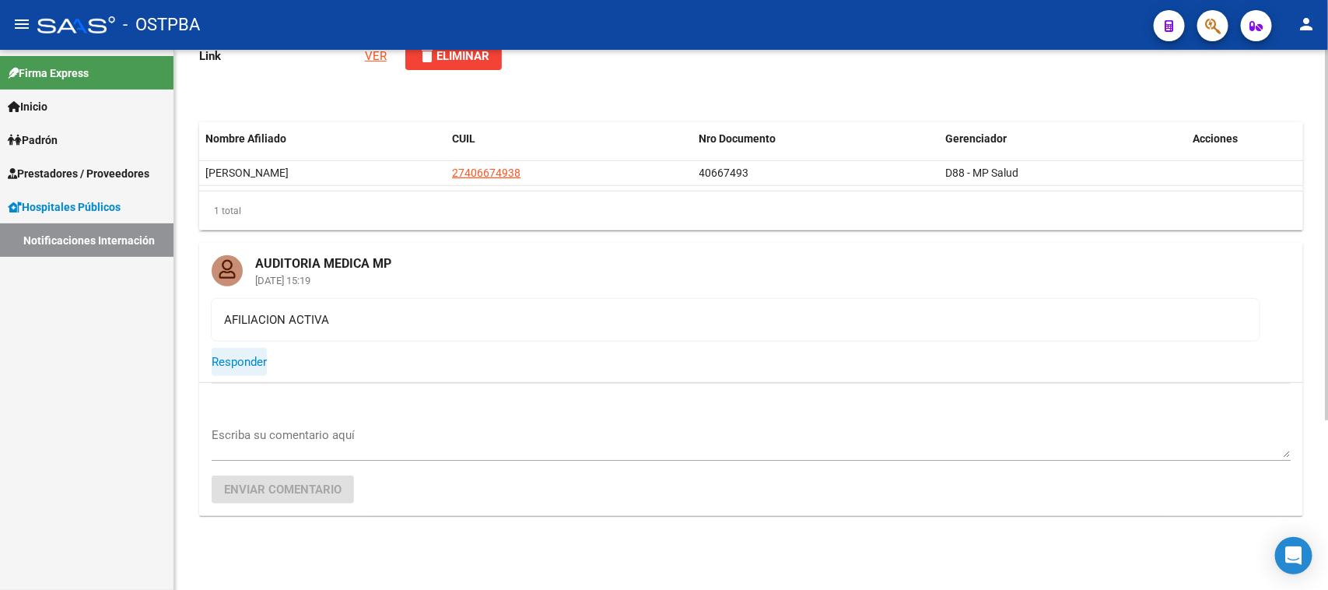
click at [255, 352] on button "Responder" at bounding box center [239, 362] width 55 height 28
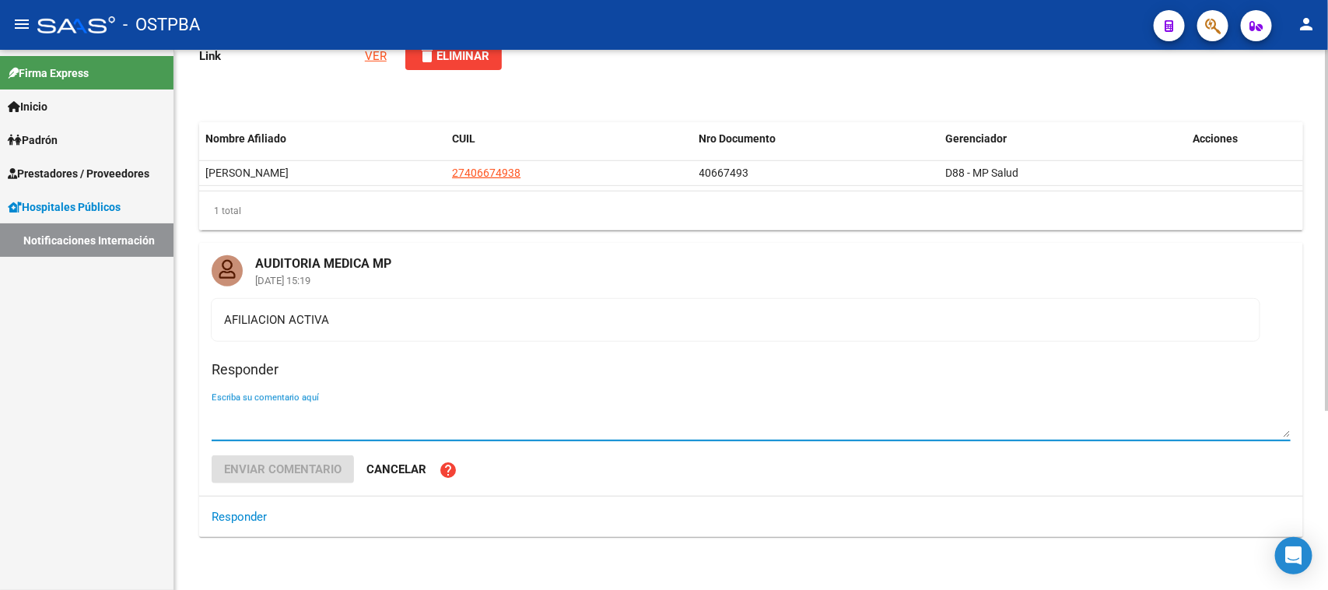
click at [294, 321] on div "AFILIACION ACTIVA" at bounding box center [735, 319] width 1023 height 17
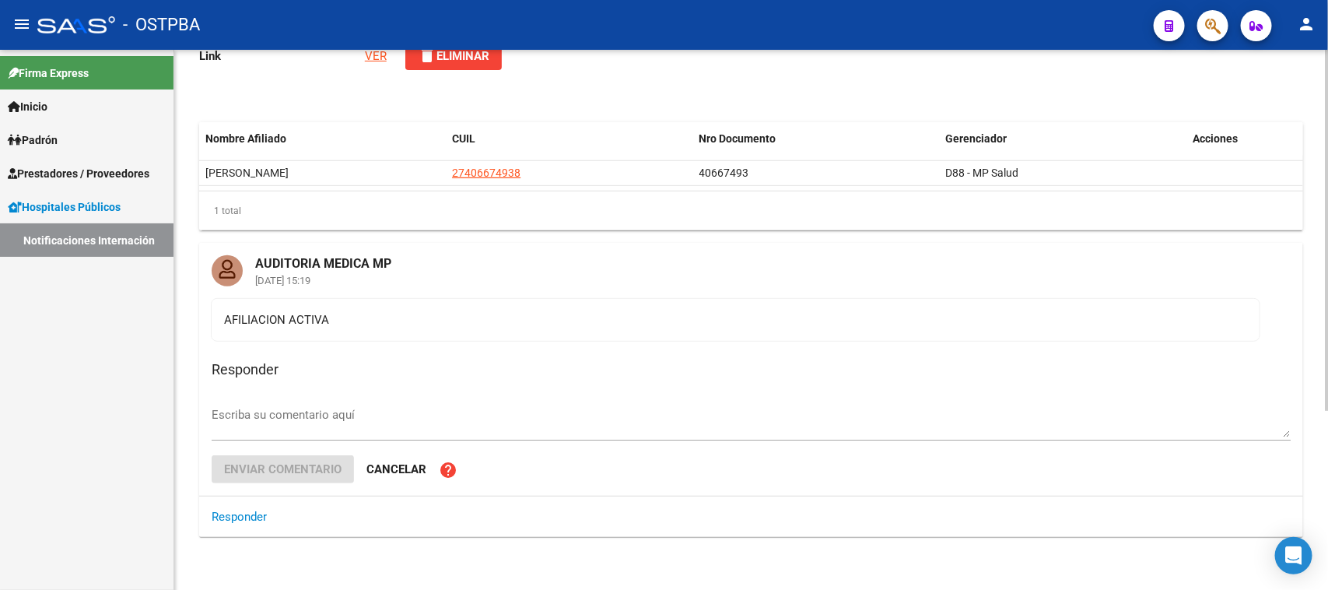
click at [340, 316] on div "AFILIACION ACTIVA" at bounding box center [735, 319] width 1023 height 17
click at [241, 272] on div at bounding box center [227, 270] width 31 height 31
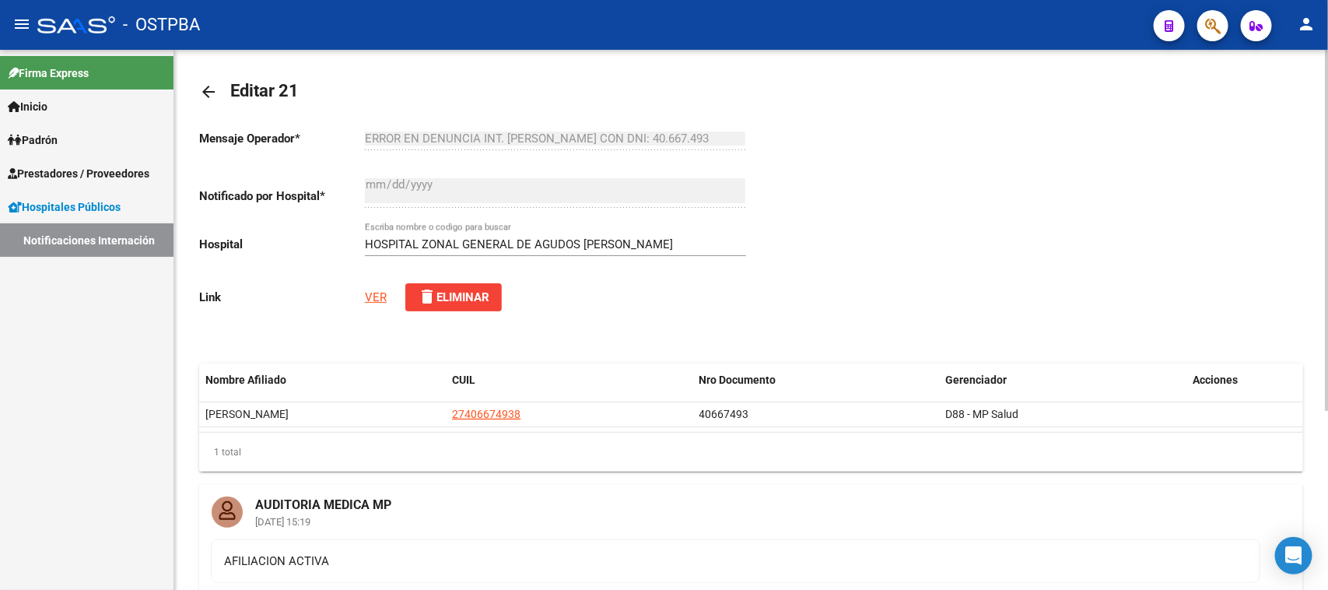
scroll to position [0, 0]
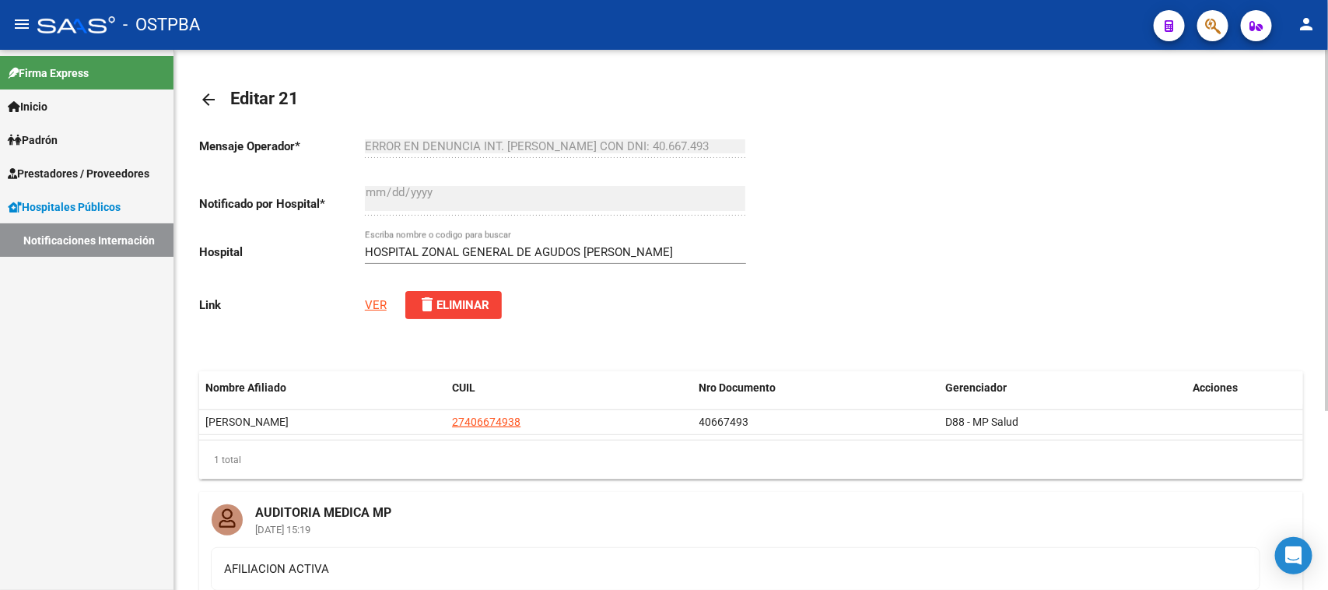
click at [268, 363] on div "Nombre Afiliado CUIL Nro Documento Gerenciador Acciones CASTRELLON AYELEN MICAE…" at bounding box center [751, 424] width 1104 height 136
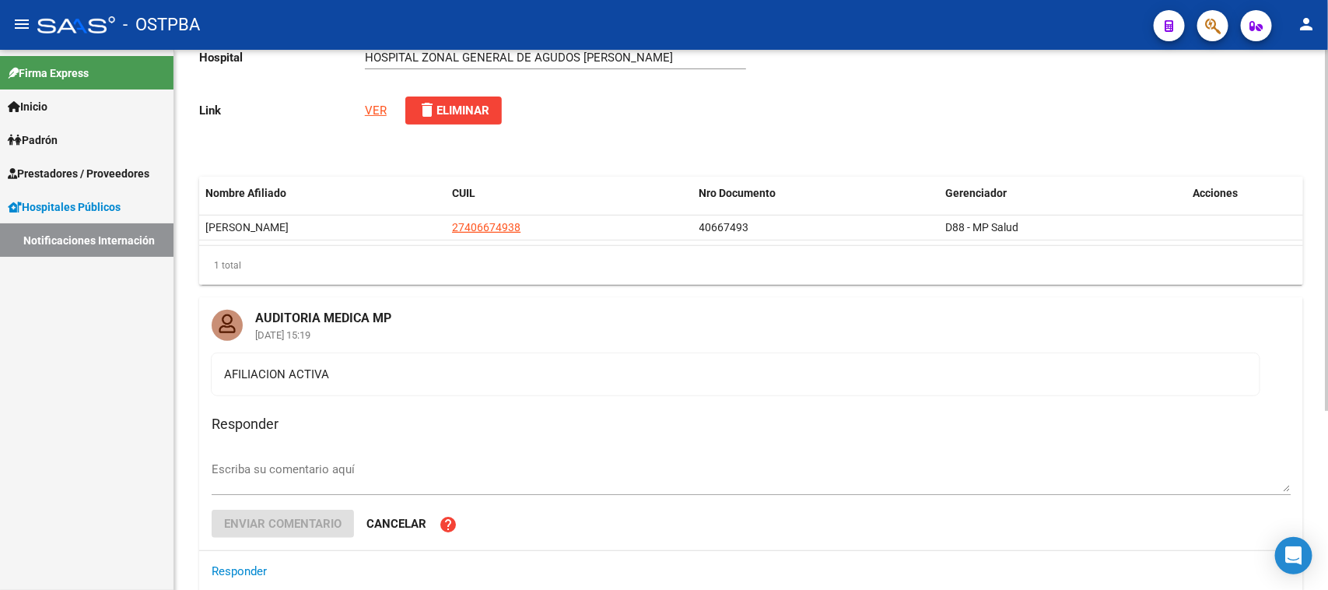
click at [312, 469] on textarea "Escriba su comentario aquí" at bounding box center [751, 476] width 1079 height 31
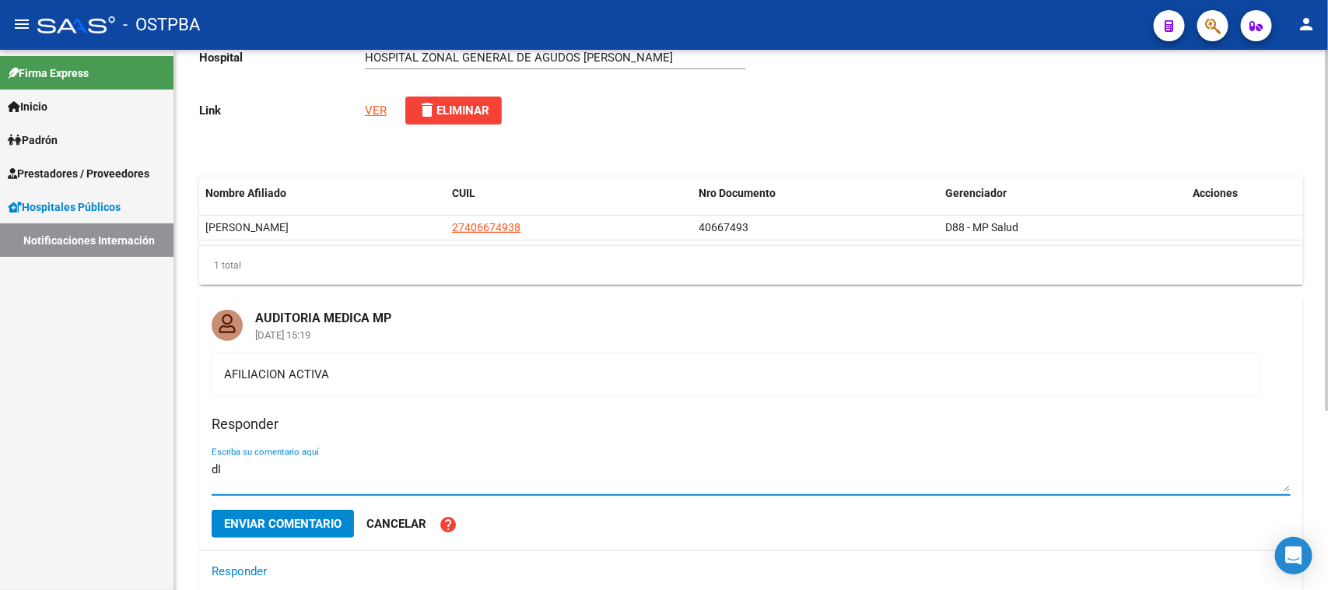
type textarea "d"
type textarea "b"
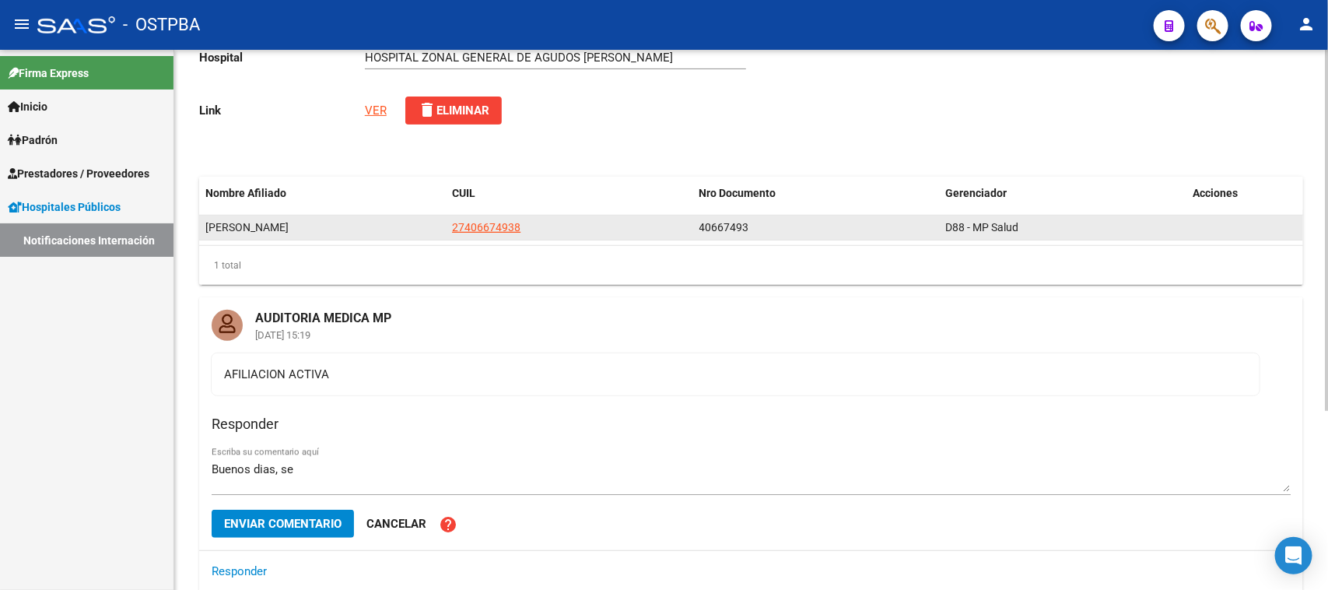
drag, startPoint x: 531, startPoint y: 226, endPoint x: 450, endPoint y: 230, distance: 81.0
click at [450, 230] on datatable-body-cell "27406674938" at bounding box center [569, 228] width 247 height 24
copy span "27406674938"
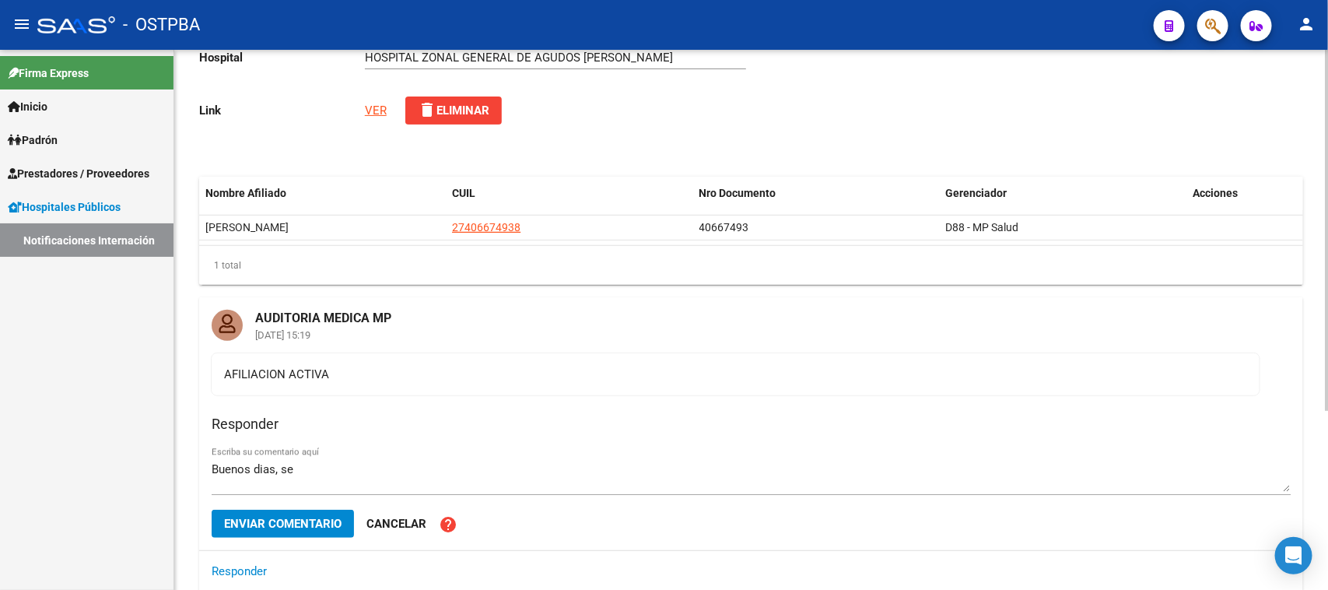
click at [471, 472] on textarea "Buenos dias, se" at bounding box center [751, 476] width 1079 height 31
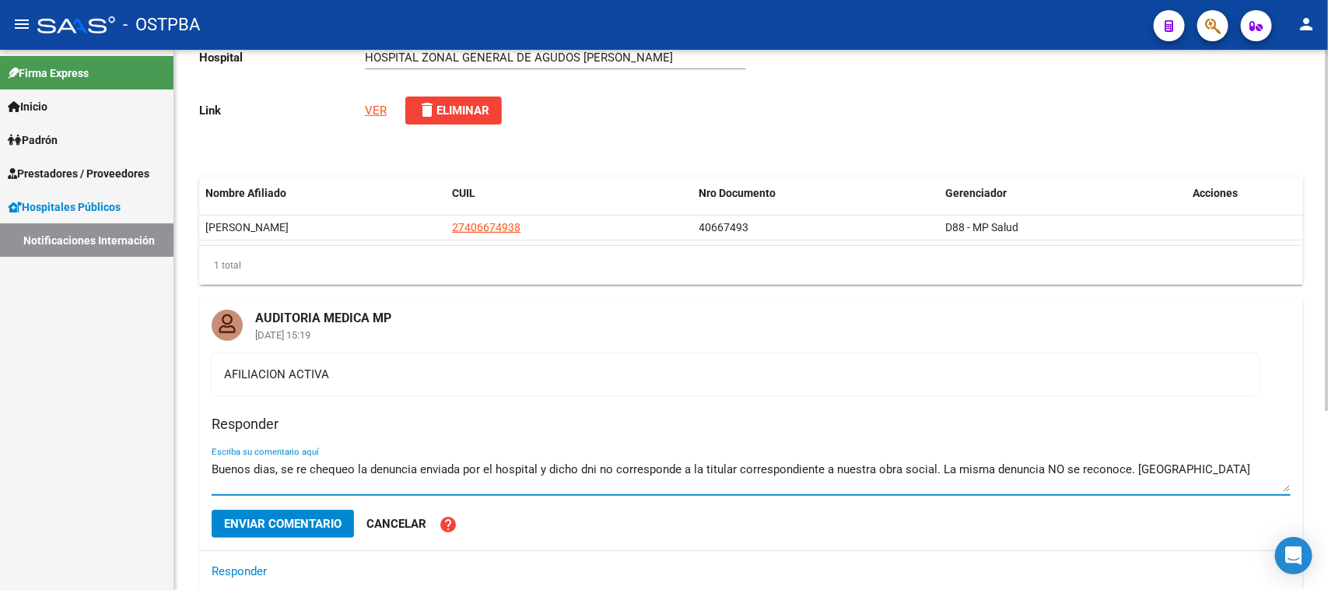
type textarea "Buenos dias, se re chequeo la denuncia enviada por el hospital y dicho dni no c…"
click at [273, 527] on span "Enviar comentario" at bounding box center [282, 524] width 117 height 14
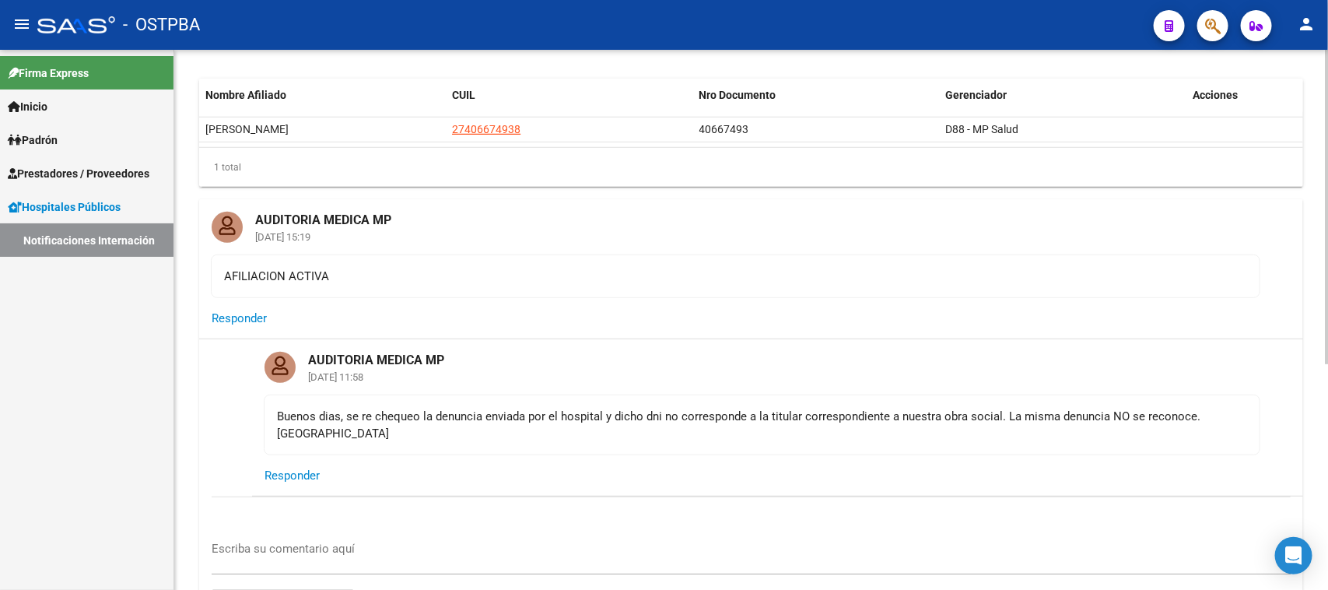
scroll to position [195, 0]
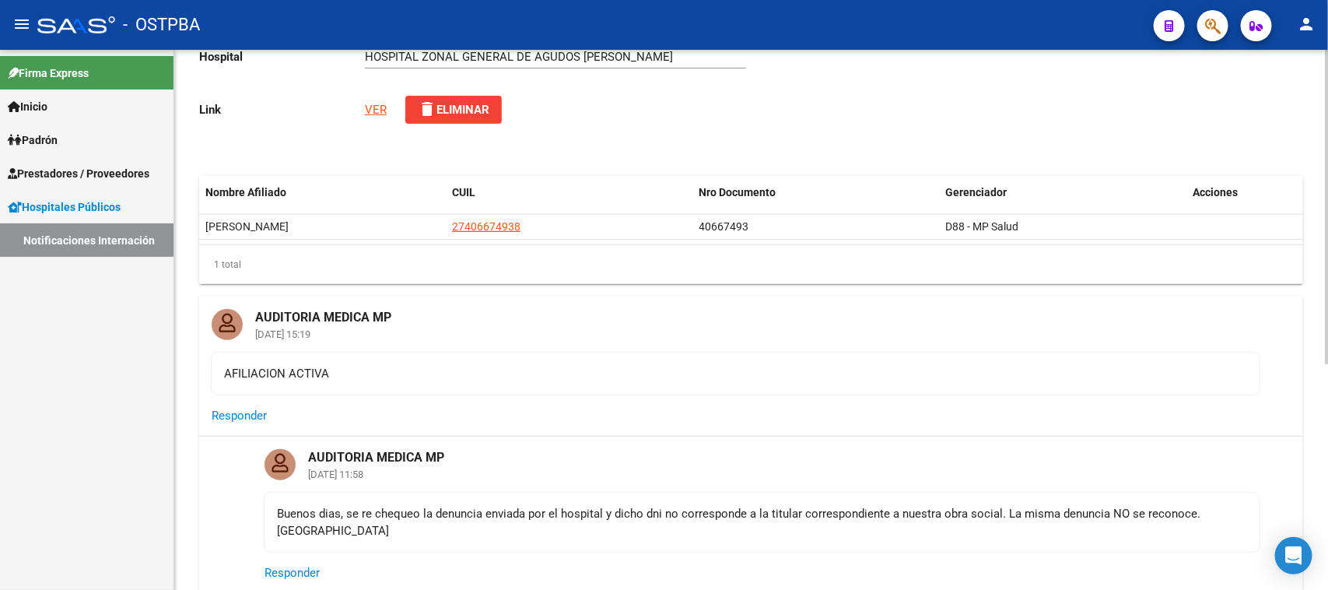
click at [367, 110] on link "VER" at bounding box center [376, 110] width 22 height 14
click at [89, 236] on link "Notificaciones Internación" at bounding box center [86, 239] width 173 height 33
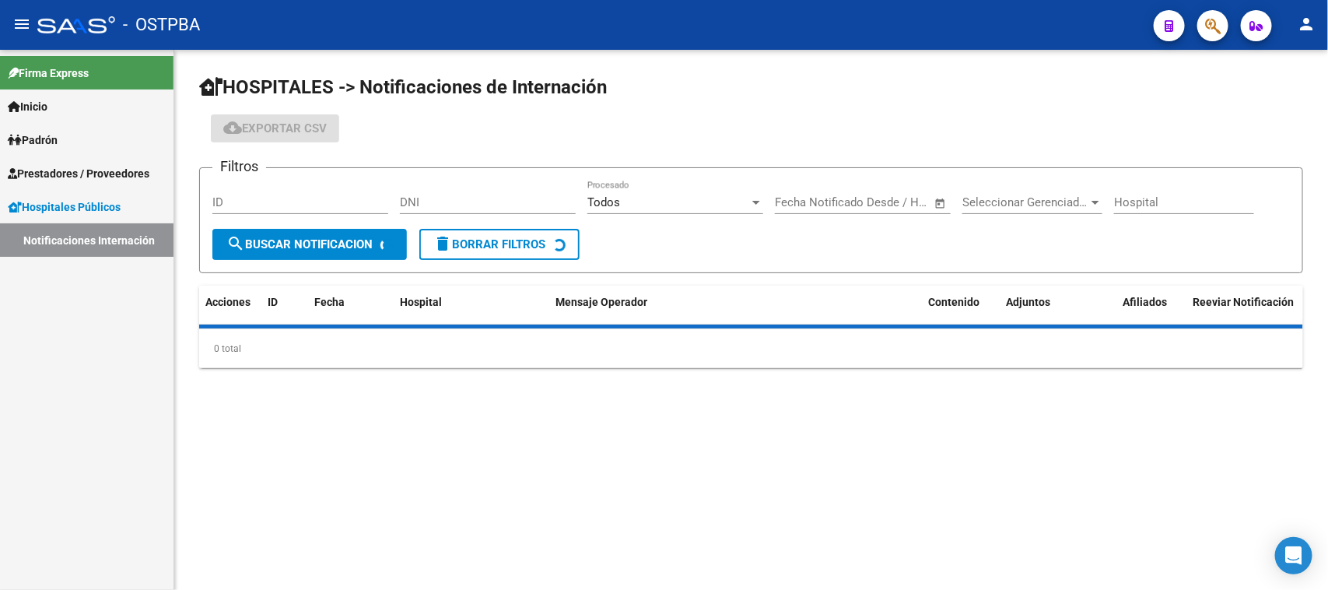
click at [93, 208] on span "Hospitales Públicos" at bounding box center [64, 206] width 113 height 17
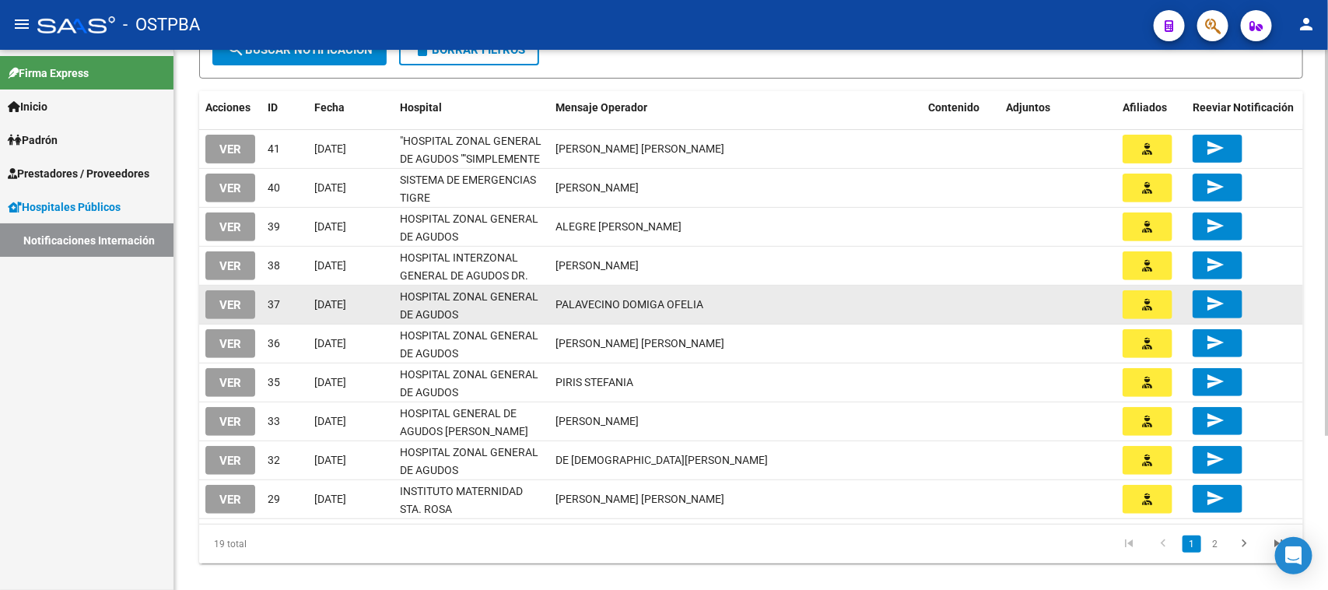
scroll to position [216, 0]
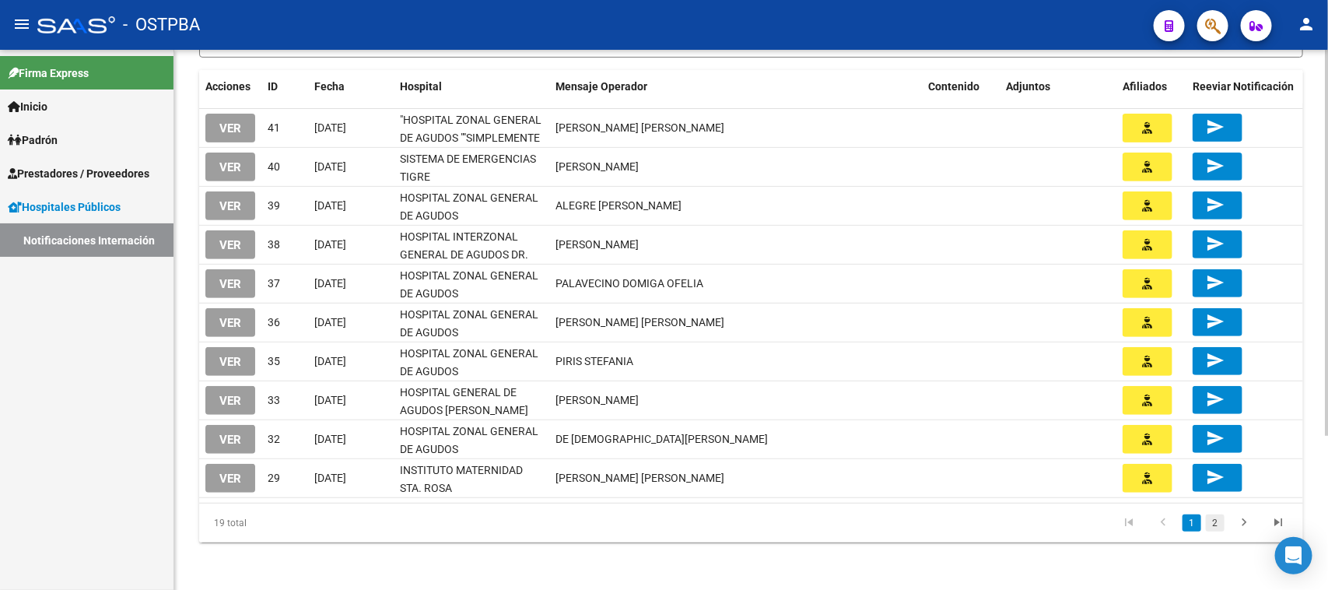
click at [1216, 524] on link "2" at bounding box center [1215, 522] width 19 height 17
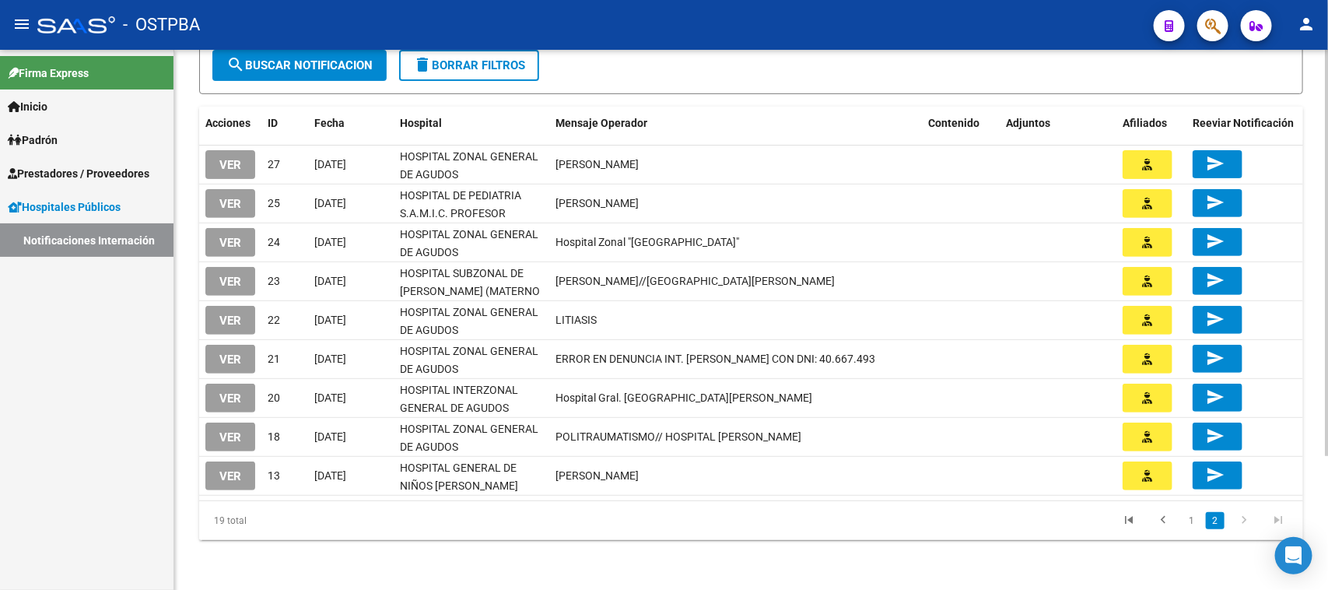
scroll to position [177, 0]
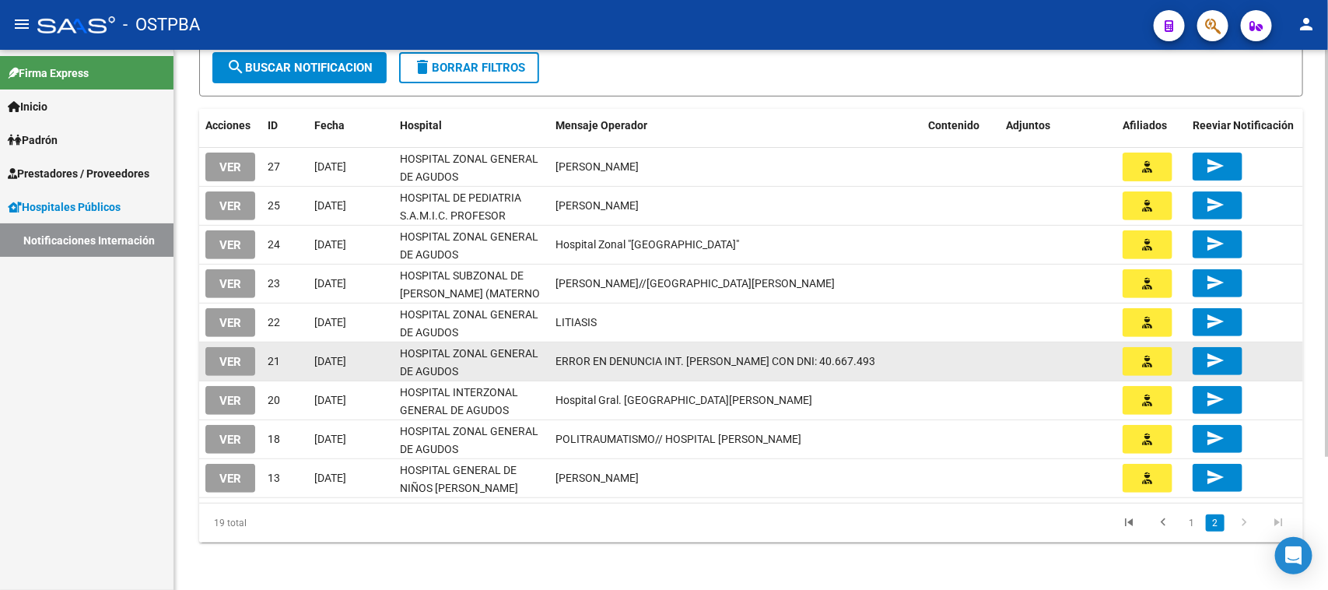
click at [251, 360] on button "VER" at bounding box center [230, 361] width 50 height 29
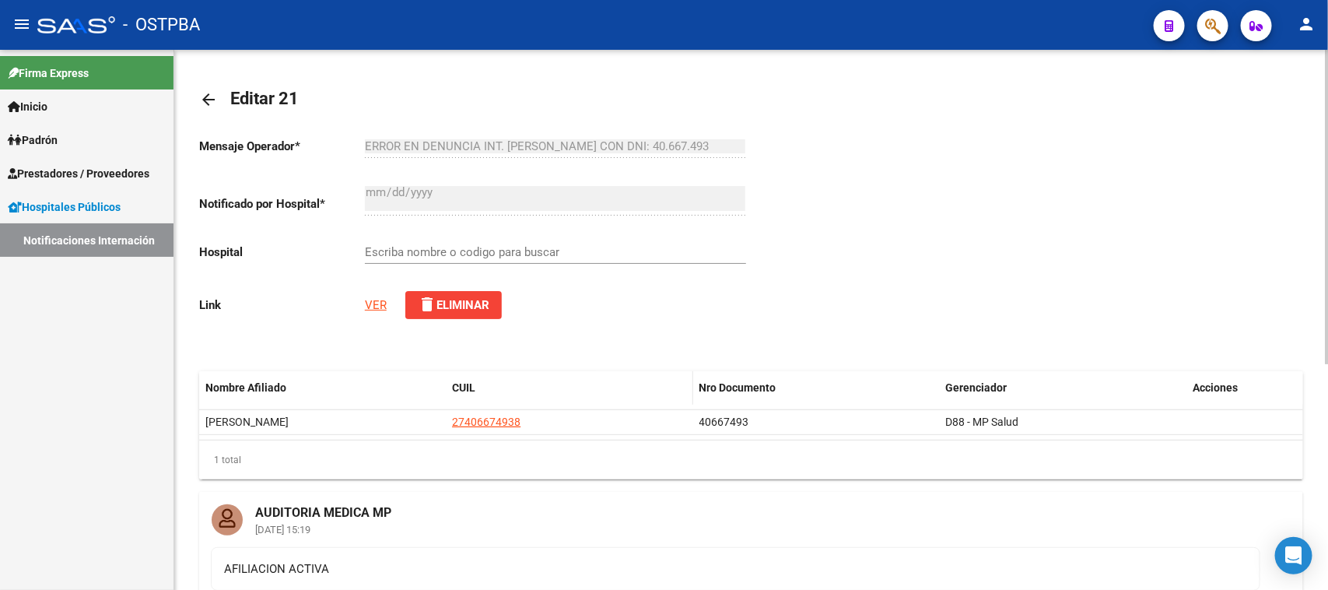
type input "HOSPITAL ZONAL GENERAL DE AGUDOS [PERSON_NAME]"
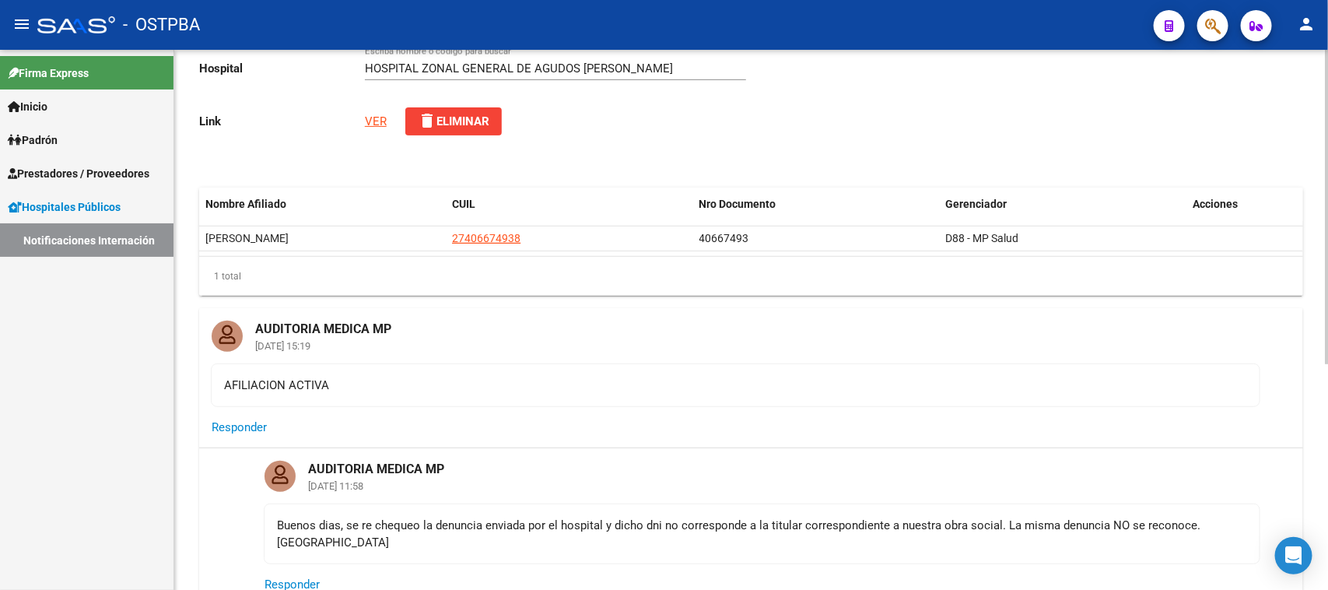
scroll to position [1, 0]
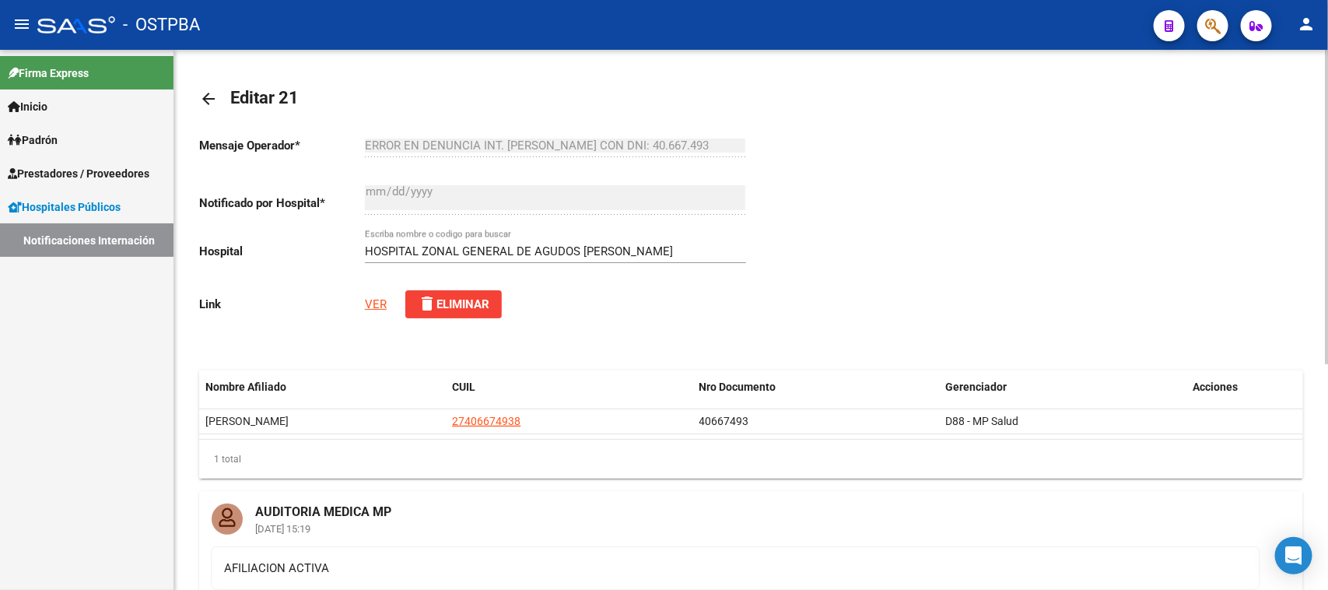
click at [370, 303] on link "VER" at bounding box center [376, 304] width 22 height 14
click at [102, 204] on span "Hospitales Públicos" at bounding box center [64, 206] width 113 height 17
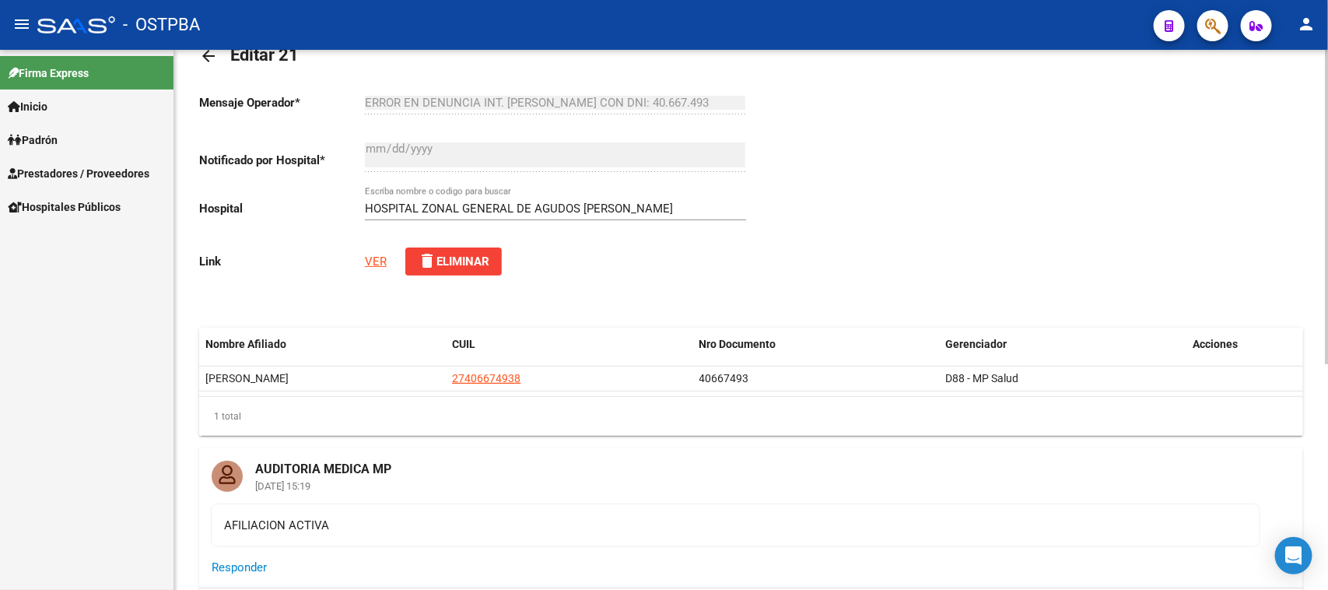
scroll to position [0, 0]
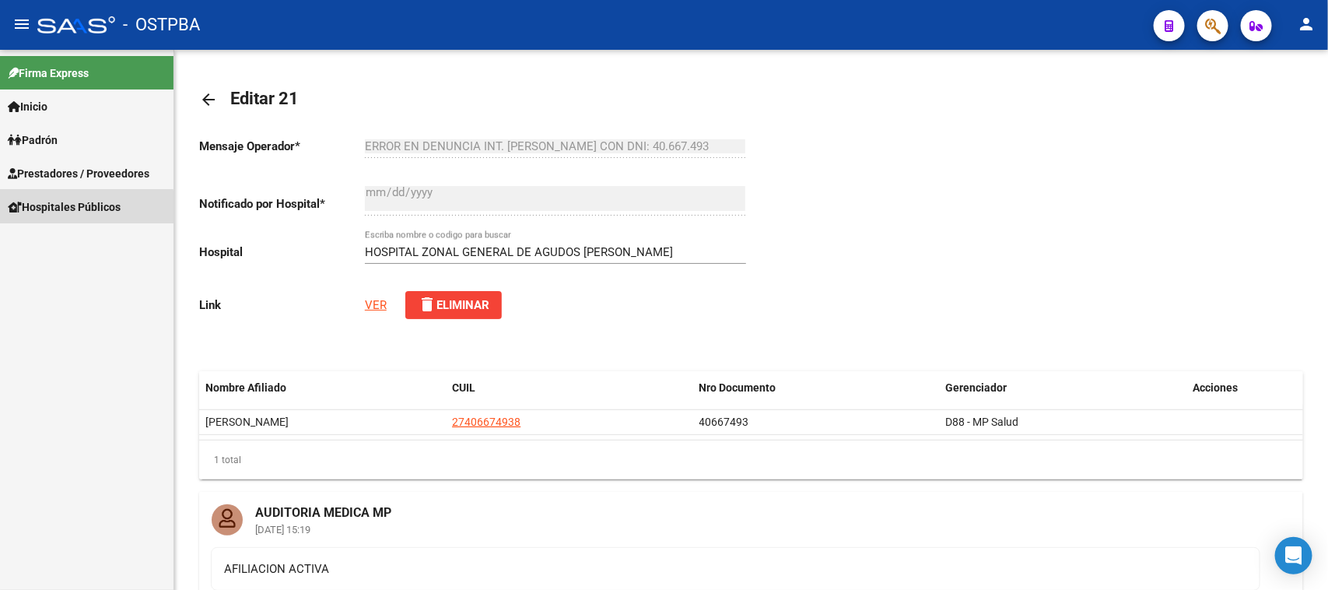
click at [76, 208] on span "Hospitales Públicos" at bounding box center [64, 206] width 113 height 17
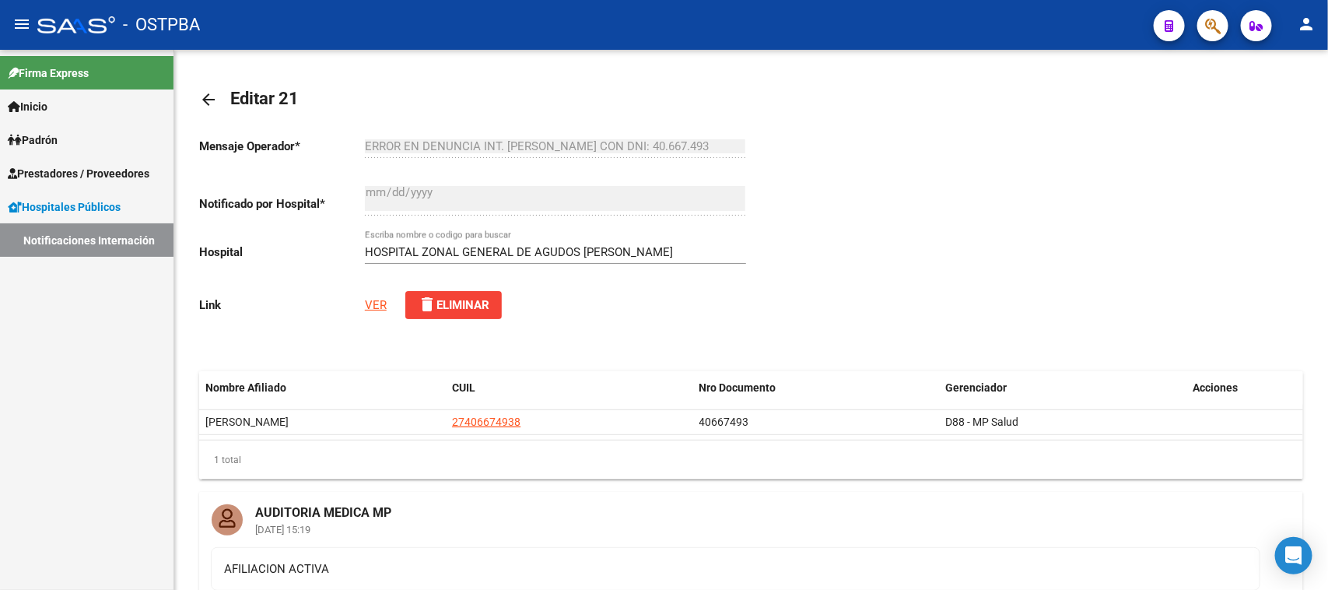
click at [92, 234] on link "Notificaciones Internación" at bounding box center [86, 239] width 173 height 33
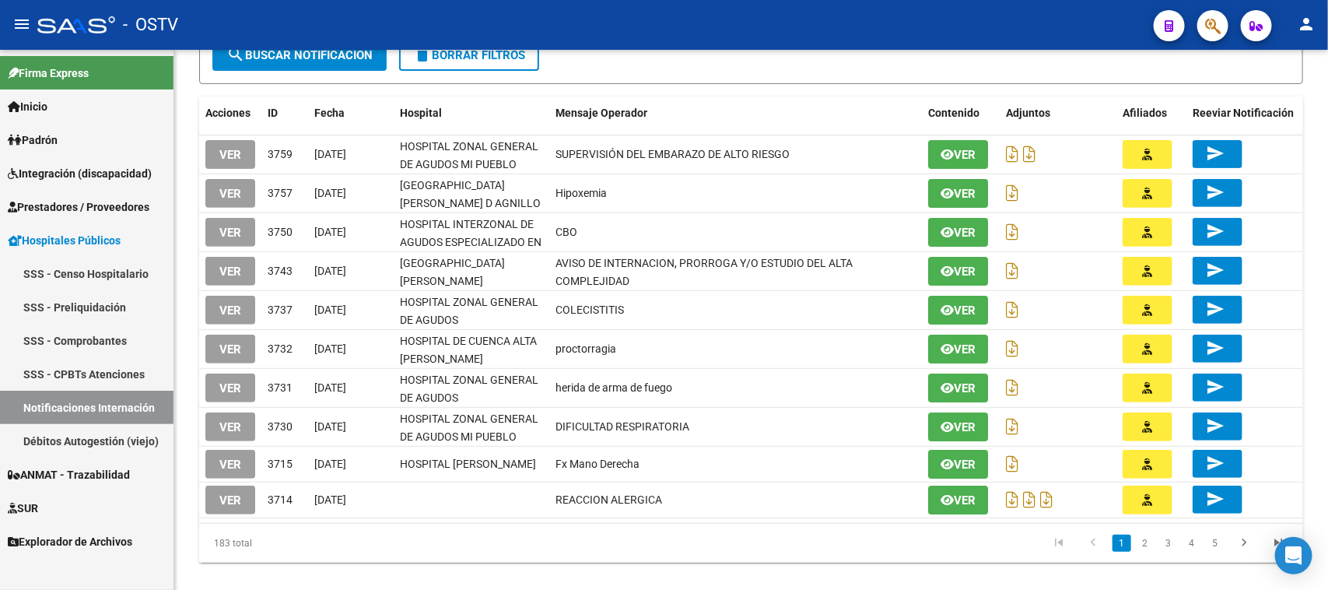
scroll to position [212, 0]
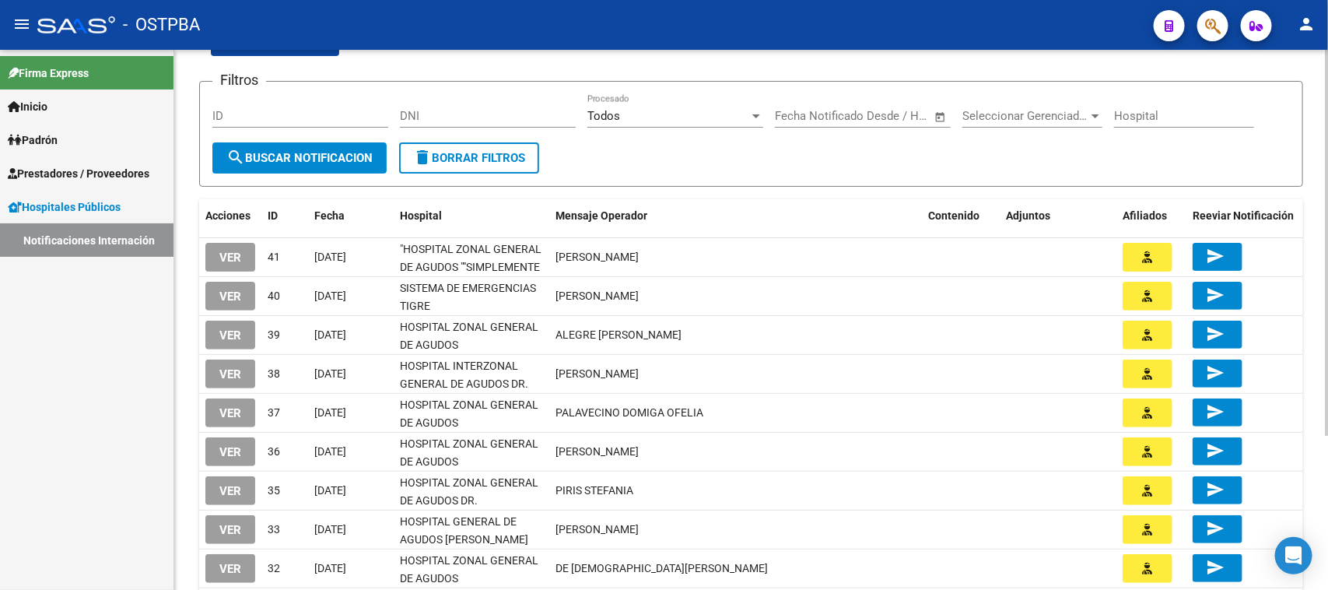
scroll to position [195, 0]
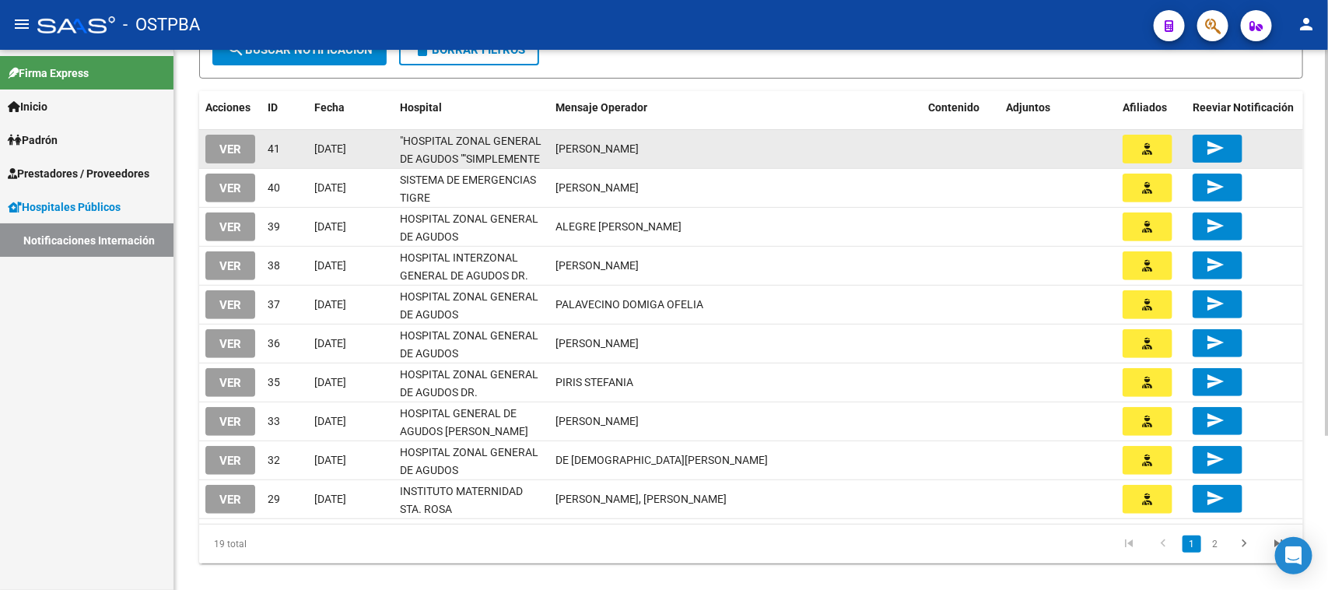
click at [222, 149] on span "VER" at bounding box center [230, 149] width 22 height 14
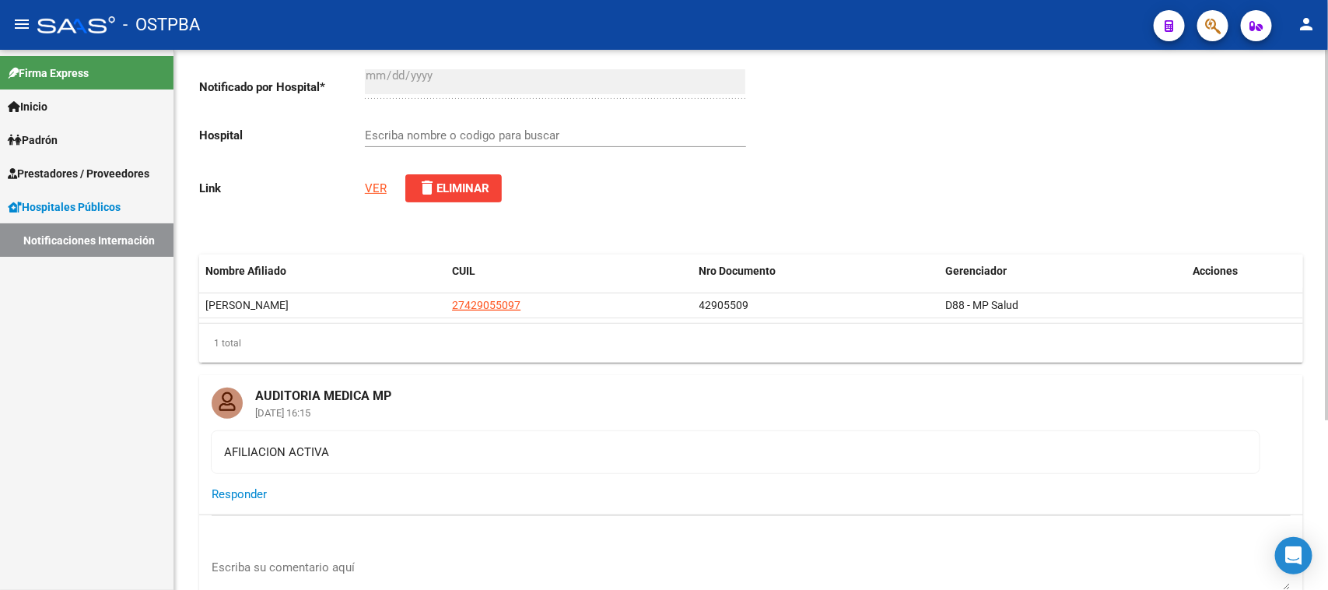
scroll to position [249, 0]
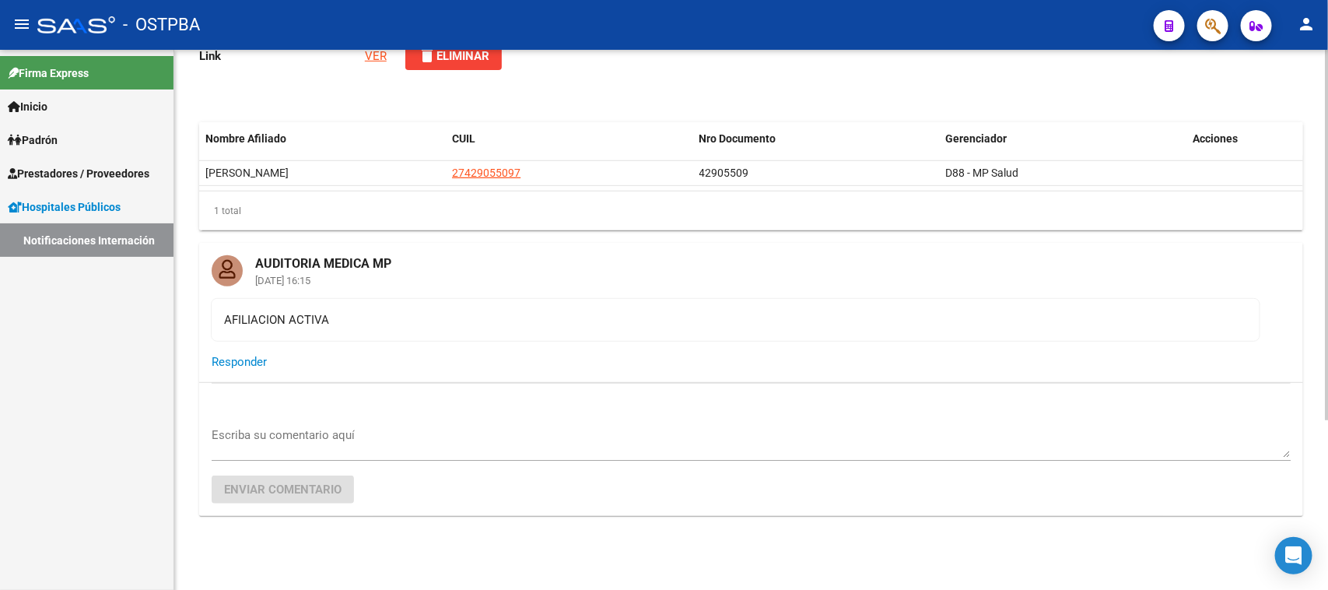
type input ""HOSPITAL ZONAL GENERAL DE AGUDOS ""SIMPLEMENTE EVITA""""
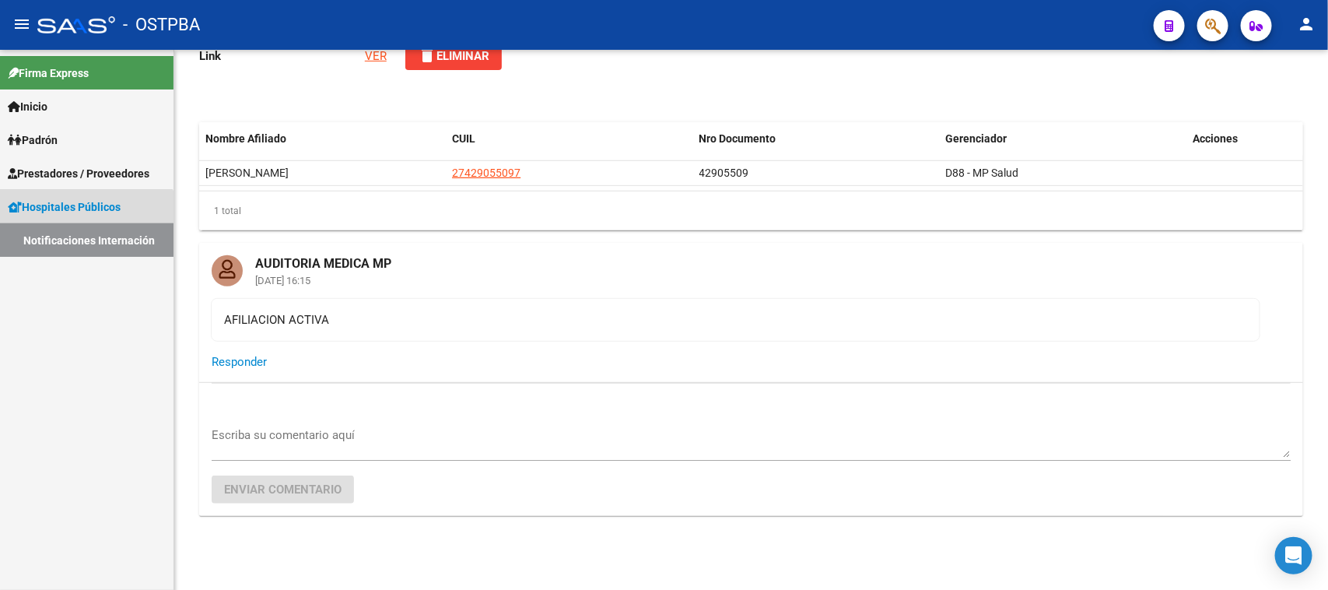
click at [76, 240] on link "Notificaciones Internación" at bounding box center [86, 239] width 173 height 33
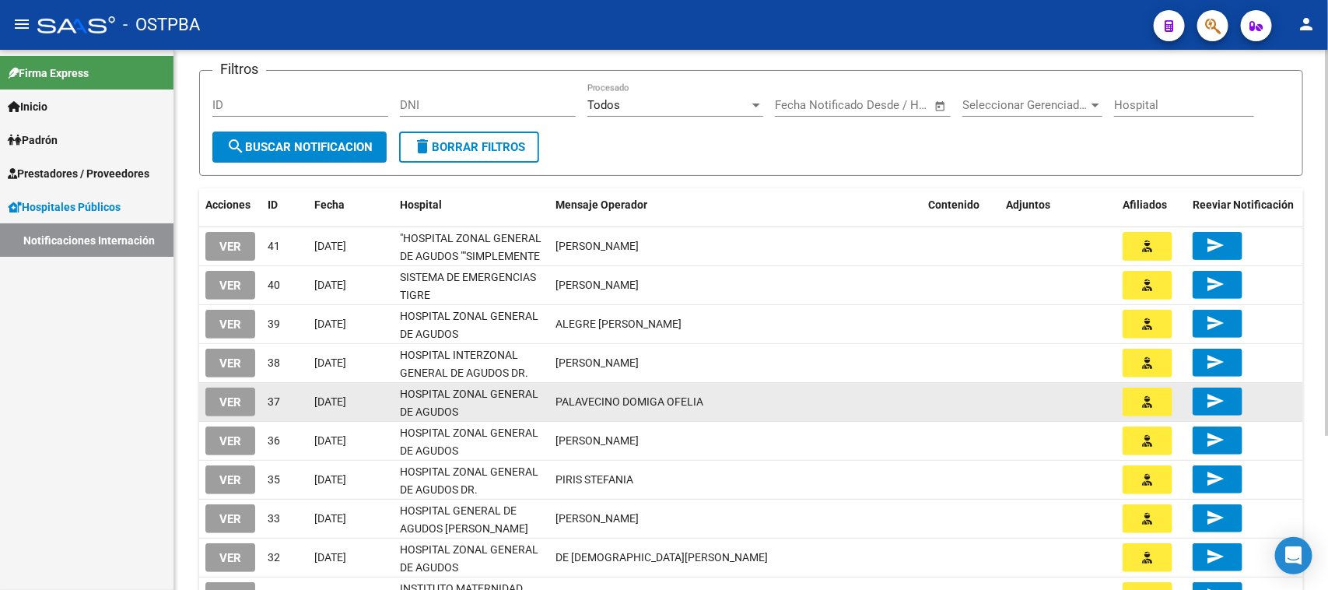
scroll to position [216, 0]
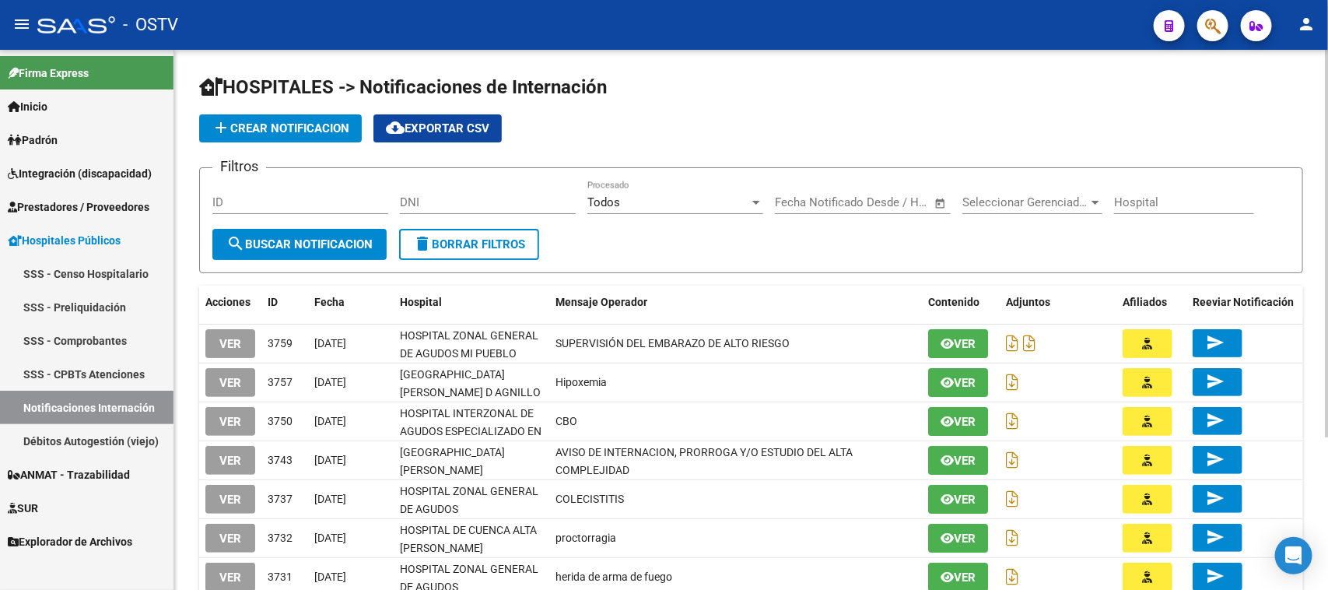
scroll to position [212, 0]
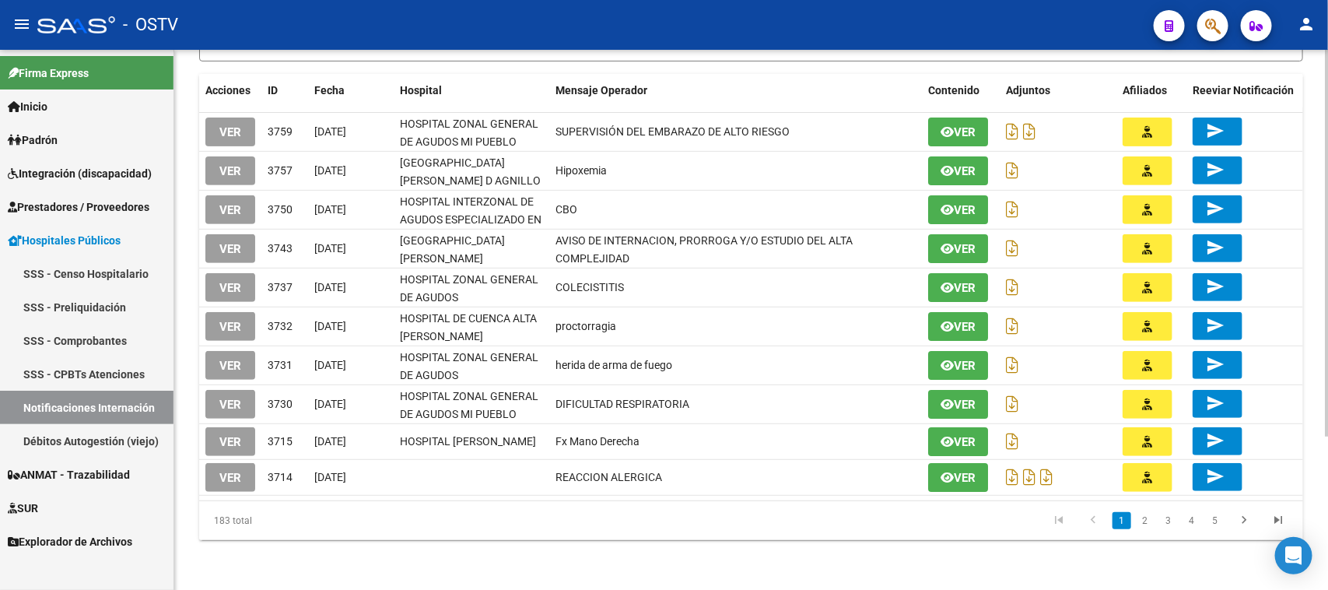
click at [328, 545] on div "HOSPITALES -> Notificaciones de Internación add Crear Notificacion cloud_downlo…" at bounding box center [751, 214] width 1154 height 752
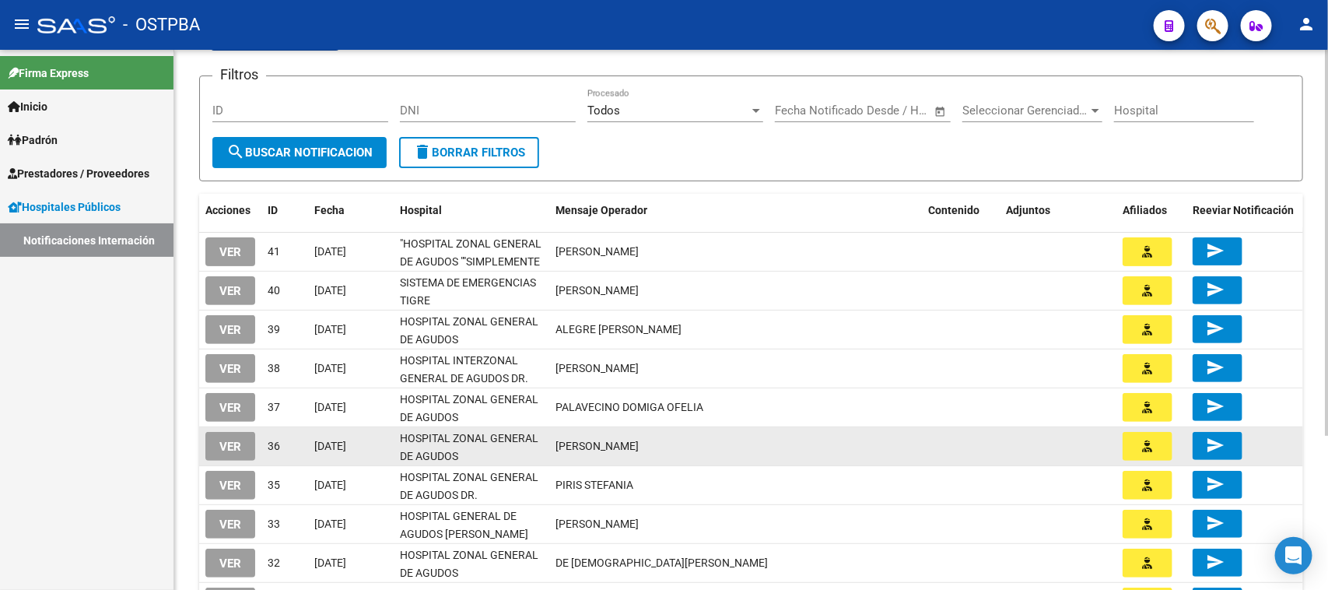
scroll to position [216, 0]
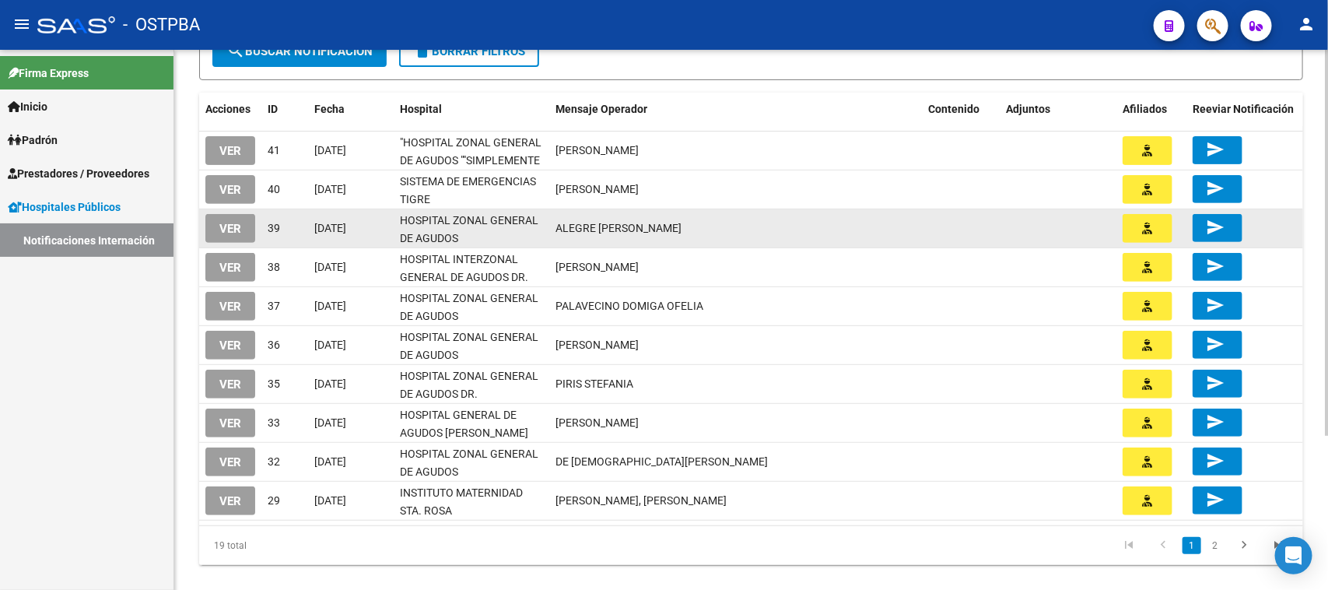
scroll to position [195, 0]
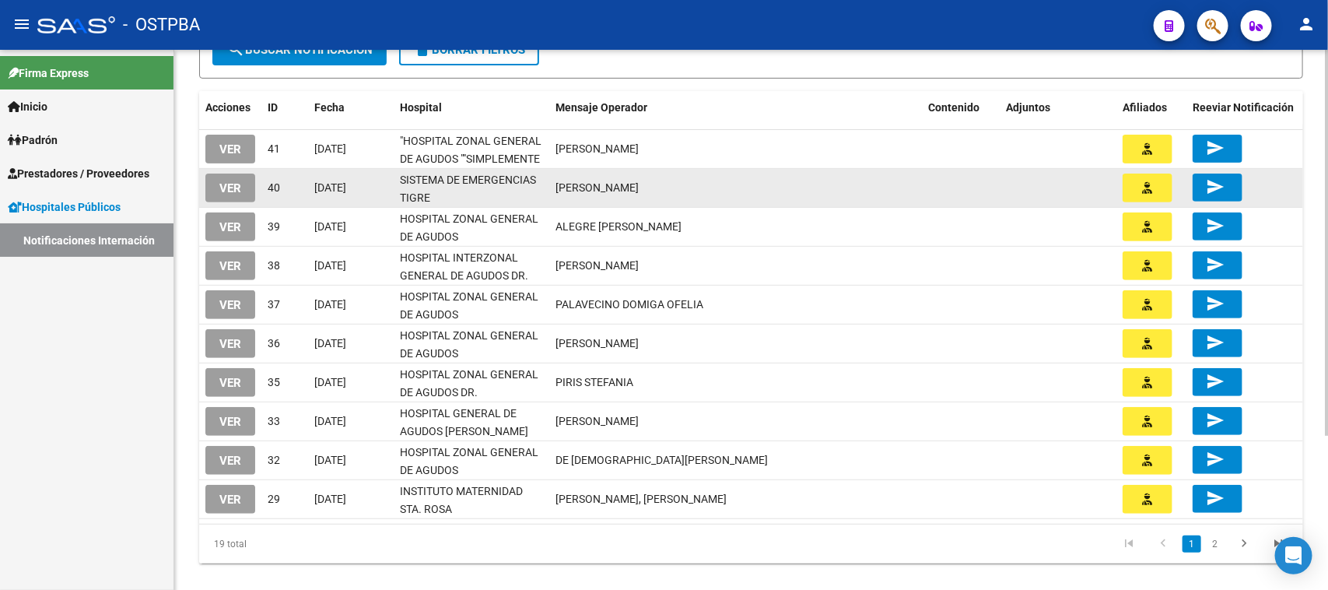
scroll to position [2, 0]
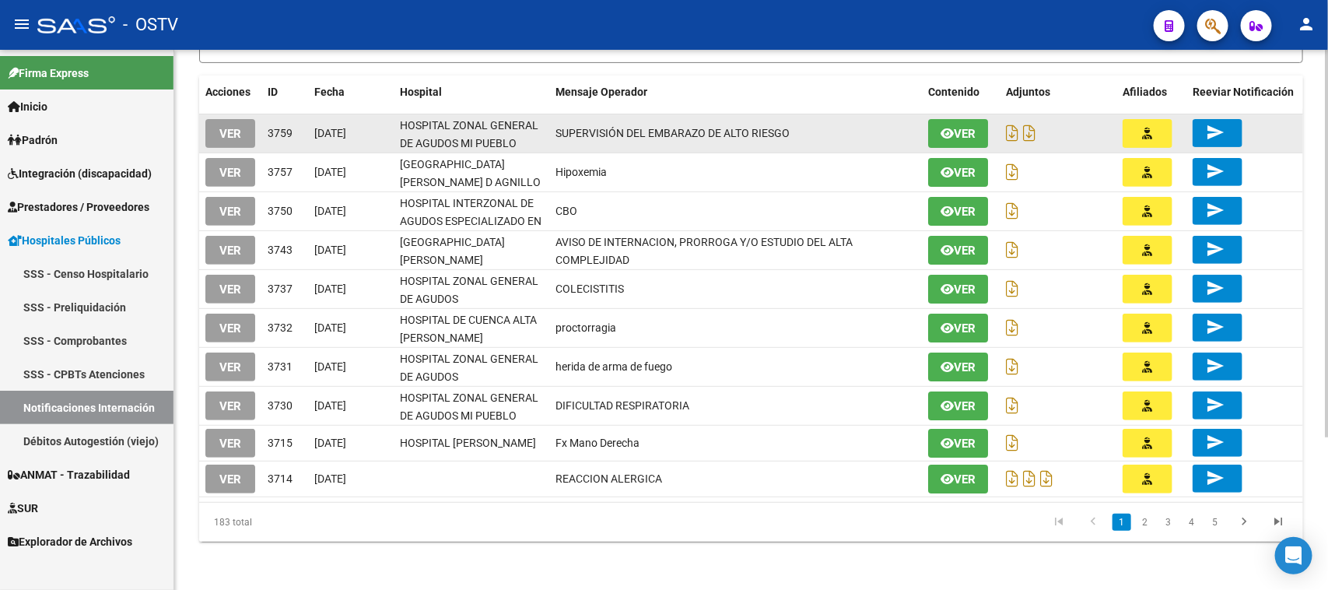
scroll to position [212, 0]
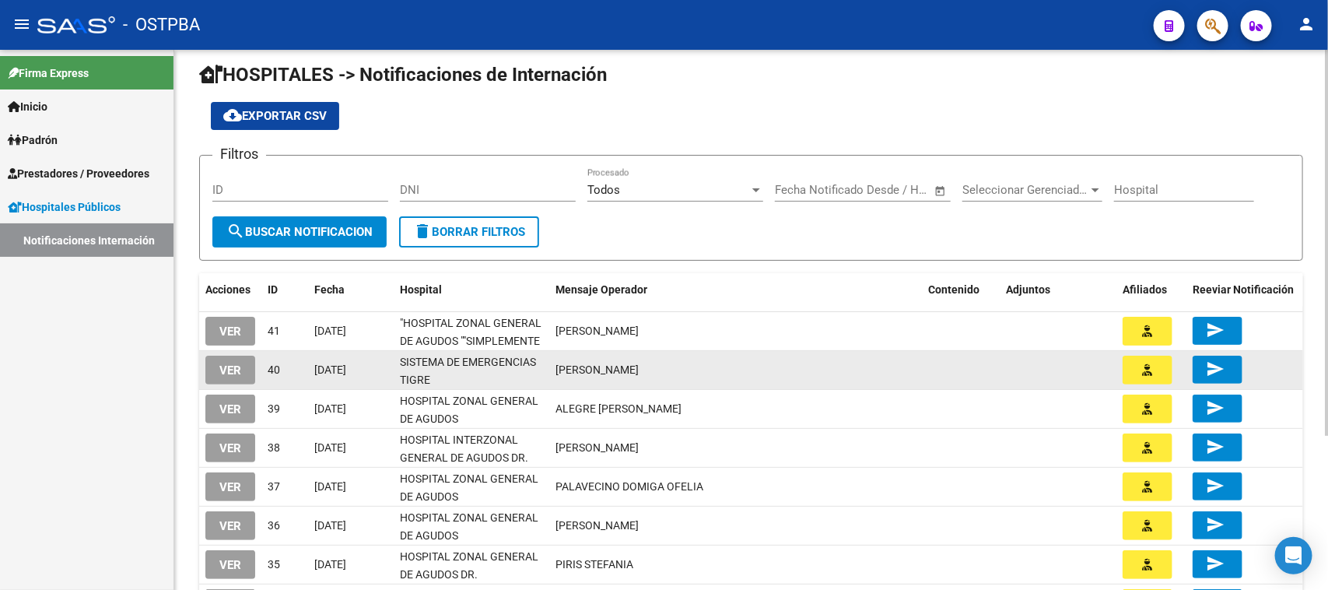
scroll to position [97, 0]
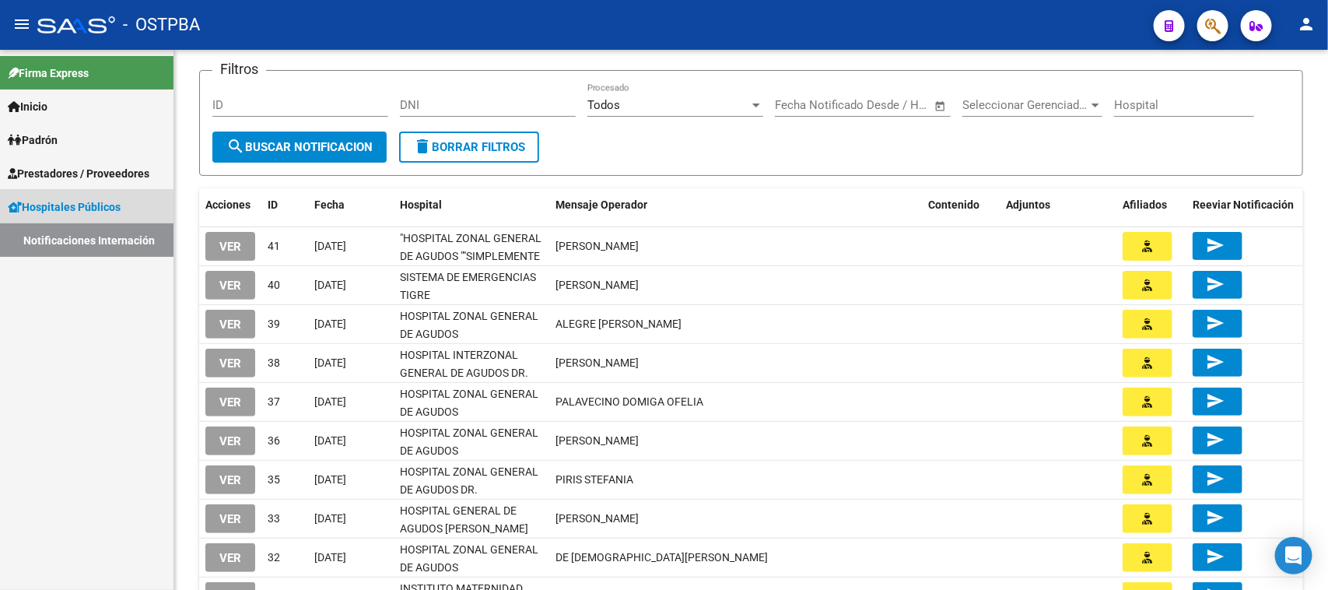
click at [87, 216] on link "Hospitales Públicos" at bounding box center [86, 206] width 173 height 33
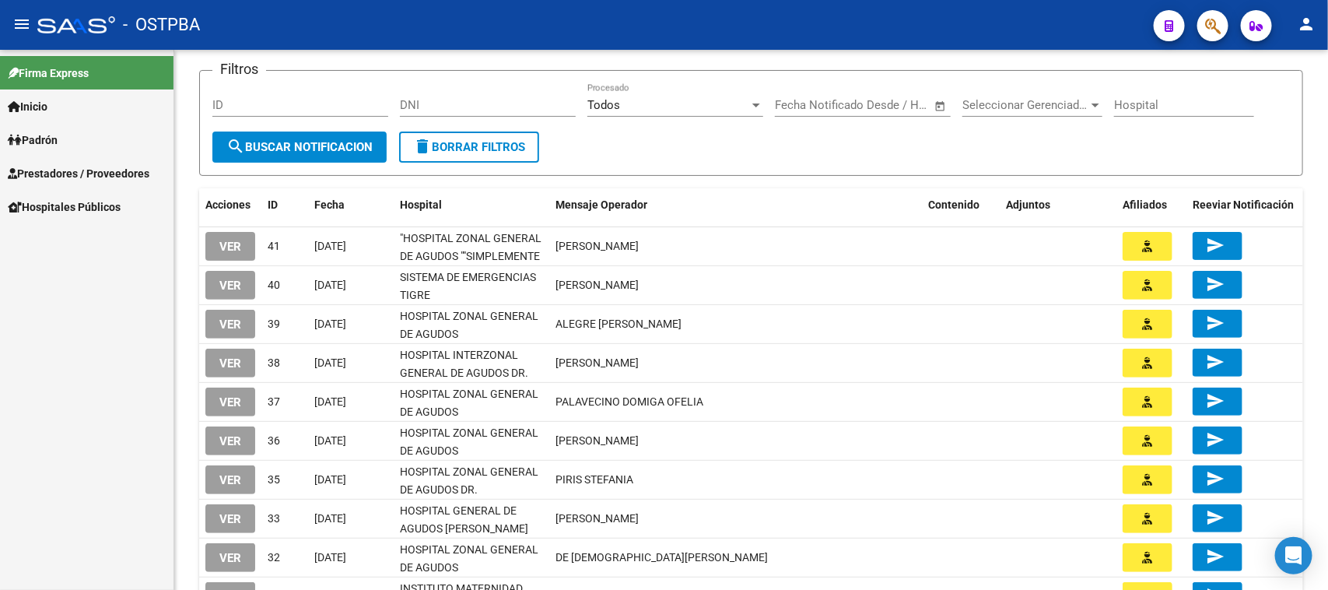
click at [87, 245] on div "Firma Express Inicio Instructivos Contacto OS Padrón Padrón Ágil Análisis Afili…" at bounding box center [86, 320] width 173 height 540
click at [105, 205] on span "Hospitales Públicos" at bounding box center [64, 206] width 113 height 17
click at [110, 228] on link "Notificaciones Internación" at bounding box center [86, 239] width 173 height 33
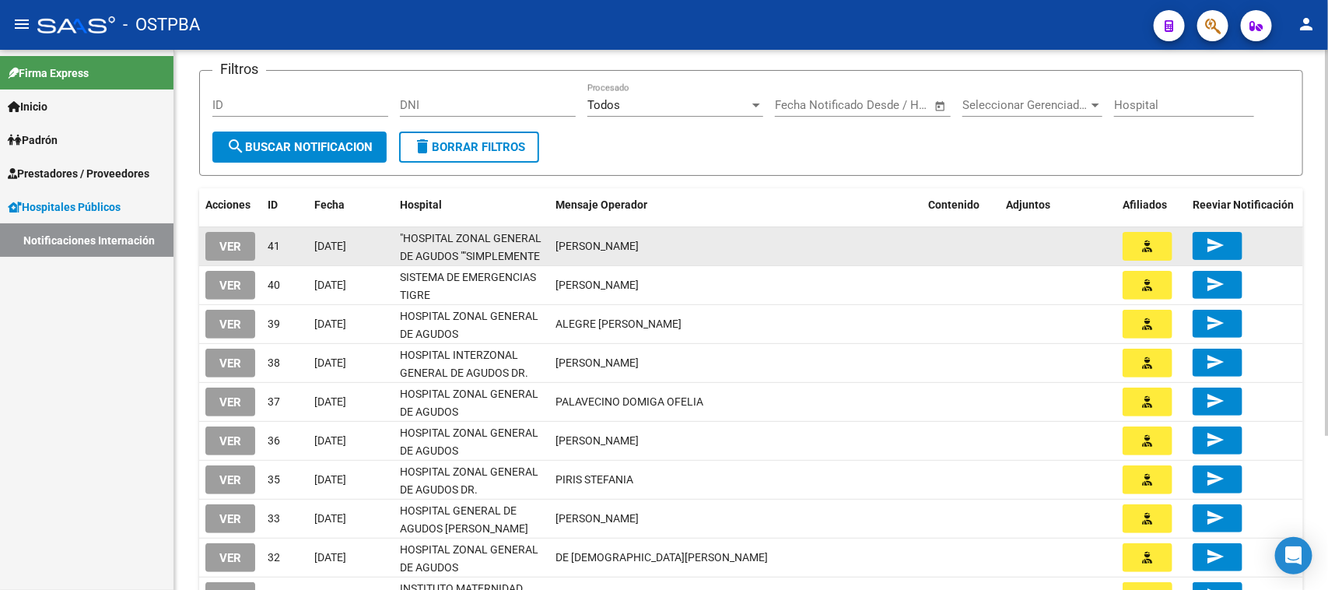
scroll to position [216, 0]
